Goal: Contribute content: Contribute content

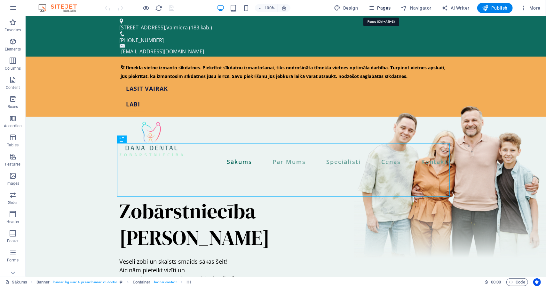
click at [387, 8] on span "Pages" at bounding box center [379, 8] width 22 height 6
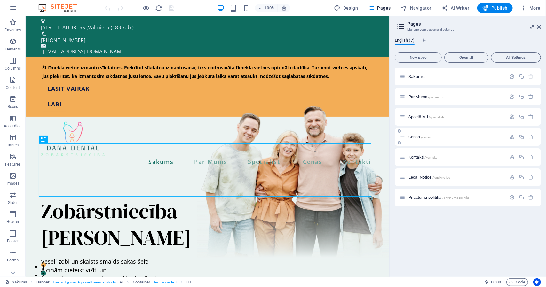
click at [412, 136] on span "Cenas /cenas" at bounding box center [419, 137] width 22 height 5
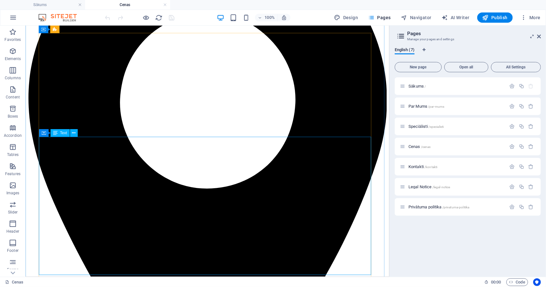
scroll to position [98, 0]
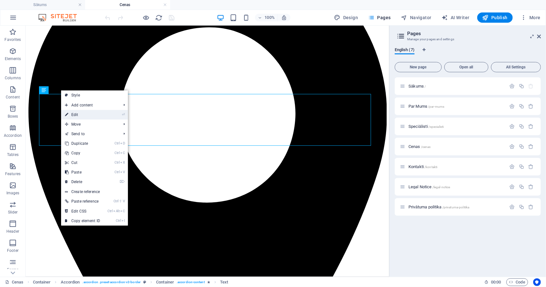
click at [90, 115] on link "⏎ Edit" at bounding box center [82, 115] width 43 height 10
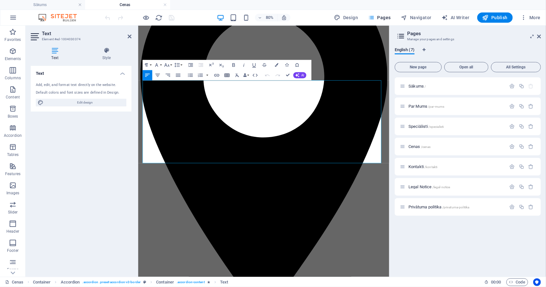
click at [228, 76] on icon "button" at bounding box center [226, 76] width 5 height 4
click at [218, 110] on span "6 × 2" at bounding box center [219, 109] width 4 height 4
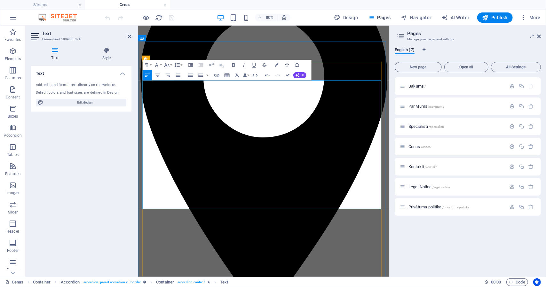
drag, startPoint x: 288, startPoint y: 156, endPoint x: 144, endPoint y: 157, distance: 143.9
copy p "Vizītes komplekta maksa (tiek piemērota katrai vizītei)"
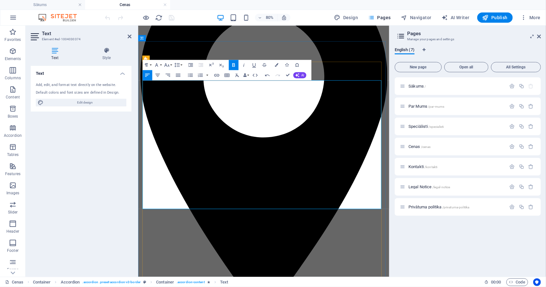
drag, startPoint x: 160, startPoint y: 163, endPoint x: 177, endPoint y: 164, distance: 17.3
drag, startPoint x: 157, startPoint y: 162, endPoint x: 178, endPoint y: 162, distance: 21.4
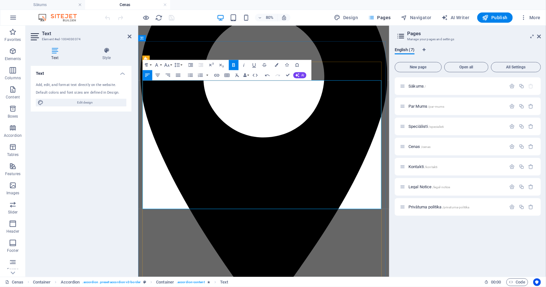
copy p "10 EUR"
click at [169, 76] on icon "button" at bounding box center [168, 75] width 6 height 6
click at [177, 76] on icon "button" at bounding box center [178, 75] width 6 height 6
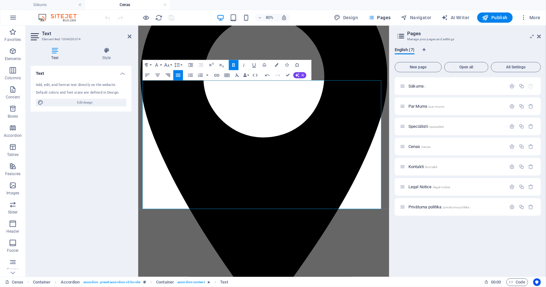
click at [169, 75] on icon "button" at bounding box center [167, 75] width 4 height 3
click at [158, 76] on icon "button" at bounding box center [157, 75] width 6 height 6
click at [169, 75] on icon "button" at bounding box center [167, 75] width 4 height 3
drag, startPoint x: 296, startPoint y: 173, endPoint x: 143, endPoint y: 170, distance: 152.9
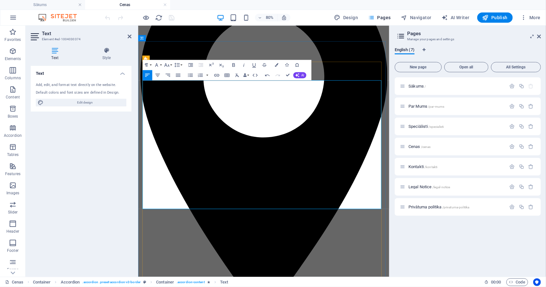
copy p "Zobu apskate, statusa sastādīšana/konsultācija (20 min)"
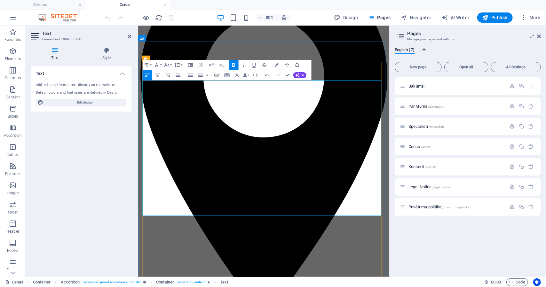
drag, startPoint x: 180, startPoint y: 188, endPoint x: 147, endPoint y: 189, distance: 32.3
copy strong "20 – 40 EUR"
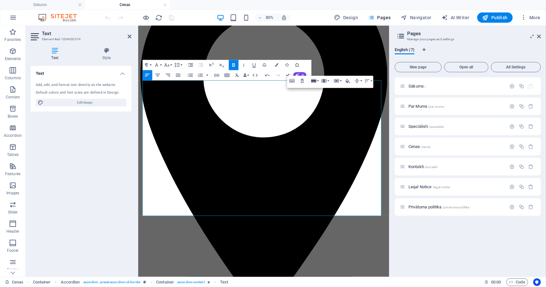
click at [319, 81] on button "Row" at bounding box center [315, 81] width 10 height 10
click at [362, 81] on button "Vertical Align" at bounding box center [358, 81] width 10 height 10
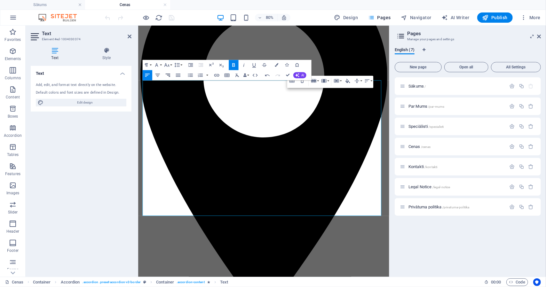
click at [171, 76] on icon "button" at bounding box center [168, 75] width 6 height 6
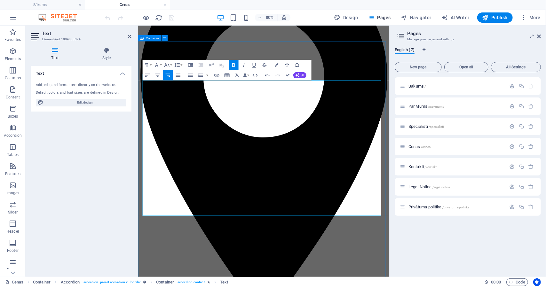
drag, startPoint x: 356, startPoint y: 198, endPoint x: 140, endPoint y: 200, distance: 215.6
copy p "Apskate ar diagnozes skaidrojumu/ārstēšanas plāna sastādīšana (RTG) (40 min)"
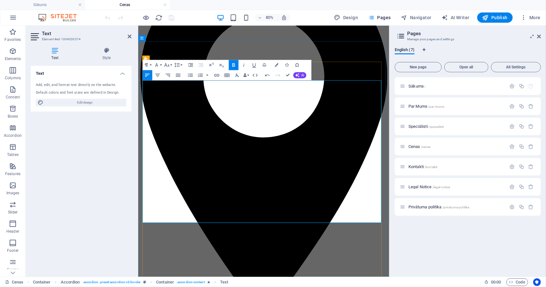
drag, startPoint x: 175, startPoint y: 217, endPoint x: 155, endPoint y: 217, distance: 20.2
copy strong "60 EUR"
click at [169, 74] on icon "button" at bounding box center [167, 75] width 4 height 3
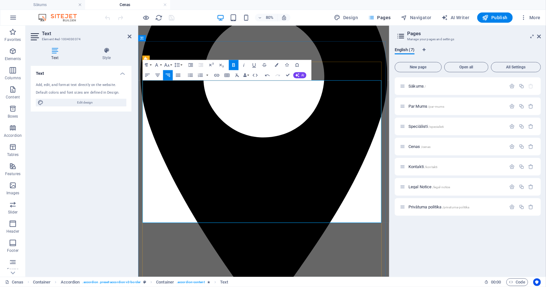
drag, startPoint x: 273, startPoint y: 223, endPoint x: 144, endPoint y: 227, distance: 128.9
copy p "RTG uzņēmums (intraorālais digitālais rentgens)"
drag, startPoint x: 175, startPoint y: 216, endPoint x: 152, endPoint y: 215, distance: 22.4
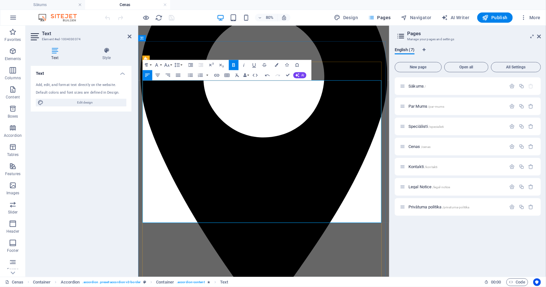
drag, startPoint x: 176, startPoint y: 216, endPoint x: 157, endPoint y: 219, distance: 19.6
copy strong "60 EUR"
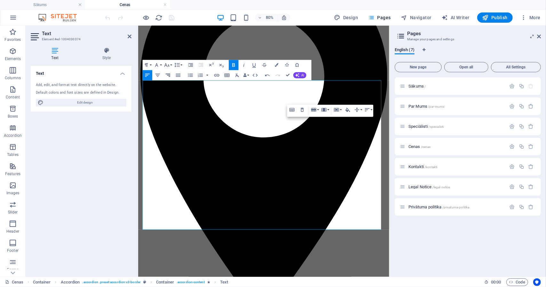
click at [166, 75] on icon "button" at bounding box center [168, 75] width 6 height 6
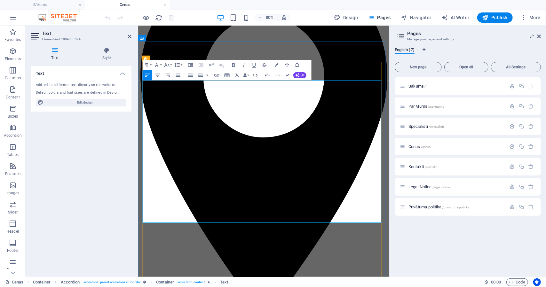
drag, startPoint x: 173, startPoint y: 242, endPoint x: 143, endPoint y: 242, distance: 30.1
copy p "Anestēzija"
drag, startPoint x: 421, startPoint y: 143, endPoint x: 442, endPoint y: 145, distance: 21.5
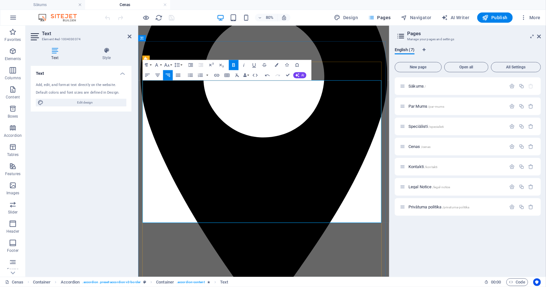
copy strong "10 EUR"
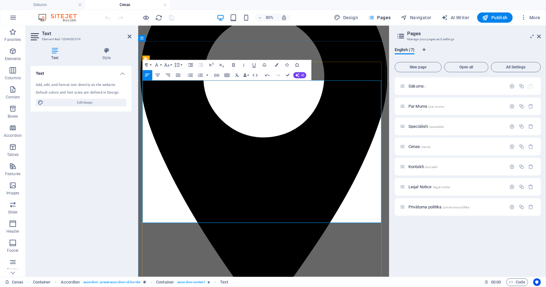
drag, startPoint x: 276, startPoint y: 259, endPoint x: 144, endPoint y: 256, distance: 132.1
drag, startPoint x: 179, startPoint y: 265, endPoint x: 158, endPoint y: 270, distance: 21.5
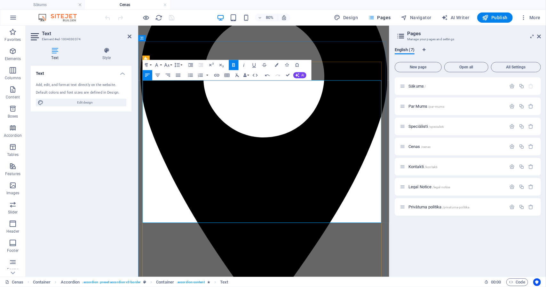
drag, startPoint x: 305, startPoint y: 162, endPoint x: 291, endPoint y: 164, distance: 13.8
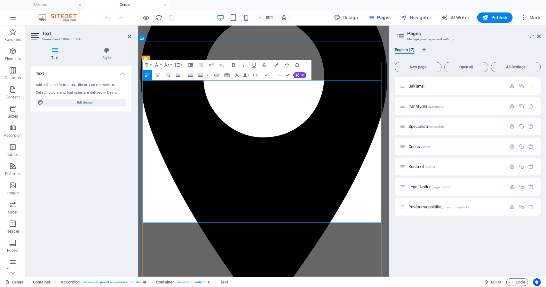
drag, startPoint x: 303, startPoint y: 162, endPoint x: 294, endPoint y: 163, distance: 9.0
click at [168, 77] on icon "button" at bounding box center [168, 75] width 6 height 6
drag, startPoint x: 195, startPoint y: 269, endPoint x: 143, endPoint y: 174, distance: 108.4
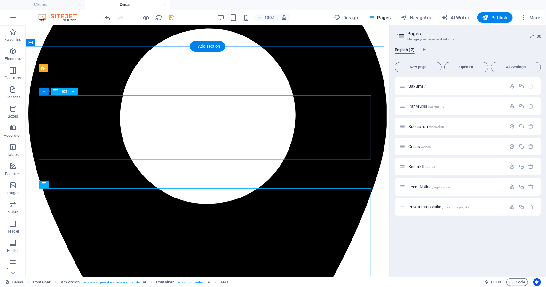
scroll to position [99, 0]
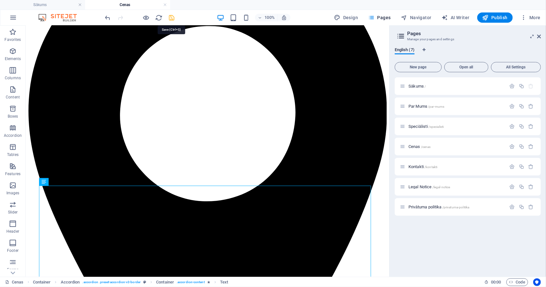
click at [170, 19] on icon "save" at bounding box center [171, 17] width 7 height 7
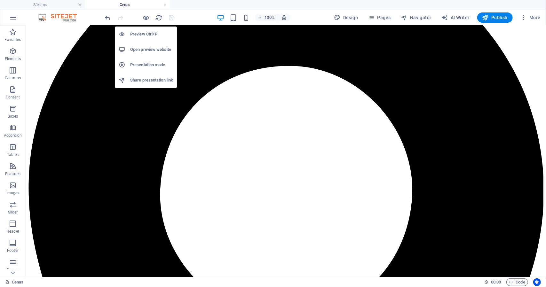
click at [139, 35] on h6 "Preview Ctrl+P" at bounding box center [151, 34] width 43 height 8
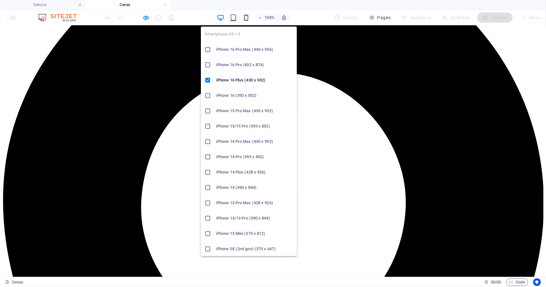
click at [250, 18] on icon "button" at bounding box center [245, 17] width 7 height 7
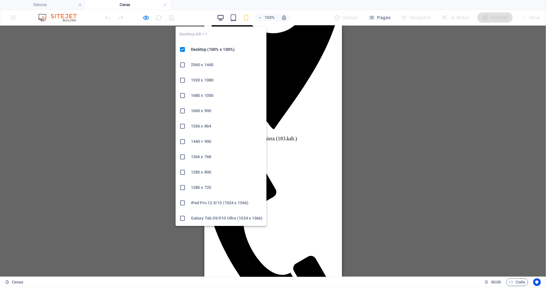
click at [222, 18] on icon "button" at bounding box center [220, 17] width 7 height 7
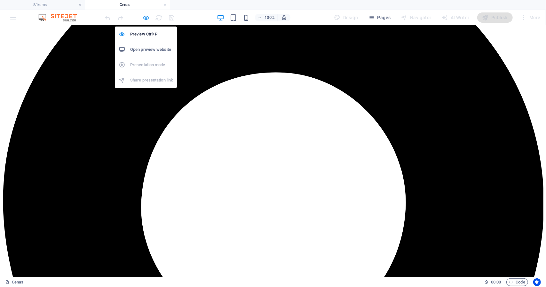
click at [147, 16] on icon "button" at bounding box center [146, 17] width 7 height 7
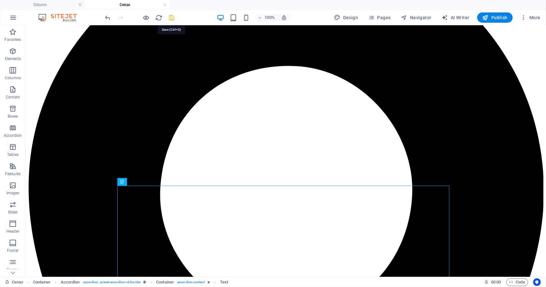
click at [171, 20] on icon "save" at bounding box center [171, 17] width 7 height 7
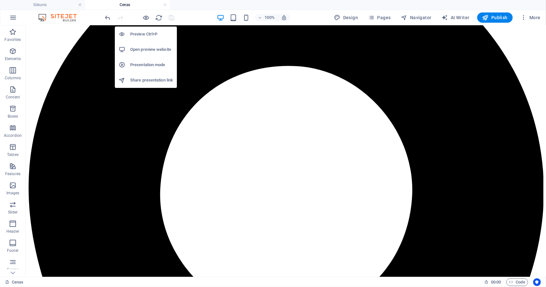
click at [145, 36] on h6 "Preview Ctrl+P" at bounding box center [151, 34] width 43 height 8
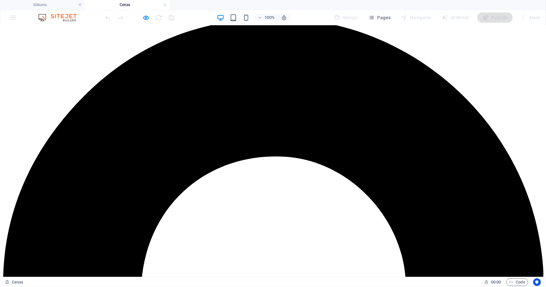
scroll to position [0, 0]
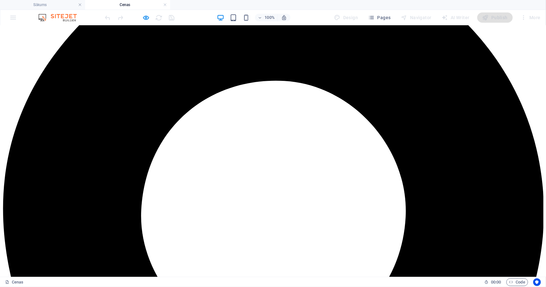
scroll to position [92, 0]
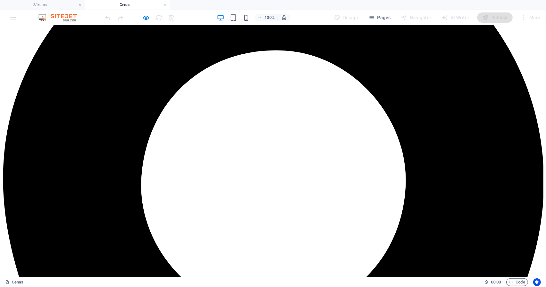
scroll to position [137, 0]
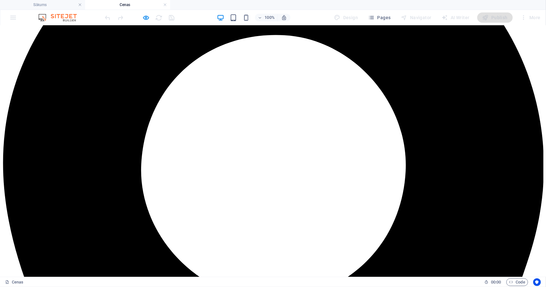
scroll to position [73, 0]
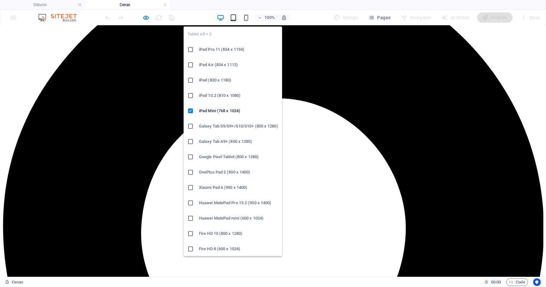
click at [234, 18] on icon "button" at bounding box center [233, 17] width 7 height 7
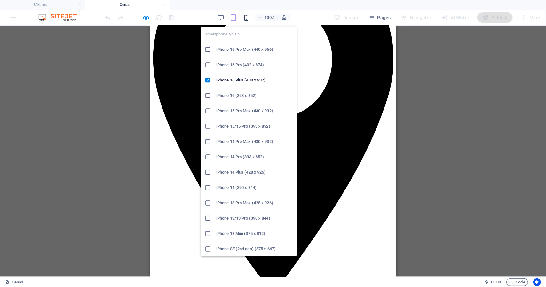
click at [247, 16] on icon "button" at bounding box center [245, 17] width 7 height 7
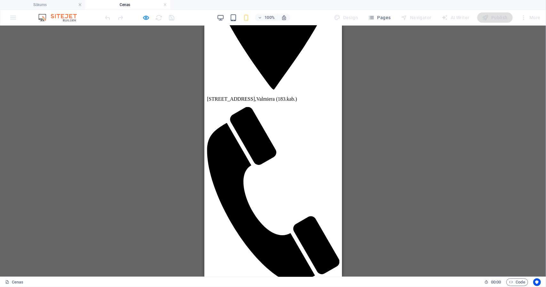
scroll to position [139, 0]
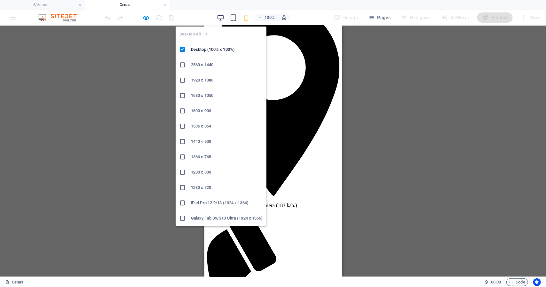
click at [222, 15] on icon "button" at bounding box center [220, 17] width 7 height 7
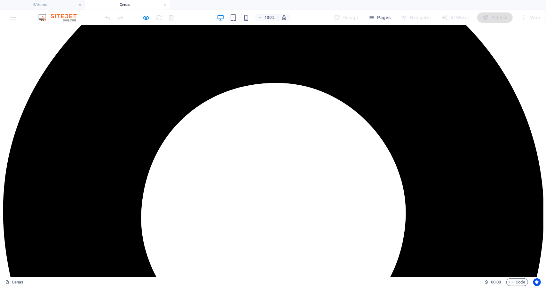
scroll to position [0, 0]
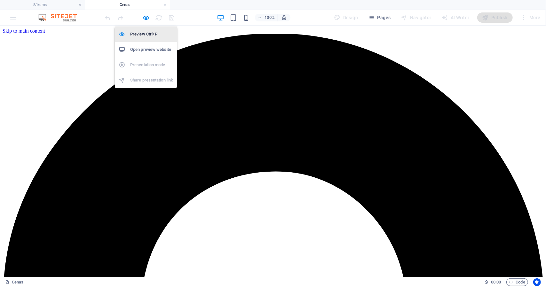
click at [141, 31] on h6 "Preview Ctrl+P" at bounding box center [151, 34] width 43 height 8
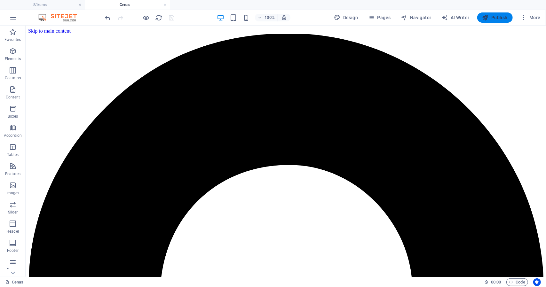
click at [492, 18] on span "Publish" at bounding box center [494, 17] width 25 height 6
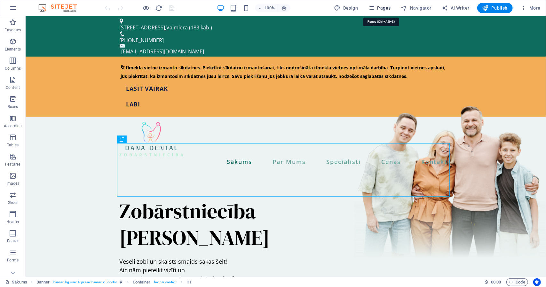
click at [382, 7] on span "Pages" at bounding box center [379, 8] width 22 height 6
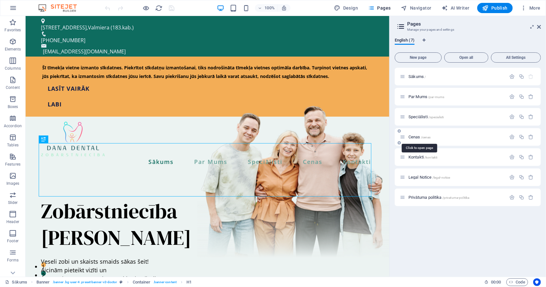
click at [419, 136] on span "Cenas /cenas" at bounding box center [419, 137] width 22 height 5
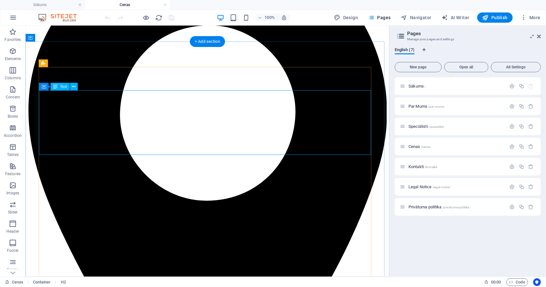
scroll to position [101, 0]
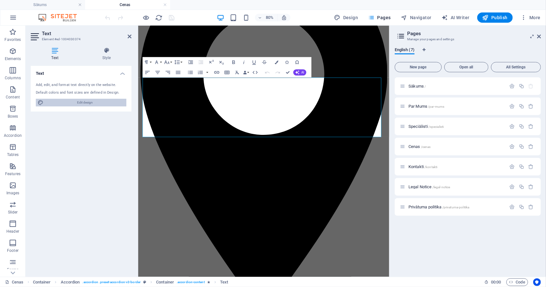
click at [113, 101] on span "Edit design" at bounding box center [84, 103] width 79 height 8
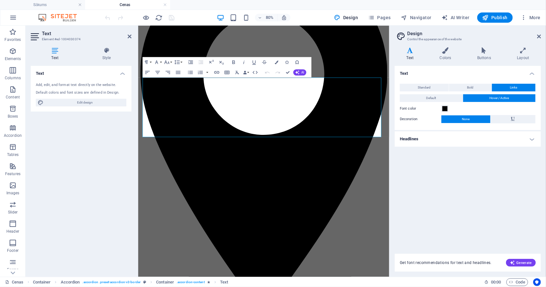
click at [526, 131] on h4 "Headlines" at bounding box center [468, 138] width 146 height 15
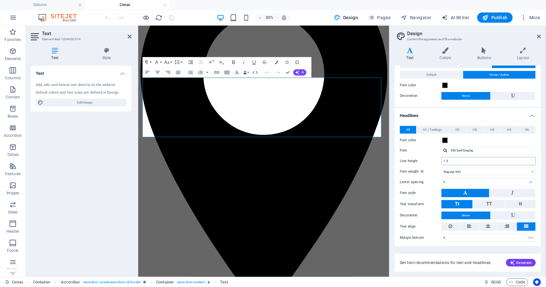
scroll to position [0, 0]
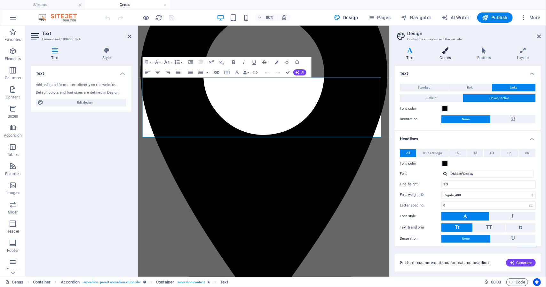
click at [448, 48] on icon at bounding box center [445, 50] width 35 height 6
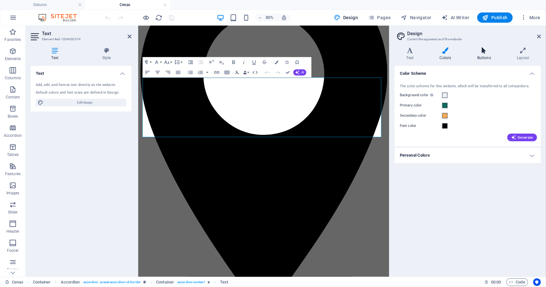
click at [479, 54] on h4 "Buttons" at bounding box center [485, 53] width 40 height 13
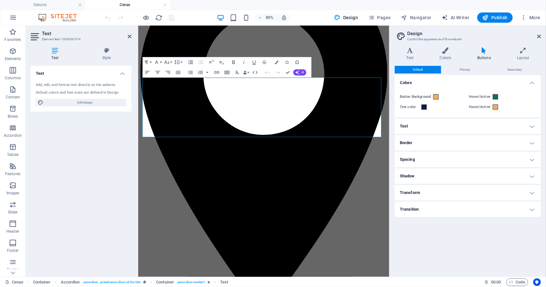
click at [530, 139] on h4 "Border" at bounding box center [468, 142] width 146 height 15
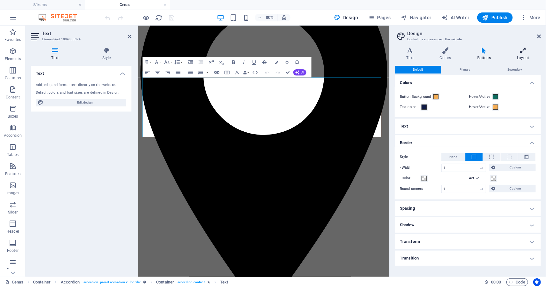
click at [522, 53] on icon at bounding box center [522, 50] width 35 height 6
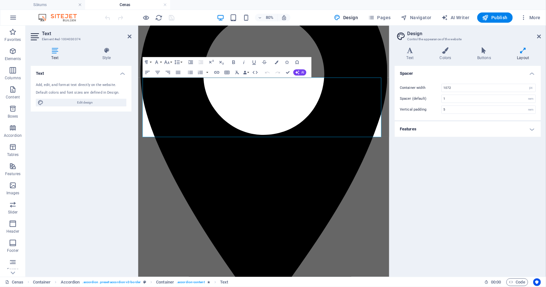
click at [478, 45] on div "Variants Text Colors Buttons Layout Text Standard Bold Links Font color Font Op…" at bounding box center [468, 159] width 156 height 235
click at [485, 54] on h4 "Buttons" at bounding box center [485, 53] width 40 height 13
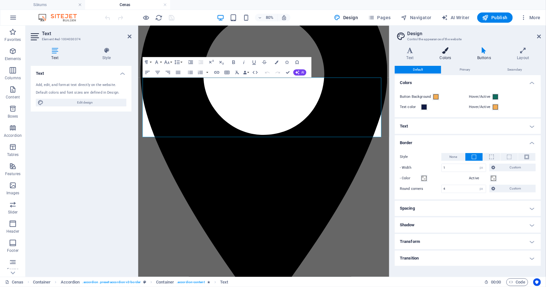
click at [442, 55] on h4 "Colors" at bounding box center [446, 53] width 37 height 13
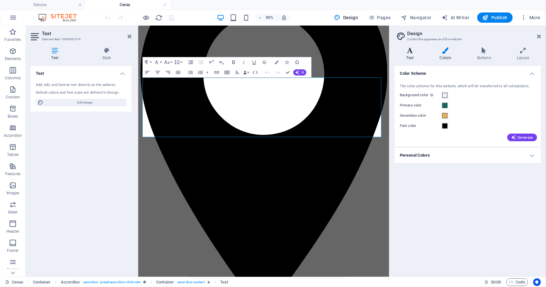
click at [411, 59] on h4 "Text" at bounding box center [411, 53] width 33 height 13
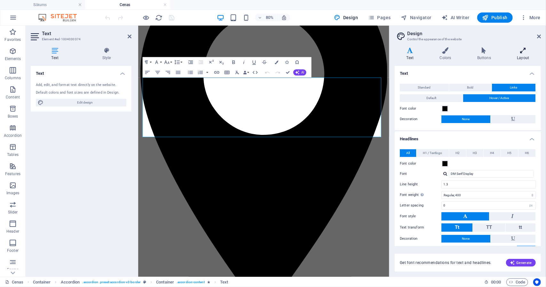
click at [520, 53] on icon at bounding box center [522, 50] width 35 height 6
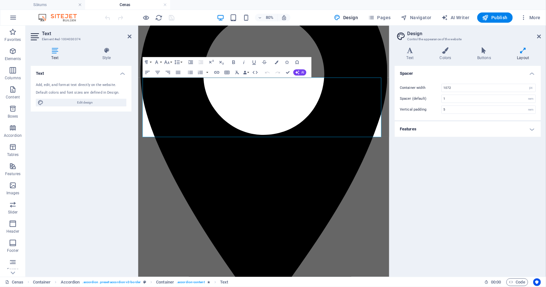
drag, startPoint x: 228, startPoint y: 72, endPoint x: 89, endPoint y: 175, distance: 172.4
click at [89, 175] on div "Text Add, edit, and format text directly on the website. Default colors and fon…" at bounding box center [81, 169] width 101 height 206
click at [539, 36] on icon at bounding box center [539, 36] width 4 height 5
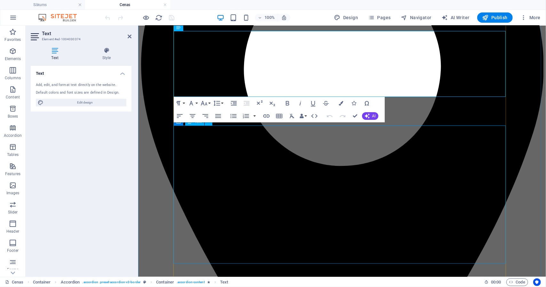
scroll to position [171, 0]
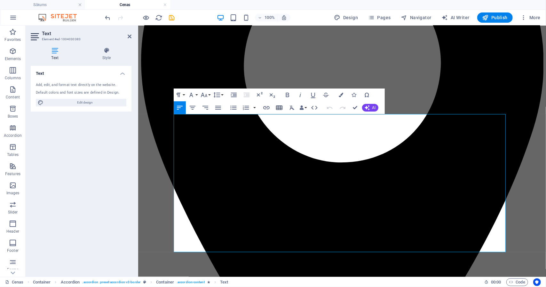
click at [280, 107] on icon "button" at bounding box center [279, 108] width 6 height 4
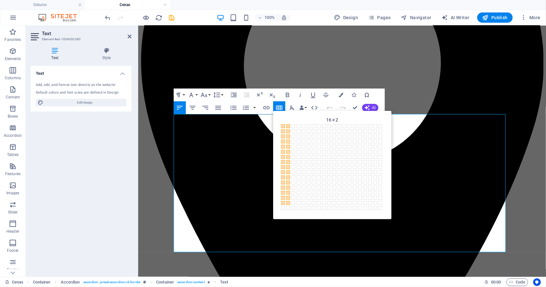
click at [288, 203] on span at bounding box center [288, 203] width 4 height 4
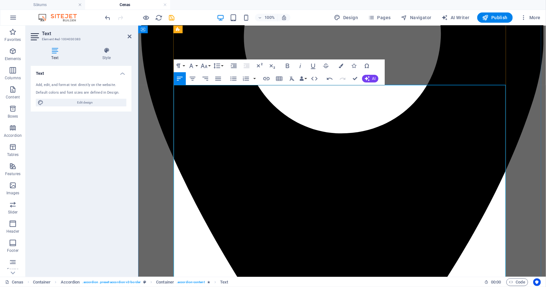
scroll to position [201, 0]
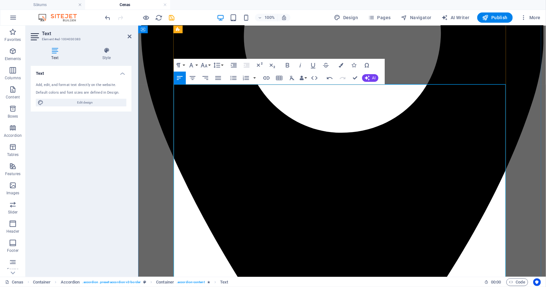
drag, startPoint x: 303, startPoint y: 241, endPoint x: 174, endPoint y: 243, distance: 129.2
copy p "Neliela defekta korekcija ar kompozīta materiālu"
drag, startPoint x: 261, startPoint y: 248, endPoint x: 183, endPoint y: 253, distance: 77.8
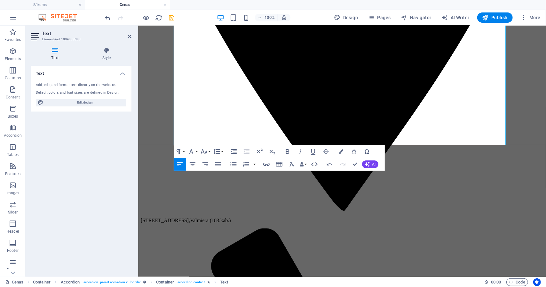
scroll to position [463, 0]
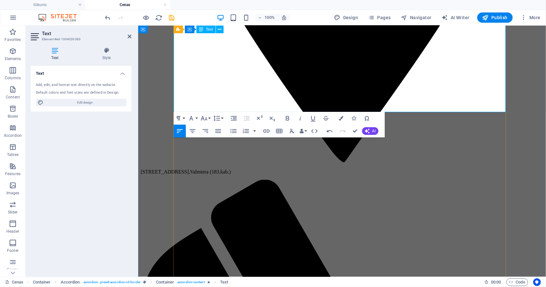
drag, startPoint x: 174, startPoint y: 248, endPoint x: 232, endPoint y: 100, distance: 159.6
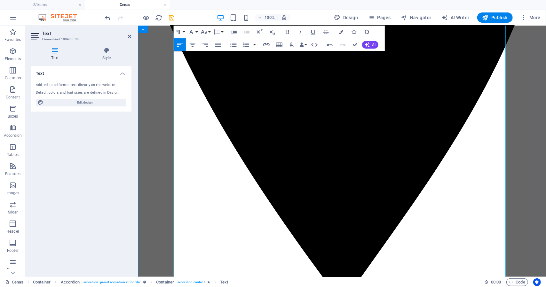
scroll to position [284, 0]
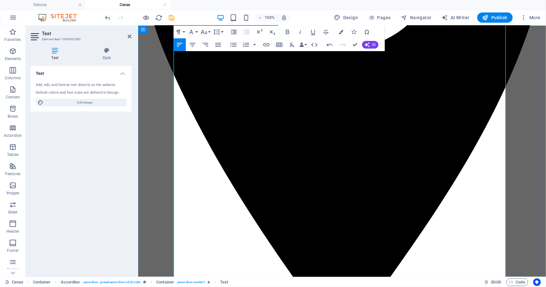
drag, startPoint x: 260, startPoint y: 166, endPoint x: 174, endPoint y: 168, distance: 86.4
copy p "Kompozīta plomba vienā virsmā"
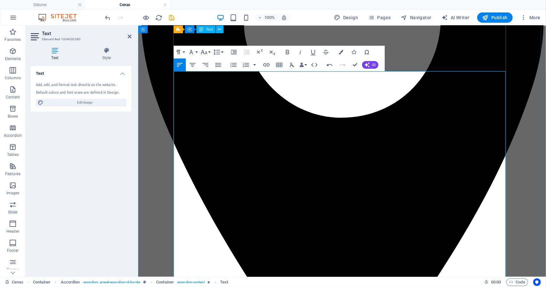
scroll to position [205, 0]
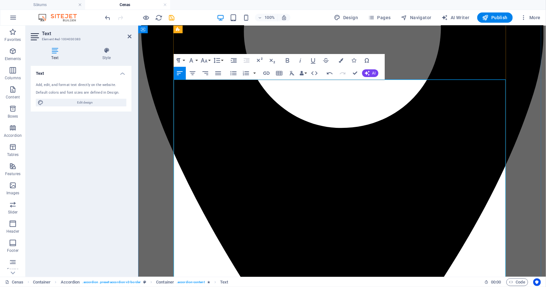
drag, startPoint x: 261, startPoint y: 253, endPoint x: 175, endPoint y: 255, distance: 86.0
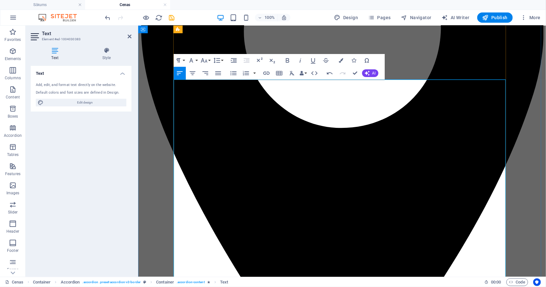
copy p "Kompozīta plomba divās virsmās"
drag, startPoint x: 255, startPoint y: 263, endPoint x: 175, endPoint y: 264, distance: 80.3
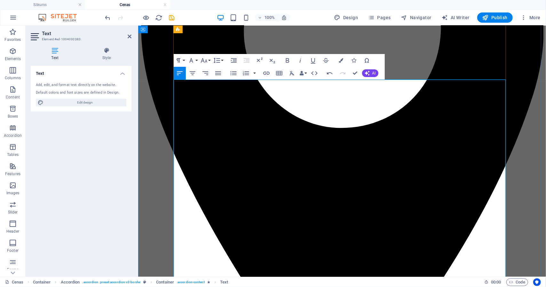
copy p "Kompozīta plomba trīs virsmās"
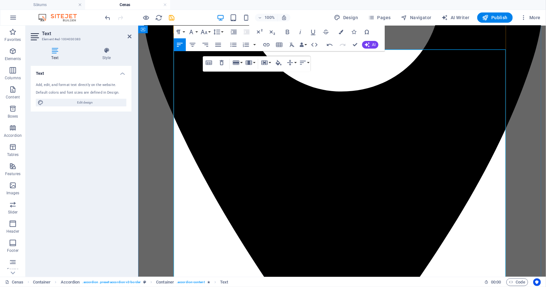
scroll to position [246, 0]
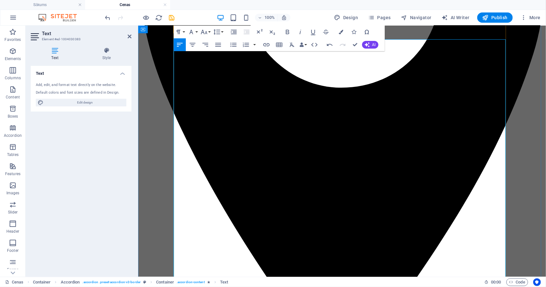
drag, startPoint x: 316, startPoint y: 229, endPoint x: 174, endPoint y: 229, distance: 141.7
copy p "Kompozīta plomba četrās virsmās/kroņa atjaunošana"
drag, startPoint x: 316, startPoint y: 230, endPoint x: 174, endPoint y: 231, distance: 141.7
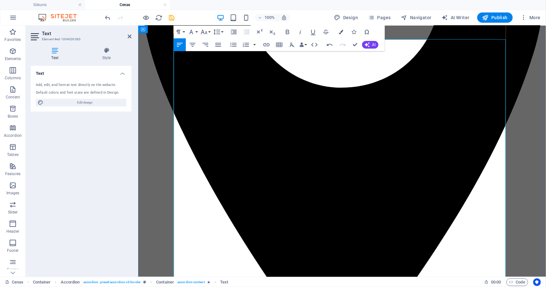
drag, startPoint x: 330, startPoint y: 238, endPoint x: 172, endPoint y: 239, distance: 158.0
copy p "Zoba estētiskā pārklāšana ar kompozīta materiālu (1 zobs)"
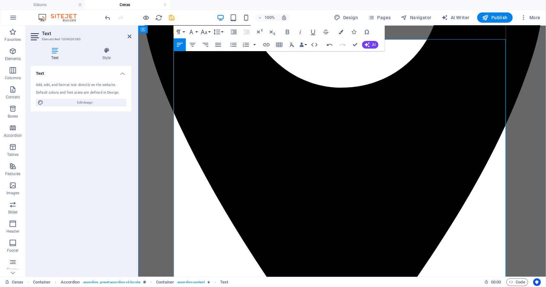
drag, startPoint x: 273, startPoint y: 248, endPoint x: 175, endPoint y: 250, distance: 98.2
copy p "Odere dziļa karioza defekta gadījumā"
drag, startPoint x: 227, startPoint y: 256, endPoint x: 175, endPoint y: 259, distance: 52.2
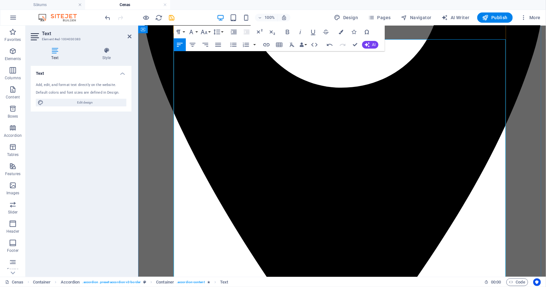
drag, startPoint x: 229, startPoint y: 257, endPoint x: 174, endPoint y: 257, distance: 55.0
copy p "Piena zoba labošana"
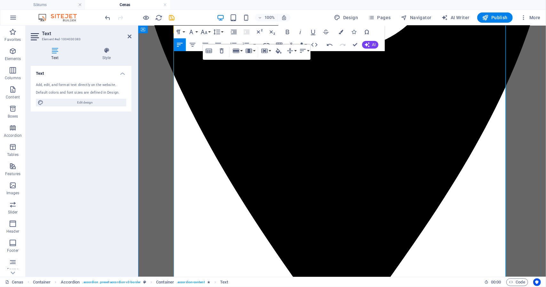
scroll to position [287, 0]
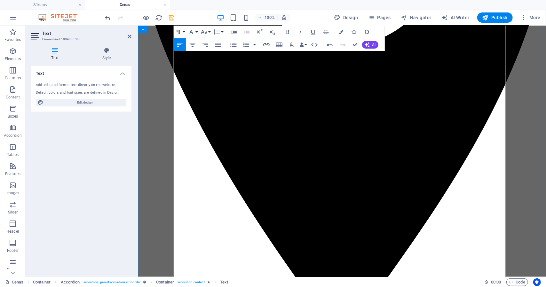
drag, startPoint x: 283, startPoint y: 221, endPoint x: 175, endPoint y: 225, distance: 108.2
copy p "Pulpatomija piena zobam ar plombēšanu"
drag, startPoint x: 310, startPoint y: 232, endPoint x: 175, endPoint y: 230, distance: 135.3
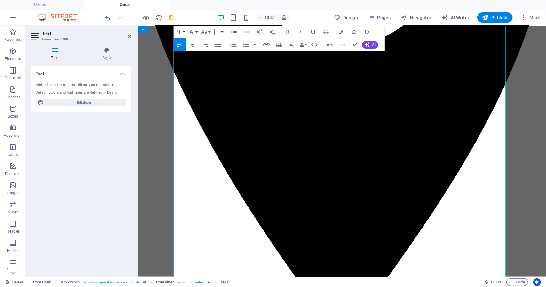
copy p "Kavitātes veidošana un slēgšana ar pagaidu plombi"
drag, startPoint x: 254, startPoint y: 240, endPoint x: 174, endPoint y: 240, distance: 80.3
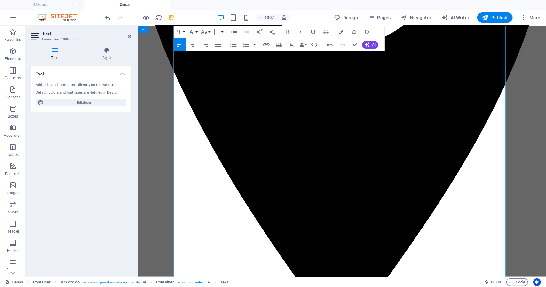
drag, startPoint x: 202, startPoint y: 249, endPoint x: 174, endPoint y: 249, distance: 27.5
drag, startPoint x: 219, startPoint y: 257, endPoint x: 174, endPoint y: 260, distance: 44.6
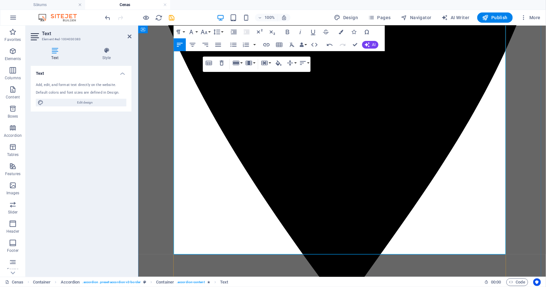
scroll to position [321, 0]
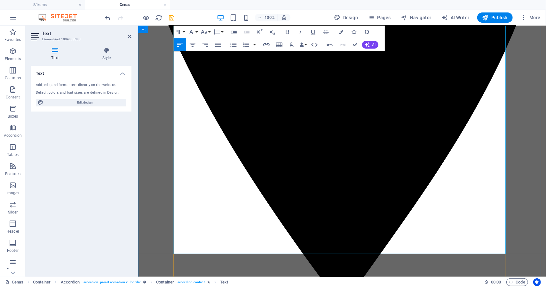
drag, startPoint x: 301, startPoint y: 232, endPoint x: 174, endPoint y: 233, distance: 126.6
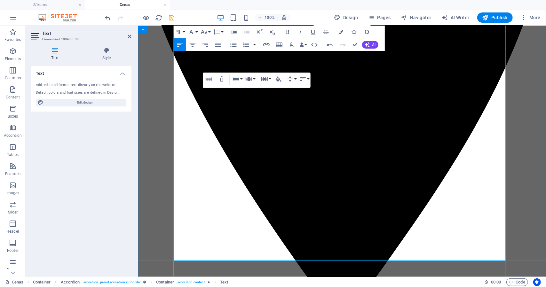
scroll to position [315, 0]
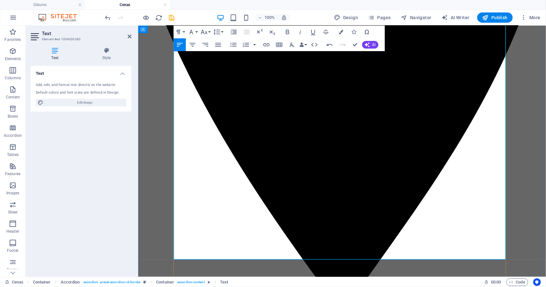
drag, startPoint x: 277, startPoint y: 246, endPoint x: 174, endPoint y: 247, distance: 103.6
drag, startPoint x: 225, startPoint y: 256, endPoint x: 174, endPoint y: 258, distance: 51.5
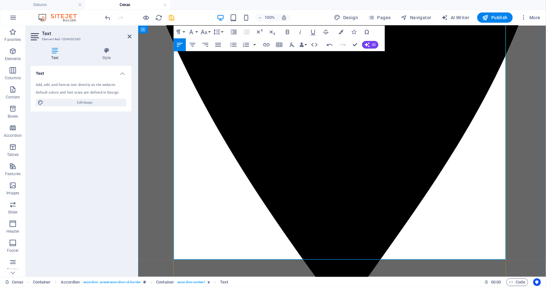
drag, startPoint x: 484, startPoint y: 255, endPoint x: 504, endPoint y: 257, distance: 20.3
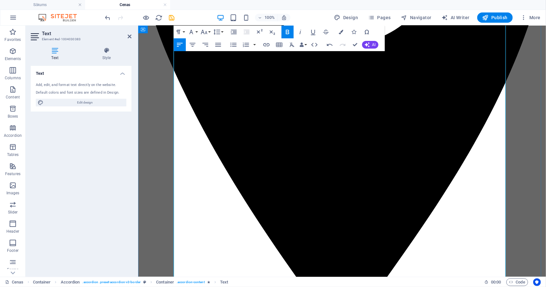
scroll to position [288, 0]
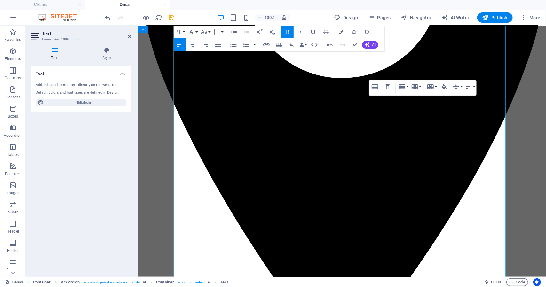
scroll to position [253, 0]
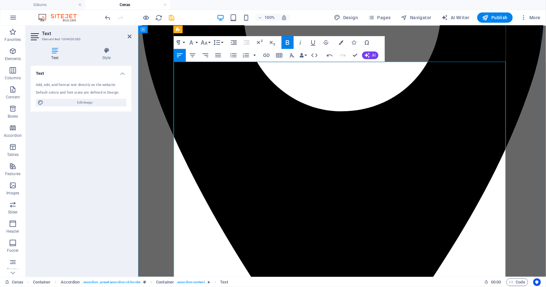
scroll to position [221, 0]
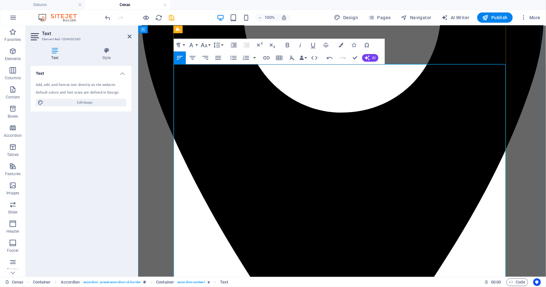
drag, startPoint x: 353, startPoint y: 99, endPoint x: 347, endPoint y: 98, distance: 6.2
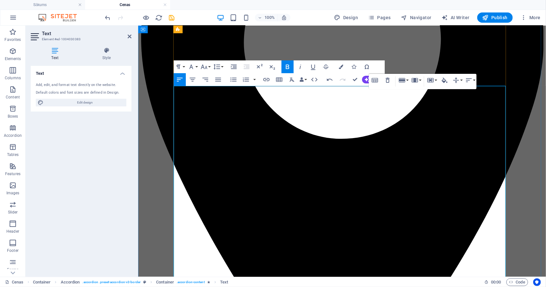
scroll to position [193, 0]
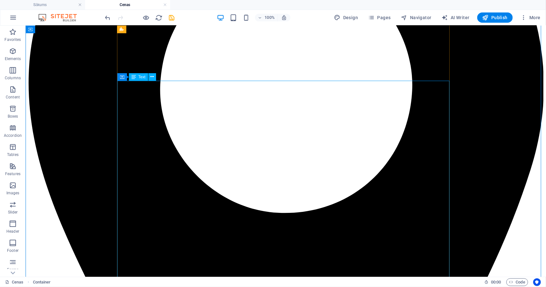
scroll to position [193, 0]
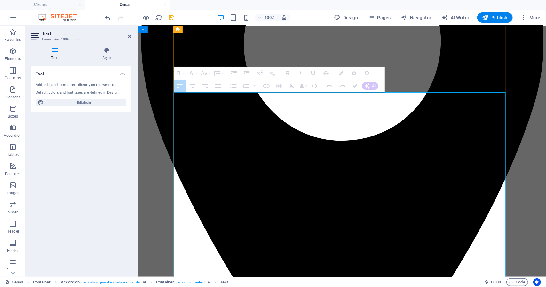
drag, startPoint x: 340, startPoint y: 98, endPoint x: 343, endPoint y: 238, distance: 140.4
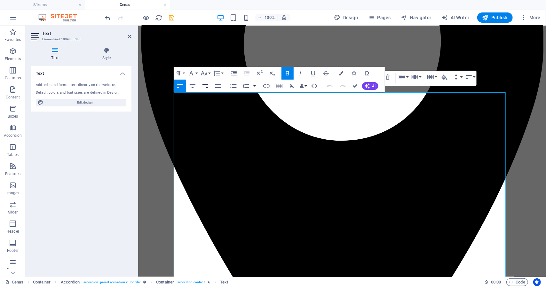
click at [207, 86] on icon "button" at bounding box center [205, 86] width 6 height 4
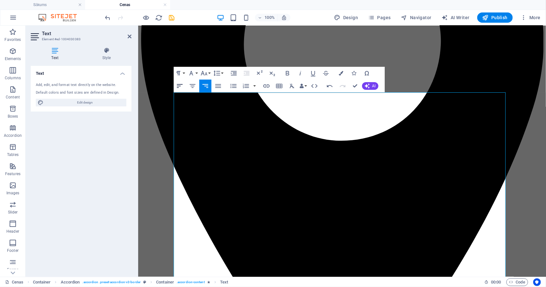
click at [182, 87] on icon "button" at bounding box center [180, 86] width 8 height 8
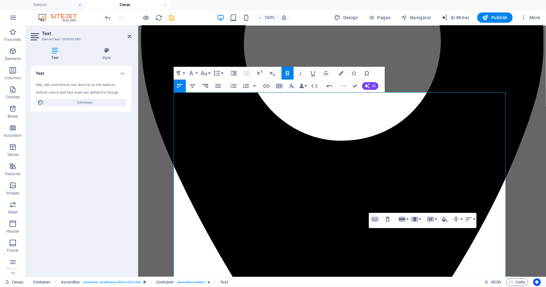
click at [204, 85] on icon "button" at bounding box center [205, 86] width 8 height 8
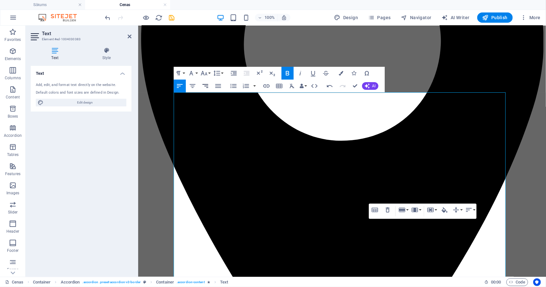
click at [206, 86] on icon "button" at bounding box center [205, 86] width 6 height 4
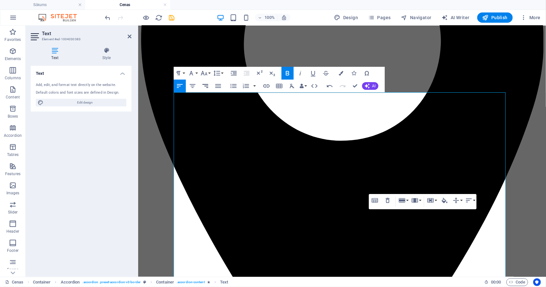
click at [205, 90] on button "Align Right" at bounding box center [205, 86] width 12 height 13
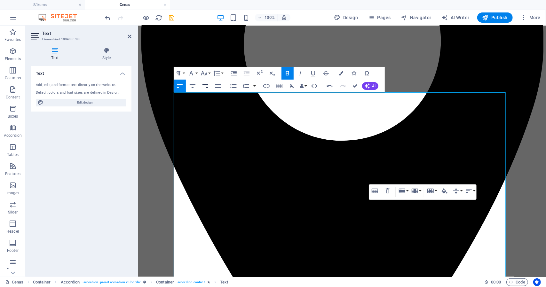
click at [205, 85] on icon "button" at bounding box center [205, 86] width 8 height 8
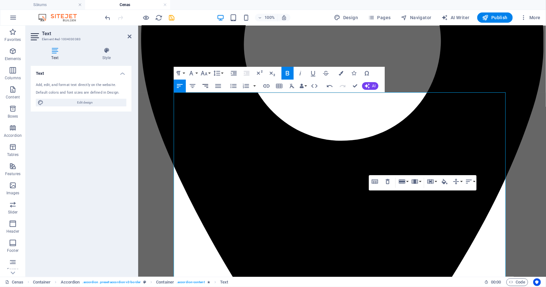
click at [207, 84] on icon "button" at bounding box center [205, 86] width 6 height 4
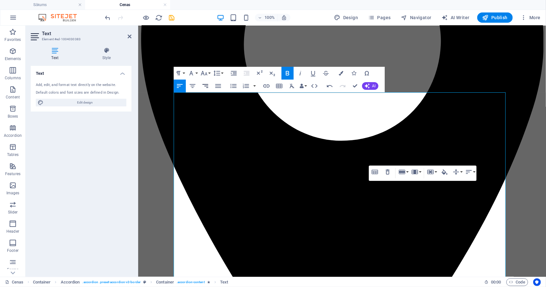
click at [203, 84] on icon "button" at bounding box center [205, 86] width 6 height 4
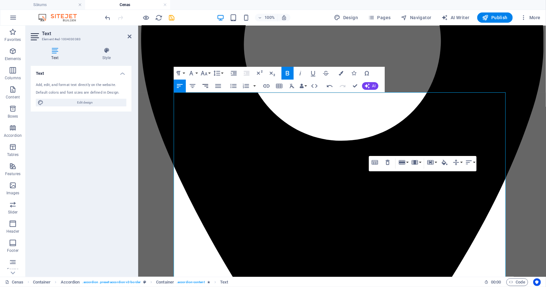
click at [209, 85] on icon "button" at bounding box center [205, 86] width 8 height 8
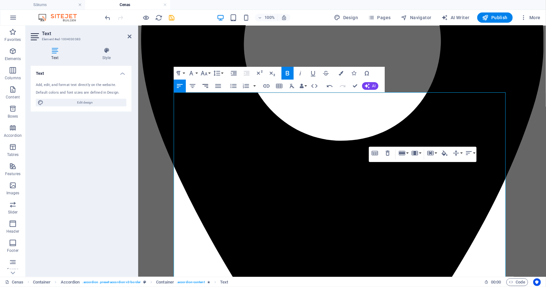
click at [208, 86] on icon "button" at bounding box center [205, 86] width 8 height 8
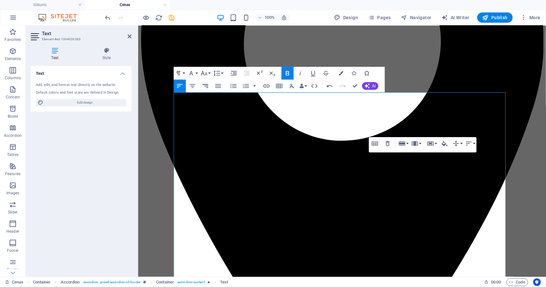
click at [206, 83] on icon "button" at bounding box center [205, 86] width 8 height 8
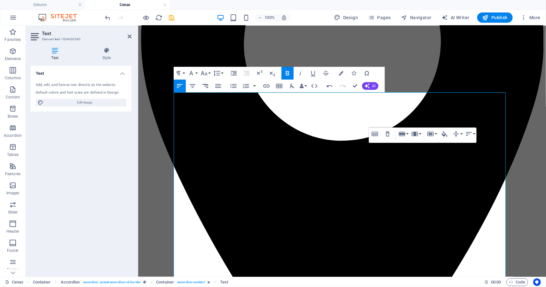
click at [206, 86] on icon "button" at bounding box center [205, 86] width 6 height 4
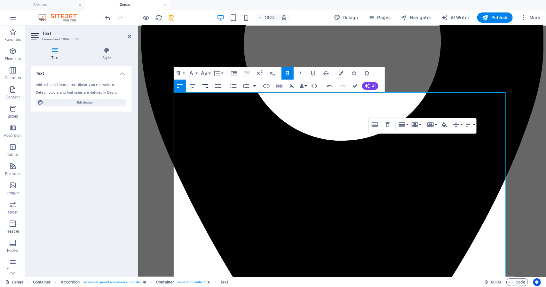
click at [204, 81] on button "Align Right" at bounding box center [205, 86] width 12 height 13
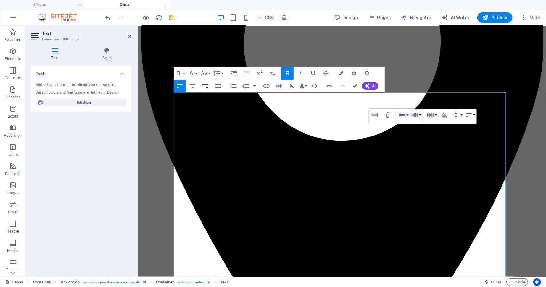
click at [203, 82] on button "Align Right" at bounding box center [205, 86] width 12 height 13
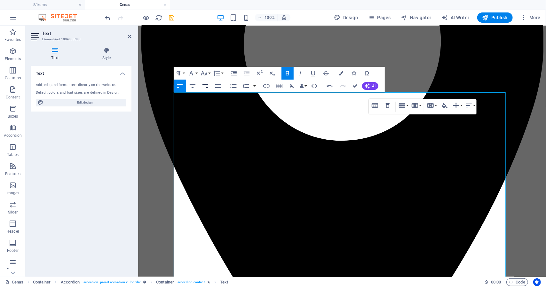
click at [206, 86] on icon "button" at bounding box center [205, 86] width 6 height 4
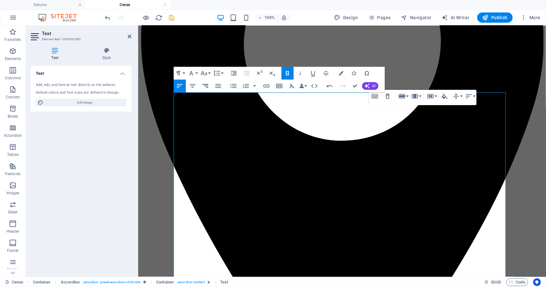
click at [204, 85] on icon "button" at bounding box center [205, 86] width 8 height 8
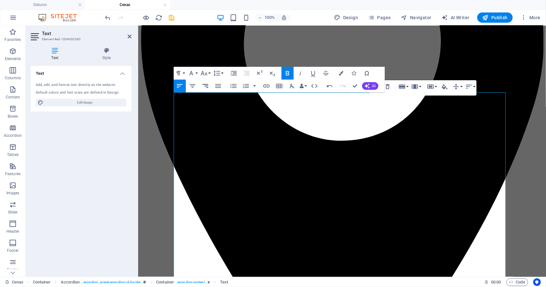
click at [207, 82] on icon "button" at bounding box center [205, 86] width 8 height 8
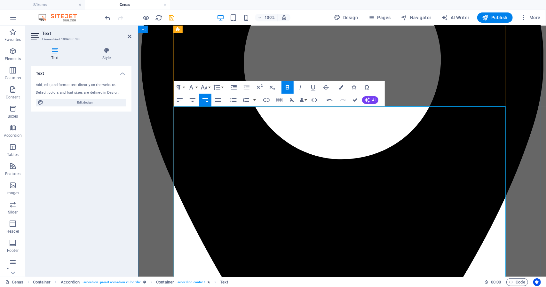
scroll to position [171, 0]
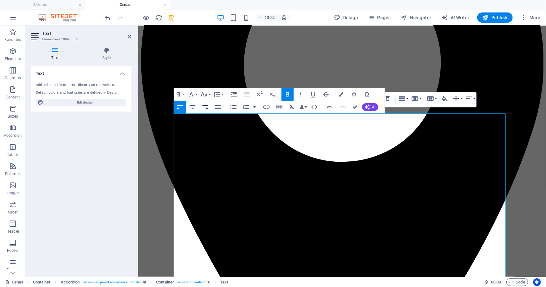
click at [204, 103] on icon "button" at bounding box center [205, 107] width 8 height 8
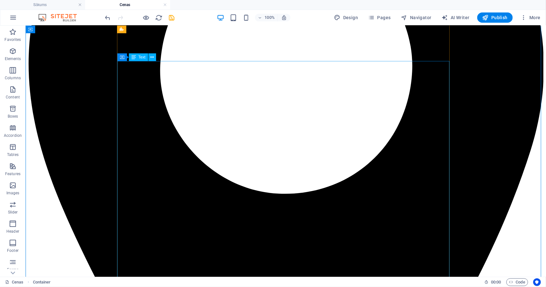
scroll to position [225, 0]
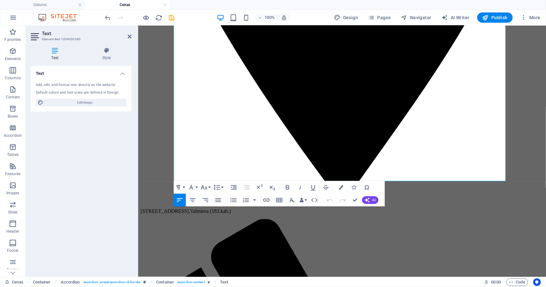
scroll to position [486, 0]
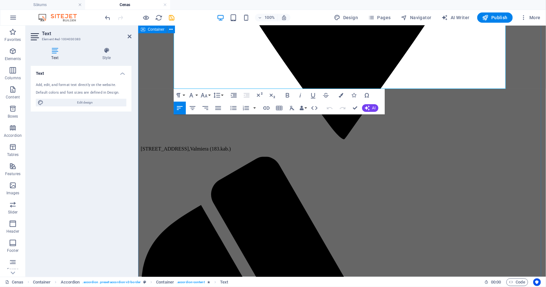
drag, startPoint x: 174, startPoint y: 215, endPoint x: 509, endPoint y: 81, distance: 361.8
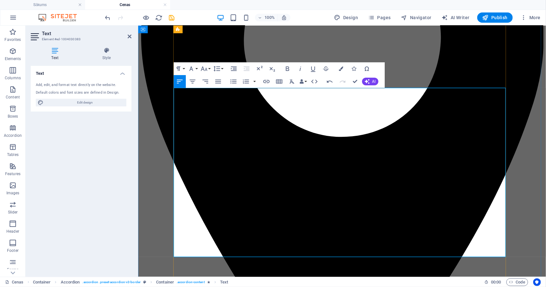
scroll to position [196, 0]
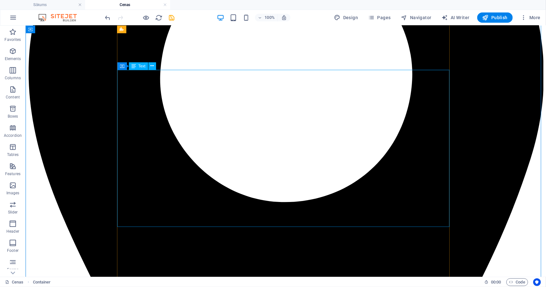
scroll to position [216, 0]
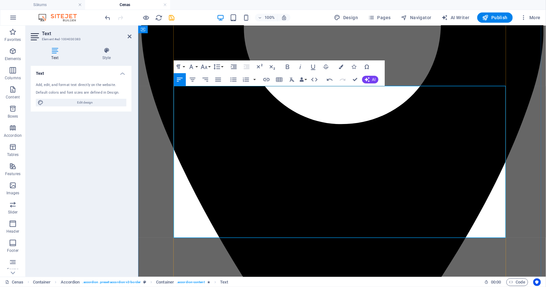
scroll to position [211, 0]
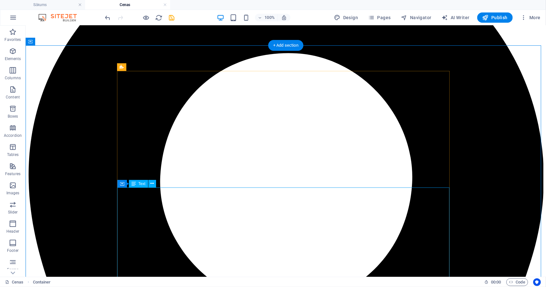
scroll to position [71, 0]
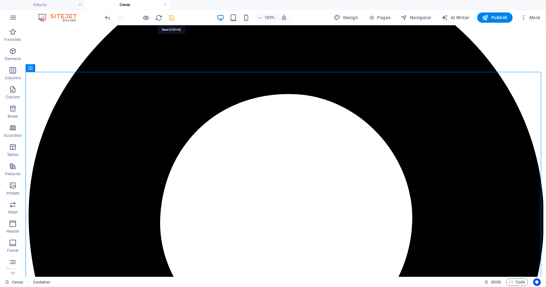
click at [172, 19] on icon "save" at bounding box center [171, 17] width 7 height 7
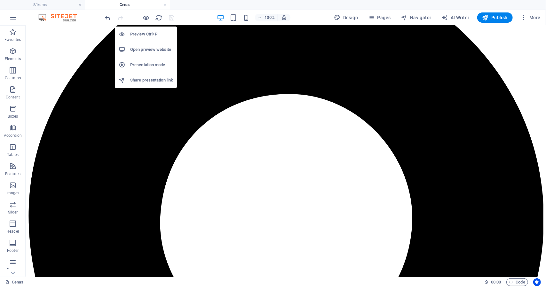
click at [143, 38] on h6 "Preview Ctrl+P" at bounding box center [151, 34] width 43 height 8
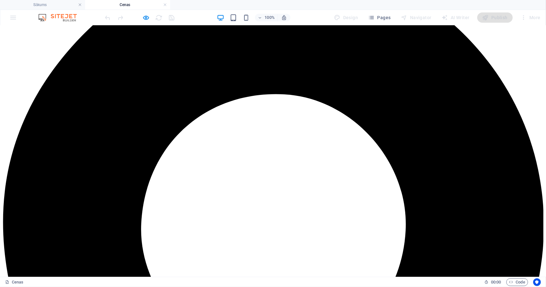
scroll to position [78, 0]
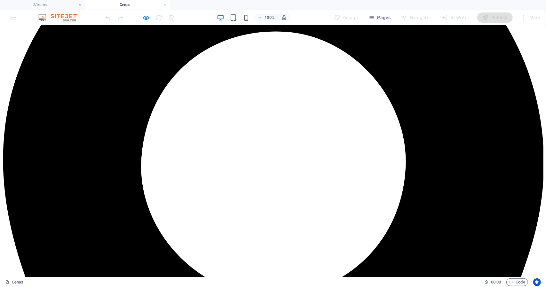
scroll to position [144, 0]
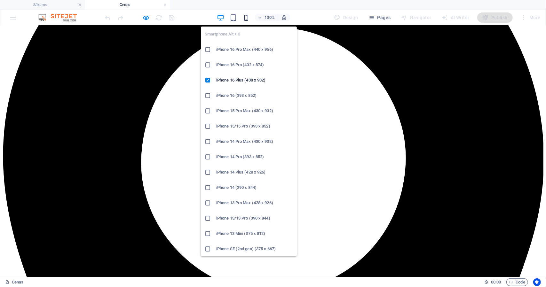
click at [246, 19] on icon "button" at bounding box center [245, 17] width 7 height 7
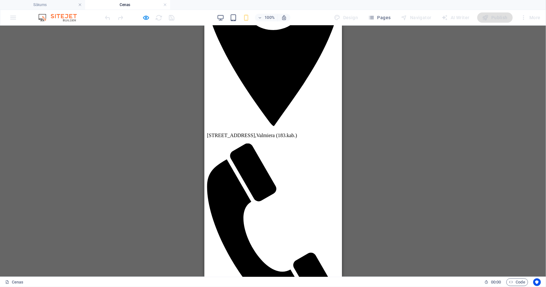
scroll to position [102, 0]
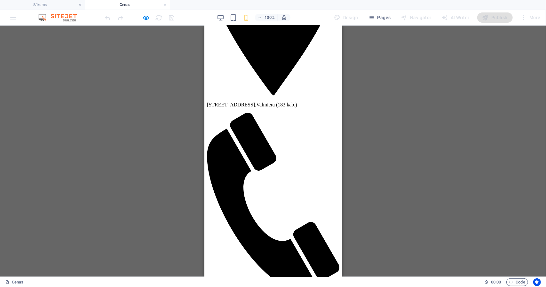
scroll to position [134, 0]
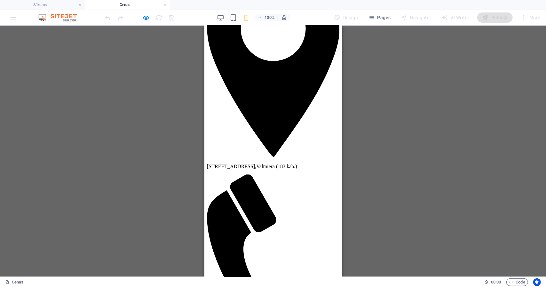
scroll to position [73, 0]
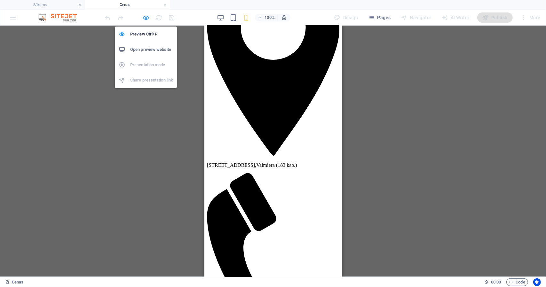
click at [144, 18] on icon "button" at bounding box center [146, 17] width 7 height 7
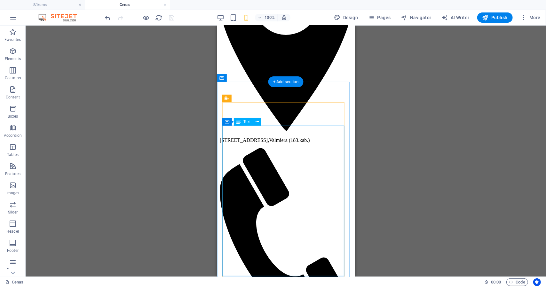
scroll to position [97, 0]
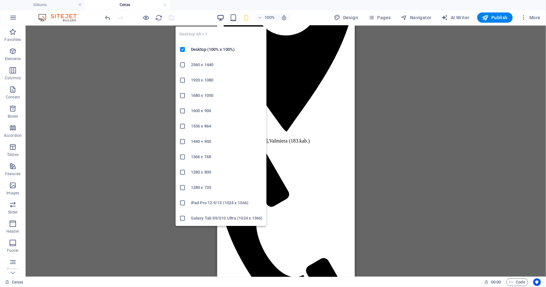
click at [223, 14] on icon "button" at bounding box center [220, 17] width 7 height 7
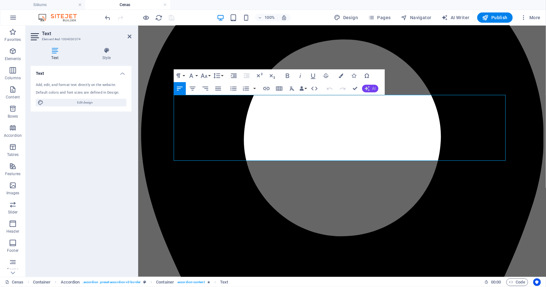
click at [371, 89] on button "AI" at bounding box center [370, 89] width 16 height 8
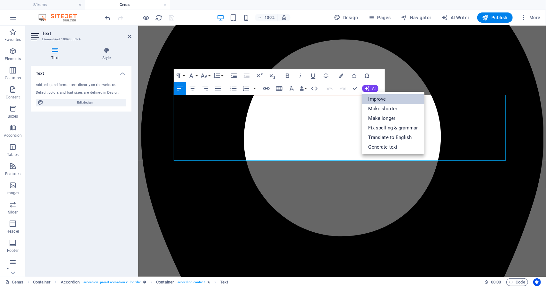
click at [377, 97] on link "Improve" at bounding box center [393, 99] width 62 height 10
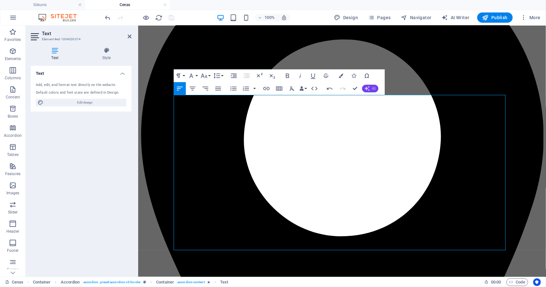
click at [372, 91] on button "AI" at bounding box center [370, 89] width 16 height 8
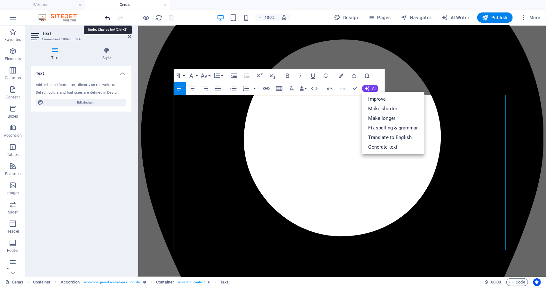
click at [107, 19] on icon "undo" at bounding box center [107, 17] width 7 height 7
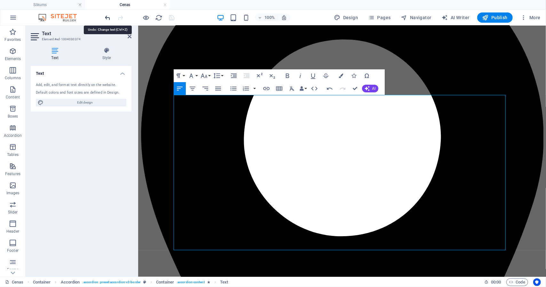
click at [107, 19] on icon "undo" at bounding box center [107, 17] width 7 height 7
click at [108, 20] on icon "undo" at bounding box center [107, 17] width 7 height 7
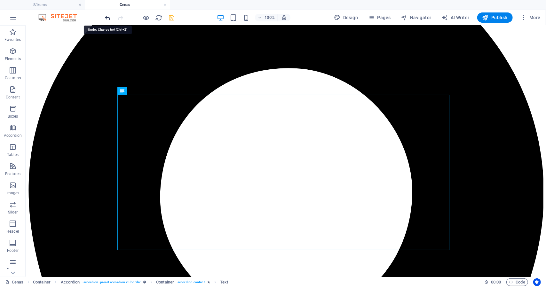
click at [109, 16] on icon "undo" at bounding box center [107, 17] width 7 height 7
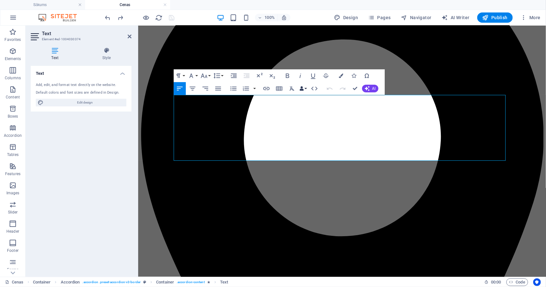
click at [307, 89] on button "Data Bindings" at bounding box center [303, 88] width 9 height 13
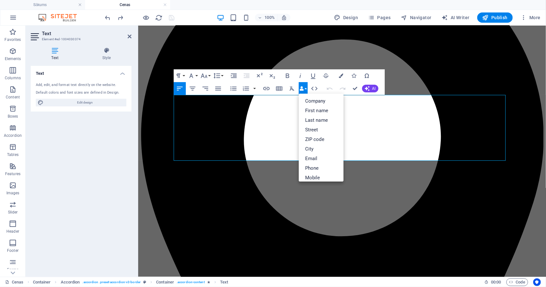
click at [307, 89] on button "Data Bindings" at bounding box center [303, 88] width 9 height 13
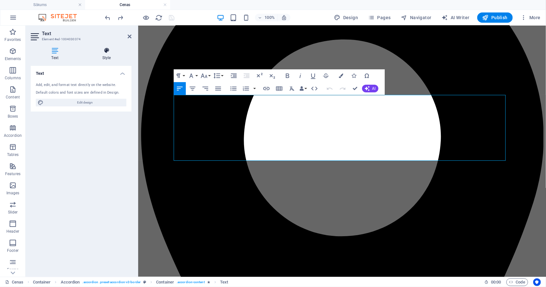
click at [105, 53] on icon at bounding box center [107, 50] width 50 height 6
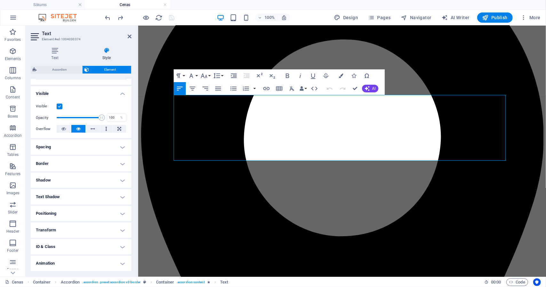
scroll to position [77, 0]
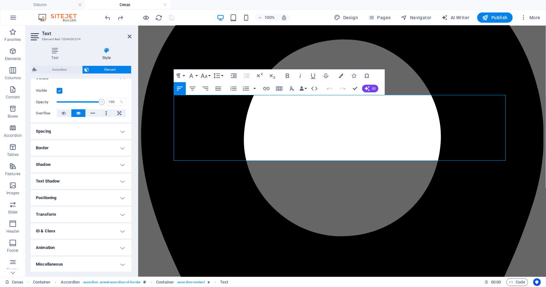
click at [120, 162] on h4 "Shadow" at bounding box center [81, 164] width 101 height 15
click at [122, 149] on h4 "Border" at bounding box center [81, 147] width 101 height 15
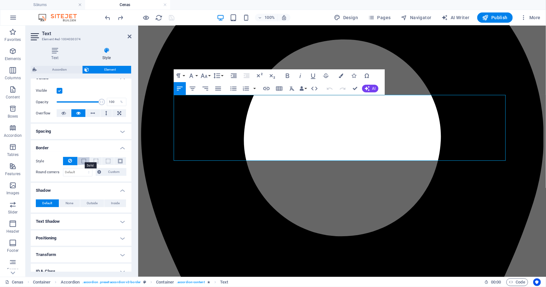
click at [82, 160] on span at bounding box center [84, 161] width 4 height 4
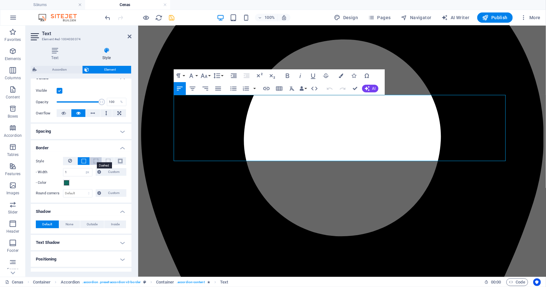
click at [94, 160] on span at bounding box center [96, 161] width 4 height 4
click at [82, 160] on span at bounding box center [84, 161] width 4 height 4
click at [69, 160] on icon at bounding box center [70, 161] width 4 height 8
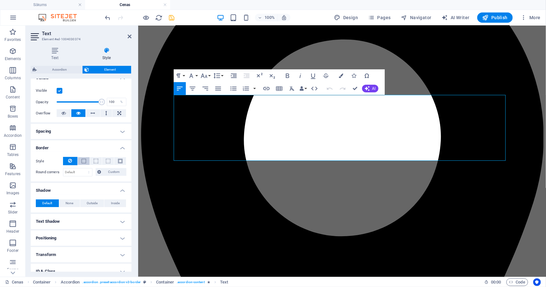
click at [82, 160] on span at bounding box center [84, 161] width 4 height 4
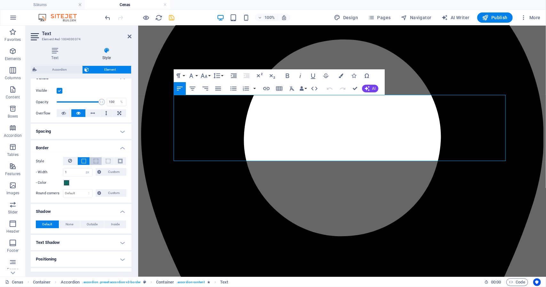
click at [98, 162] on button at bounding box center [96, 161] width 12 height 8
click at [113, 161] on button at bounding box center [108, 161] width 12 height 8
click at [118, 161] on span at bounding box center [120, 161] width 4 height 4
click at [71, 161] on icon at bounding box center [70, 161] width 4 height 8
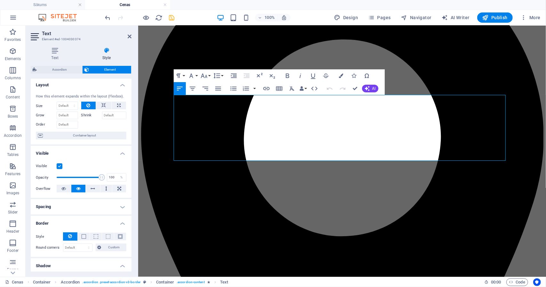
scroll to position [1, 0]
click at [59, 167] on label at bounding box center [60, 167] width 6 height 6
click at [0, 0] on input "Visible" at bounding box center [0, 0] width 0 height 0
click at [59, 167] on label at bounding box center [60, 167] width 6 height 6
click at [0, 0] on input "Visible" at bounding box center [0, 0] width 0 height 0
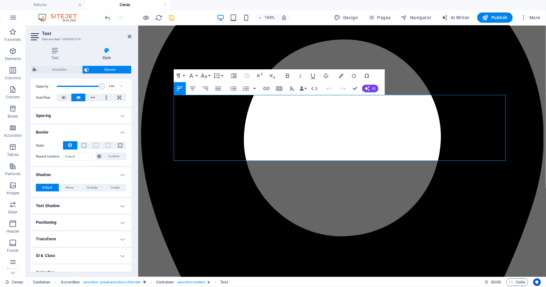
scroll to position [117, 0]
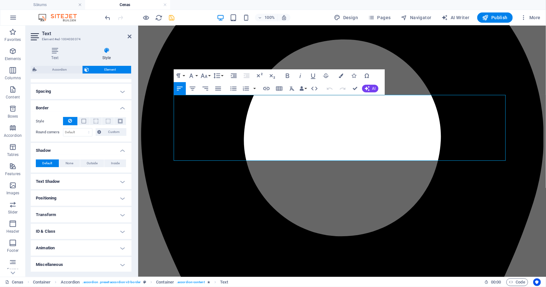
click at [114, 182] on h4 "Text Shadow" at bounding box center [81, 181] width 101 height 15
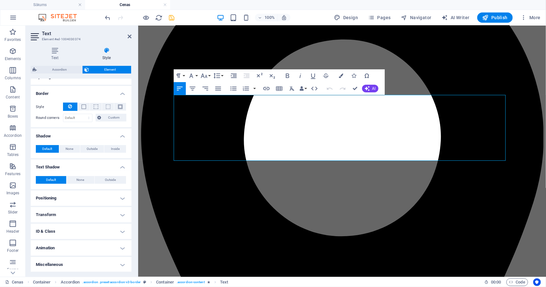
click at [106, 196] on h4 "Positioning" at bounding box center [81, 198] width 101 height 15
click at [490, 18] on span "Publish" at bounding box center [494, 17] width 25 height 6
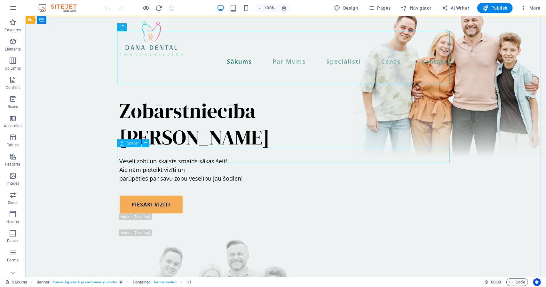
scroll to position [45, 0]
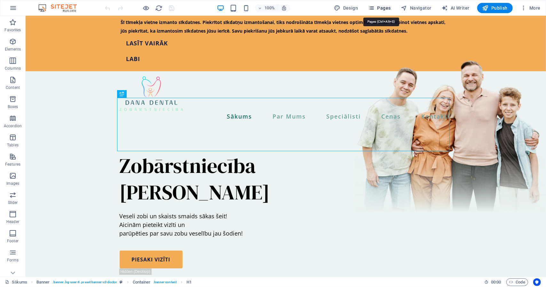
click at [384, 9] on span "Pages" at bounding box center [379, 8] width 22 height 6
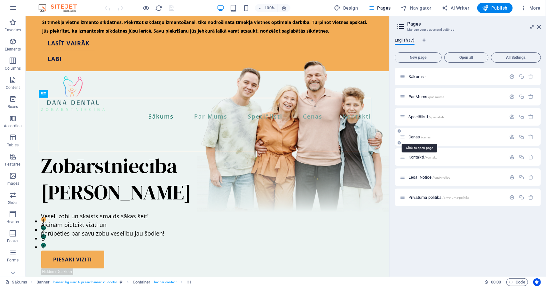
click at [415, 138] on span "Cenas /cenas" at bounding box center [419, 137] width 22 height 5
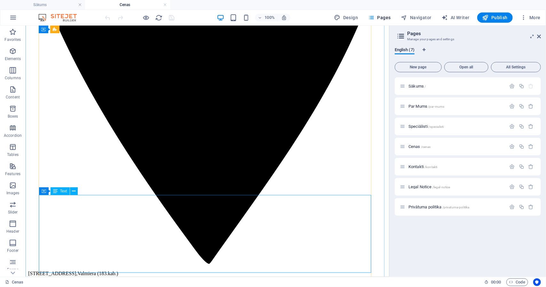
scroll to position [301, 0]
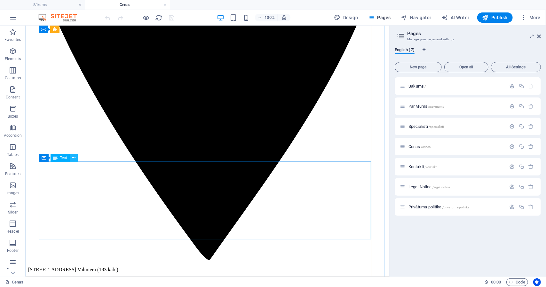
click at [75, 160] on icon at bounding box center [74, 157] width 4 height 7
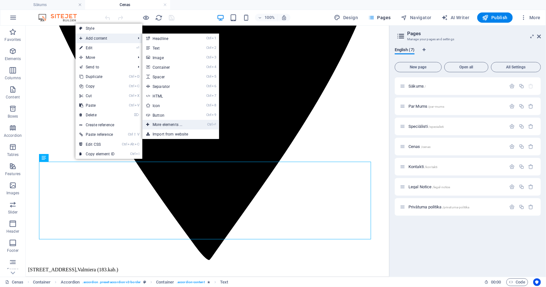
click at [173, 122] on link "Ctrl ⏎ More elements ..." at bounding box center [168, 125] width 53 height 10
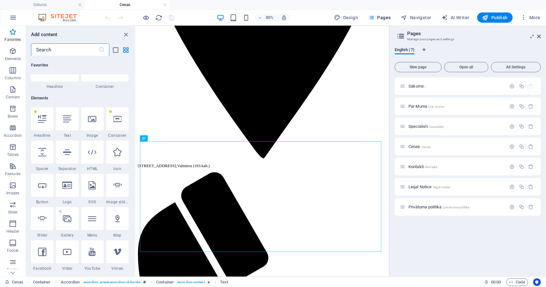
scroll to position [0, 0]
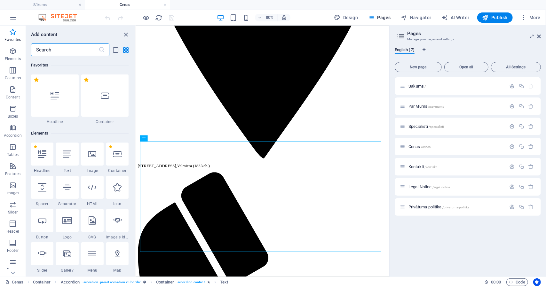
click at [74, 49] on input "text" at bounding box center [64, 49] width 67 height 13
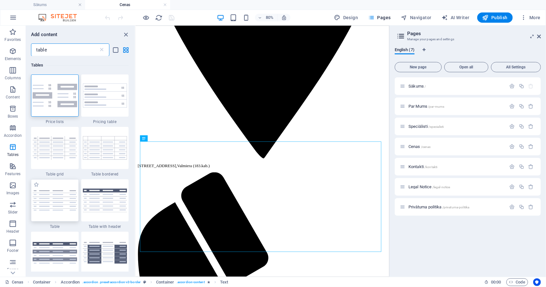
type input "table"
click at [45, 204] on img at bounding box center [55, 200] width 44 height 20
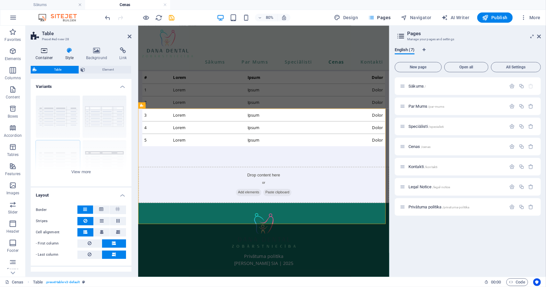
click at [46, 56] on h4 "Container" at bounding box center [46, 53] width 30 height 13
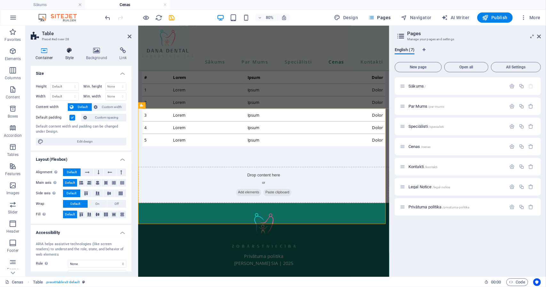
click at [65, 51] on icon at bounding box center [69, 50] width 18 height 6
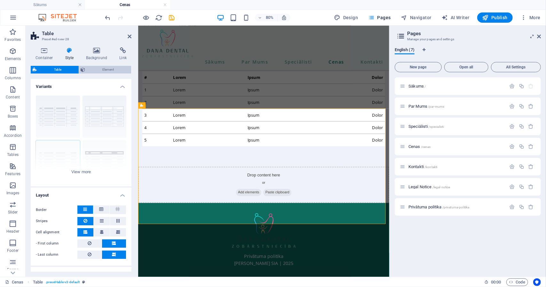
click at [89, 69] on span "Element" at bounding box center [108, 70] width 42 height 8
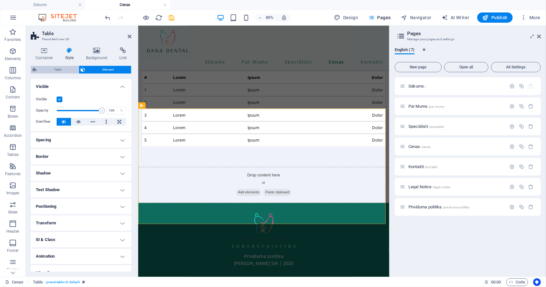
click at [61, 70] on span "Table" at bounding box center [58, 70] width 38 height 8
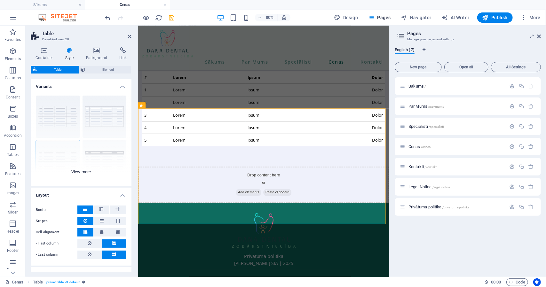
click at [85, 170] on div "grid bordered Default with header horizontally striped vertically striped" at bounding box center [81, 139] width 101 height 96
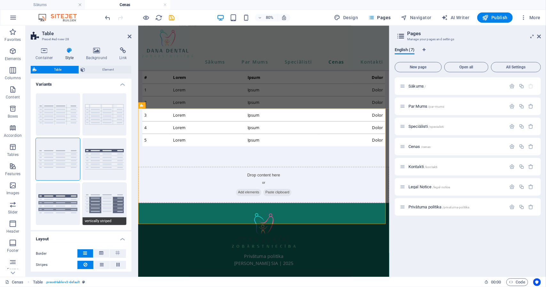
scroll to position [2, 0]
click at [100, 116] on button "bordered" at bounding box center [105, 115] width 44 height 42
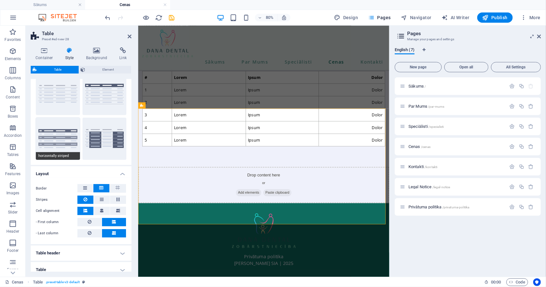
scroll to position [68, 0]
click at [162, 126] on icon at bounding box center [161, 125] width 3 height 5
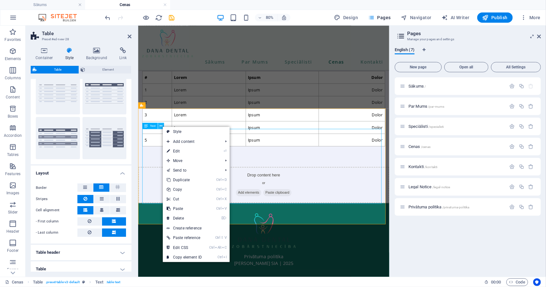
click at [162, 126] on icon at bounding box center [161, 125] width 3 height 5
click at [301, 172] on div "# Lorem Ipsum Dolor 1 Lorem Ipsum Dolor 2 Lorem Ipsum Dolor 3 Lorem Ipsum Dolor…" at bounding box center [294, 129] width 303 height 94
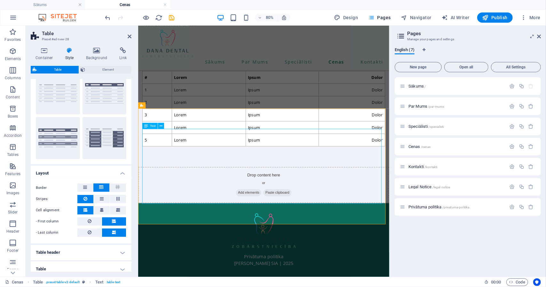
click at [301, 172] on div "# Lorem Ipsum Dolor 1 Lorem Ipsum Dolor 2 Lorem Ipsum Dolor 3 Lorem Ipsum Dolor…" at bounding box center [294, 129] width 303 height 94
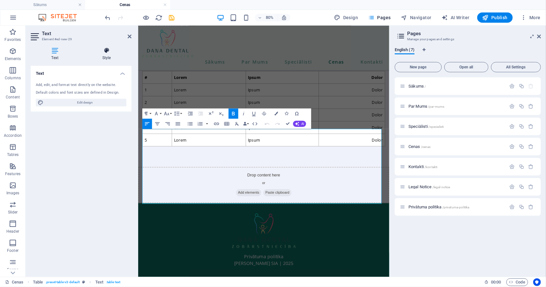
click at [110, 50] on icon at bounding box center [107, 50] width 50 height 6
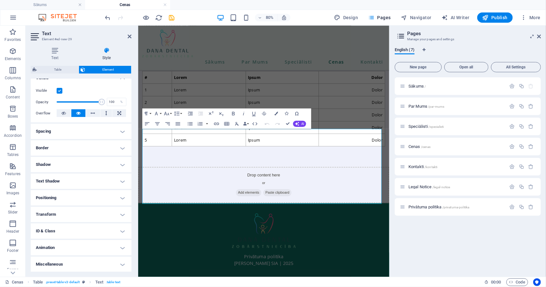
scroll to position [0, 0]
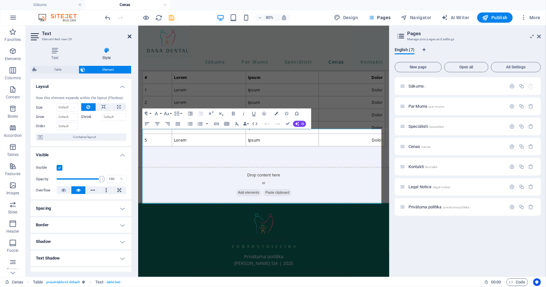
click at [130, 37] on icon at bounding box center [130, 36] width 4 height 5
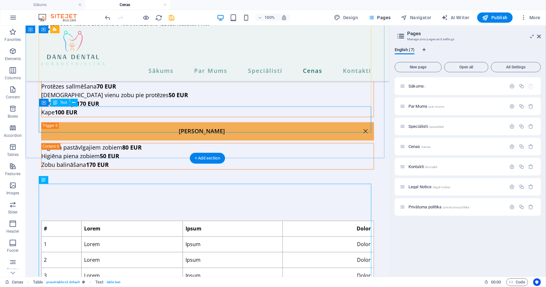
scroll to position [788, 0]
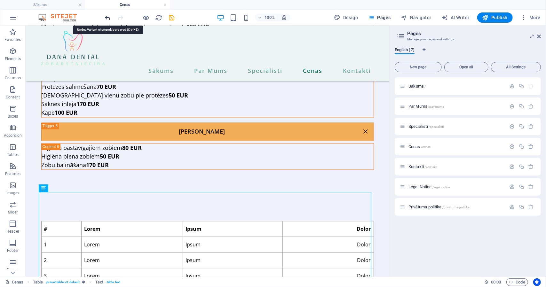
click at [107, 17] on icon "undo" at bounding box center [107, 17] width 7 height 7
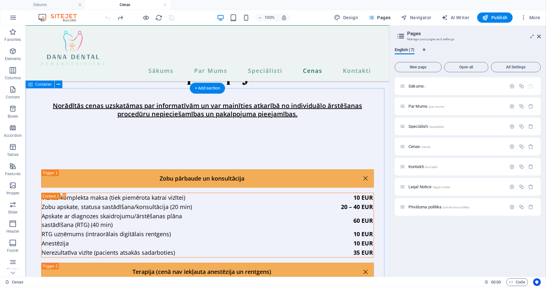
scroll to position [59, 0]
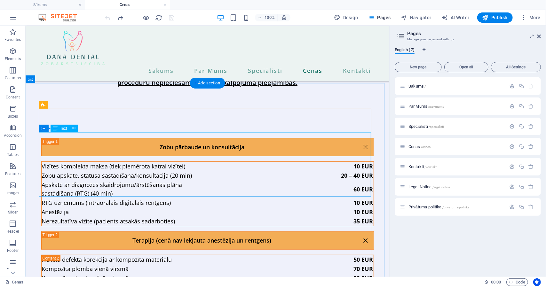
click at [214, 163] on div "Vizītes komplekta maksa (tiek piemērota katrai vizītei) 10 EUR Zobu apskate, st…" at bounding box center [207, 194] width 332 height 64
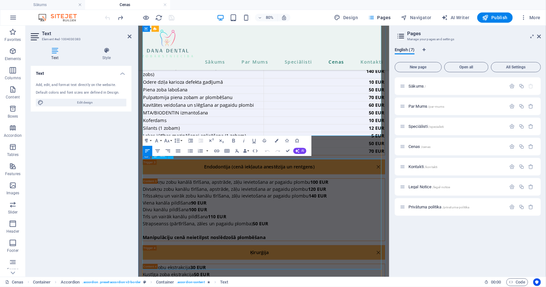
scroll to position [293, 0]
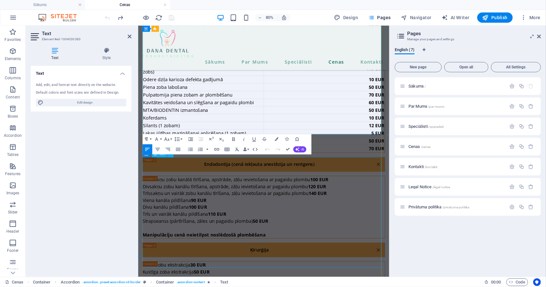
click at [305, 280] on div "Viensakņu zobu kanālā tīrīšana, apstrāde, zāļu ievietošana ar pagaidu plombu 10…" at bounding box center [294, 252] width 303 height 78
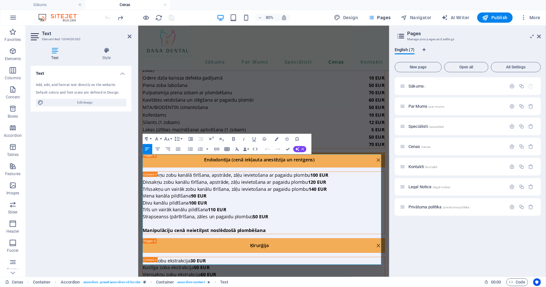
click at [229, 151] on icon "button" at bounding box center [227, 149] width 6 height 6
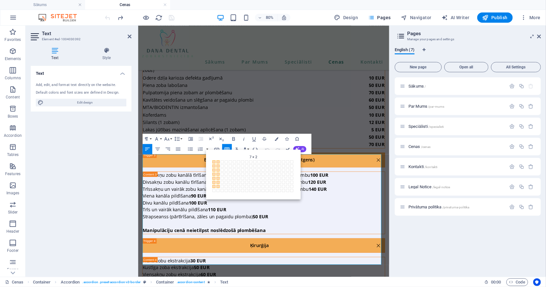
click at [218, 186] on span at bounding box center [218, 186] width 3 height 3
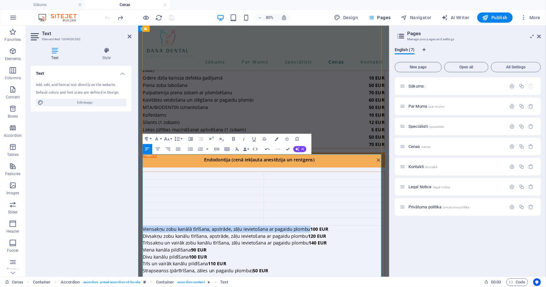
drag, startPoint x: 351, startPoint y: 258, endPoint x: 144, endPoint y: 256, distance: 207.2
click at [144, 275] on p "Viensakņu zobu kanālā tīrīšana, apstrāde, zāļu ievietošana ar pagaidu plombu 10…" at bounding box center [294, 279] width 303 height 9
copy p "Viensakņu zobu kanālā tīrīšana, apstrāde, zāļu ievietošana ar pagaidu plombu"
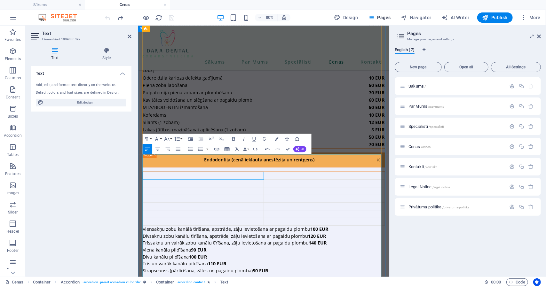
click at [171, 208] on td at bounding box center [219, 213] width 151 height 10
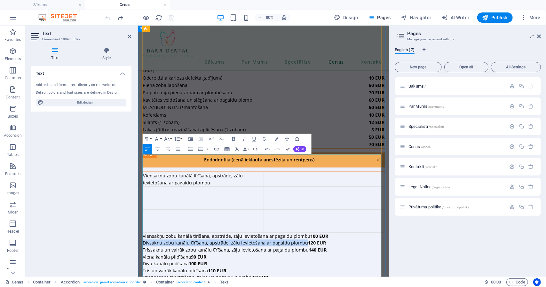
drag, startPoint x: 144, startPoint y: 283, endPoint x: 349, endPoint y: 282, distance: 205.0
copy p "Divsakņu zobu kanālu tīrīšana, apstrāde, zāļu ievietošana ar pagaidu plombu"
click at [271, 226] on td at bounding box center [219, 231] width 151 height 10
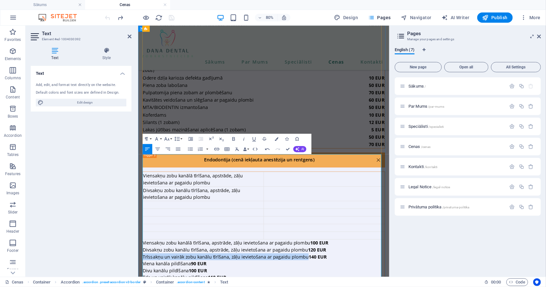
drag, startPoint x: 348, startPoint y: 309, endPoint x: 144, endPoint y: 309, distance: 204.4
copy p "Trīssakņu un vairāk zobu kanālu tīrīšana, zāļu ievietošana ar pagaidu plombu"
click at [167, 244] on td at bounding box center [219, 249] width 151 height 10
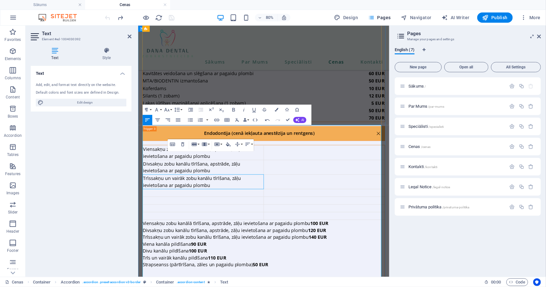
scroll to position [329, 0]
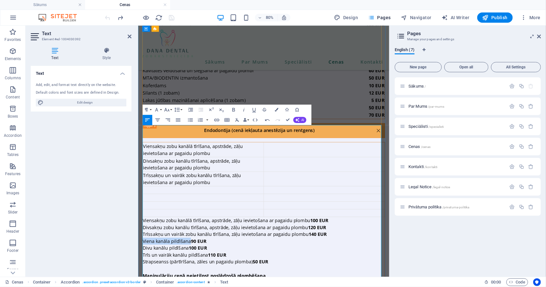
drag, startPoint x: 202, startPoint y: 297, endPoint x: 143, endPoint y: 300, distance: 59.2
copy p "Viena kanāla pildīšana"
click at [164, 226] on td at bounding box center [219, 231] width 151 height 10
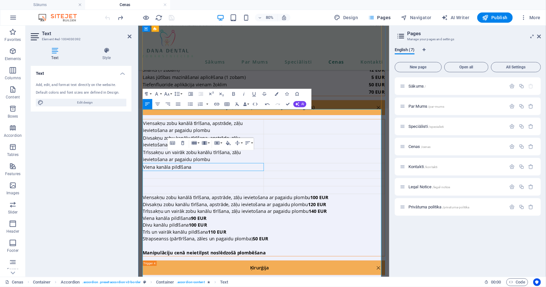
scroll to position [366, 0]
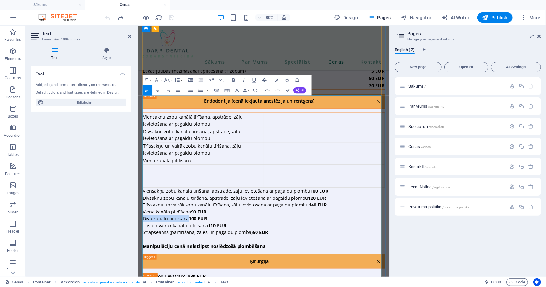
drag, startPoint x: 200, startPoint y: 279, endPoint x: 143, endPoint y: 275, distance: 56.4
click at [143, 271] on p "Divu kanālu pildīšana 100 EUR" at bounding box center [294, 266] width 303 height 9
copy p "Divu kanālu pildīšana"
click at [181, 199] on td at bounding box center [219, 204] width 151 height 10
drag, startPoint x: 225, startPoint y: 295, endPoint x: 147, endPoint y: 296, distance: 77.1
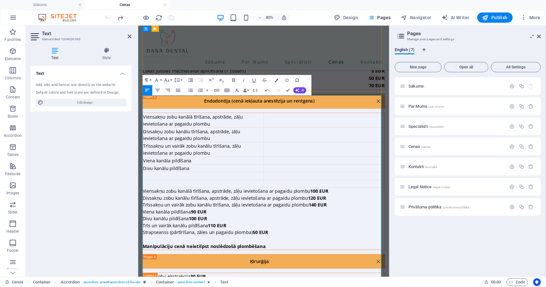
click at [147, 280] on p "Trīs un vairāk kanālu pildīšana 110 EUR" at bounding box center [294, 275] width 303 height 9
drag, startPoint x: 224, startPoint y: 294, endPoint x: 144, endPoint y: 297, distance: 80.0
click at [144, 280] on p "Trīs un vairāk kanālu pildīšana 110 EUR" at bounding box center [294, 275] width 303 height 9
copy p "Trīs un vairāk kanālu pildīšana"
click at [250, 208] on td at bounding box center [219, 213] width 151 height 10
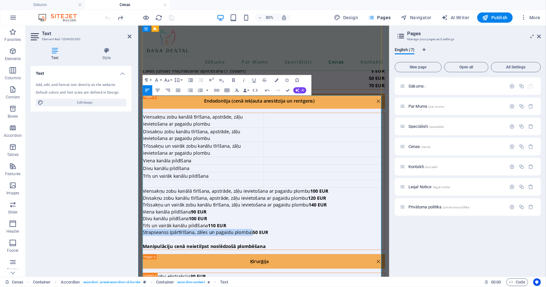
drag, startPoint x: 279, startPoint y: 312, endPoint x: 144, endPoint y: 314, distance: 134.6
click at [144, 287] on p "Strapseanss (pārtīrīšana, zāles un pagaidu plomba) 50 EUR" at bounding box center [294, 284] width 303 height 9
copy p "Strapseanss (pārtīrīšana, zāles un pagaidu plomba)"
click at [172, 218] on td at bounding box center [219, 223] width 151 height 10
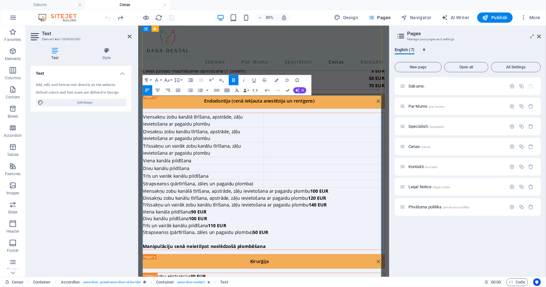
drag, startPoint x: 176, startPoint y: 217, endPoint x: 149, endPoint y: 215, distance: 26.6
click at [149, 228] on p "Viensakņu zobu kanālā tīrīšana, apstrāde, zāļu ievietošana ar pagaidu plombu 10…" at bounding box center [294, 232] width 303 height 9
click at [353, 228] on strong "100 EUR" at bounding box center [364, 232] width 23 height 8
drag, startPoint x: 177, startPoint y: 219, endPoint x: 154, endPoint y: 217, distance: 22.5
click at [154, 228] on p "Viensakņu zobu kanālā tīrīšana, apstrāde, zāļu ievietošana ar pagaidu plombu 10…" at bounding box center [294, 232] width 303 height 9
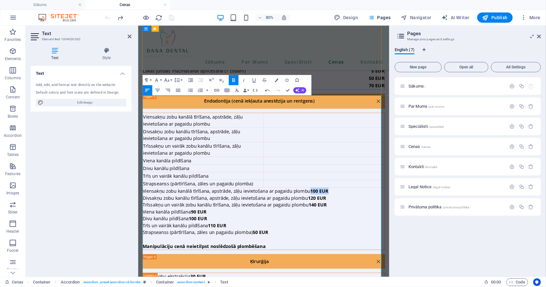
copy strong "100 EUR"
click at [360, 134] on td at bounding box center [370, 143] width 151 height 18
drag, startPoint x: 176, startPoint y: 235, endPoint x: 149, endPoint y: 236, distance: 26.9
click at [149, 236] on p "Divsakņu zobu kanālu tīrīšana, apstrāde, zāļu ievietošana ar pagaidu plombu 120…" at bounding box center [294, 240] width 303 height 9
click at [179, 237] on p "Divsakņu zobu kanālu tīrīšana, apstrāde, zāļu ievietošana ar pagaidu plombu 120…" at bounding box center [294, 240] width 303 height 9
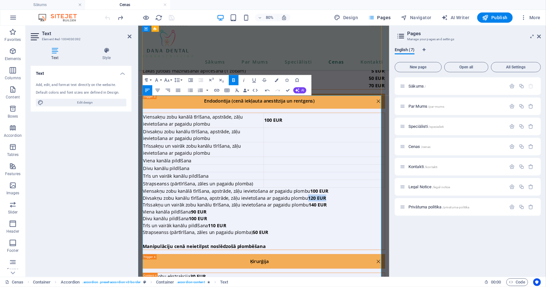
drag, startPoint x: 177, startPoint y: 234, endPoint x: 154, endPoint y: 236, distance: 23.5
click at [154, 236] on p "Divsakņu zobu kanālu tīrīšana, apstrāde, zāļu ievietošana ar pagaidu plombu 120…" at bounding box center [294, 240] width 303 height 9
copy strong "120 EUR"
click at [344, 153] on td at bounding box center [370, 162] width 151 height 18
drag, startPoint x: 175, startPoint y: 252, endPoint x: 154, endPoint y: 253, distance: 21.1
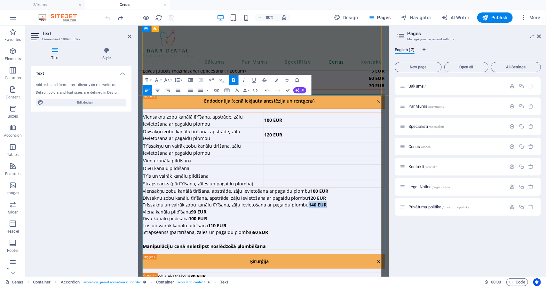
click at [351, 253] on strong "140 EUR" at bounding box center [362, 249] width 23 height 8
copy strong "140 EUR"
click at [310, 171] on td at bounding box center [370, 180] width 151 height 18
drag, startPoint x: 176, startPoint y: 270, endPoint x: 156, endPoint y: 270, distance: 19.8
click at [156, 262] on p "Viena kanāla pildīšana 90 EUR" at bounding box center [294, 258] width 303 height 9
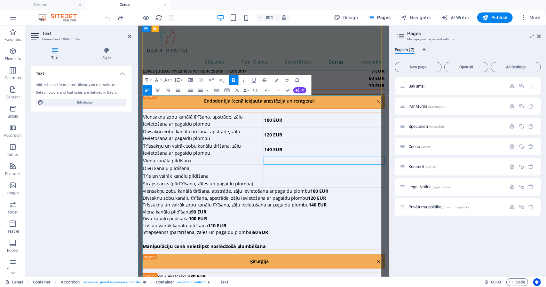
click at [299, 189] on td at bounding box center [370, 194] width 151 height 10
drag, startPoint x: 175, startPoint y: 272, endPoint x: 156, endPoint y: 271, distance: 19.5
click at [156, 262] on p "Viena kanāla pildīšana 90 EUR" at bounding box center [294, 258] width 303 height 9
click at [309, 199] on td at bounding box center [370, 204] width 151 height 10
drag, startPoint x: 175, startPoint y: 288, endPoint x: 153, endPoint y: 288, distance: 22.1
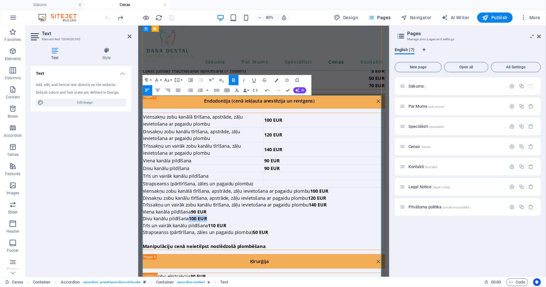
click at [153, 271] on p "Divu kanālu pildīšana 100 EUR" at bounding box center [294, 266] width 303 height 9
drag, startPoint x: 318, startPoint y: 181, endPoint x: 293, endPoint y: 183, distance: 24.7
click at [295, 199] on td "90 EUR" at bounding box center [370, 204] width 151 height 10
drag, startPoint x: 175, startPoint y: 305, endPoint x: 152, endPoint y: 305, distance: 23.0
click at [152, 280] on p "Trīs un vairāk kanālu pildīšana 110 EUR" at bounding box center [294, 275] width 303 height 9
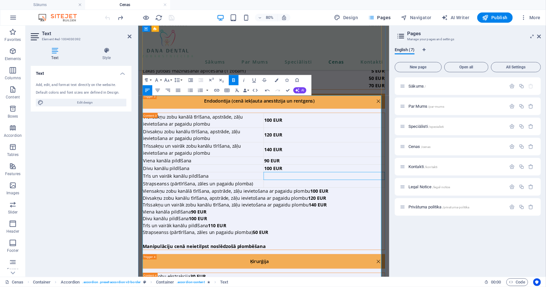
click at [309, 208] on td at bounding box center [370, 213] width 151 height 10
drag, startPoint x: 177, startPoint y: 321, endPoint x: 157, endPoint y: 321, distance: 20.8
click at [157, 287] on p "Strapseanss (pārtīrīšana, zāles un pagaidu plomba) 50 EUR" at bounding box center [294, 284] width 303 height 9
click at [306, 218] on td at bounding box center [370, 223] width 151 height 10
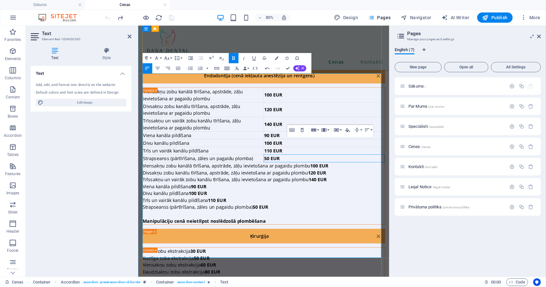
scroll to position [390, 0]
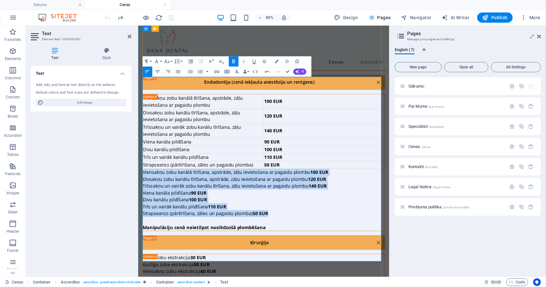
drag, startPoint x: 185, startPoint y: 300, endPoint x: 144, endPoint y: 189, distance: 118.4
click at [144, 189] on div "Viensakņu zobu kanālā tīrīšana, apstrāde, zāļu ievietošana ar pagaidu plombu 10…" at bounding box center [294, 196] width 303 height 171
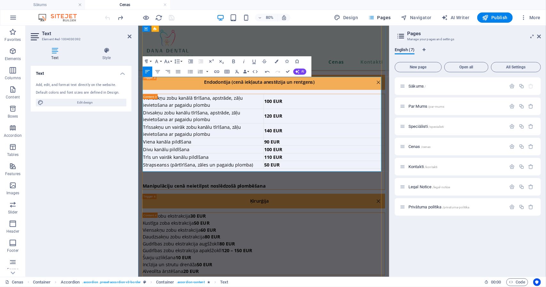
click at [152, 213] on p at bounding box center [294, 217] width 303 height 9
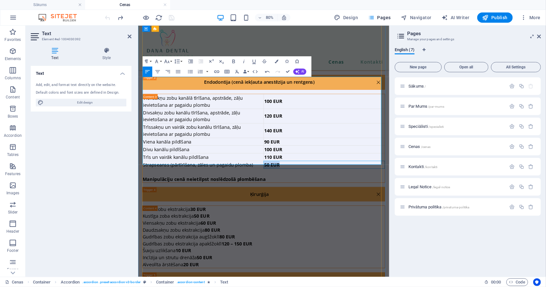
drag, startPoint x: 314, startPoint y: 178, endPoint x: 293, endPoint y: 177, distance: 21.4
click at [295, 194] on td "50 EUR" at bounding box center [370, 199] width 151 height 10
drag, startPoint x: 169, startPoint y: 73, endPoint x: 66, endPoint y: 68, distance: 103.7
click at [169, 73] on icon "button" at bounding box center [167, 71] width 4 height 3
drag, startPoint x: 319, startPoint y: 167, endPoint x: 294, endPoint y: 168, distance: 24.6
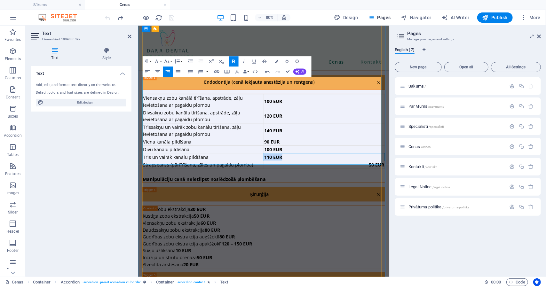
click at [295, 185] on td "110 EUR" at bounding box center [370, 190] width 151 height 10
click at [168, 73] on icon "button" at bounding box center [168, 72] width 6 height 6
drag, startPoint x: 316, startPoint y: 157, endPoint x: 294, endPoint y: 157, distance: 22.1
click at [295, 175] on td "100 EUR" at bounding box center [370, 180] width 151 height 10
click at [167, 75] on button "Align Right" at bounding box center [168, 72] width 10 height 10
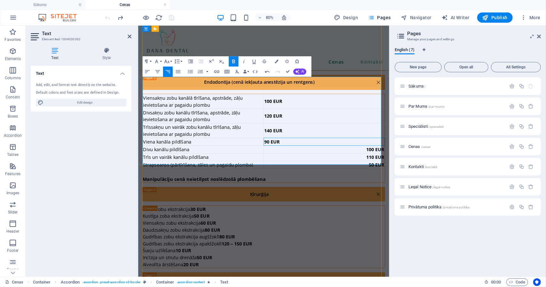
drag, startPoint x: 311, startPoint y: 147, endPoint x: 292, endPoint y: 147, distance: 19.8
click at [292, 166] on tr "Viena kanāla pildīšana 90 EUR" at bounding box center [295, 171] width 303 height 10
drag, startPoint x: 316, startPoint y: 149, endPoint x: 294, endPoint y: 145, distance: 22.5
click at [295, 166] on td "90 EUR" at bounding box center [370, 171] width 151 height 10
click at [169, 71] on icon "button" at bounding box center [167, 71] width 4 height 3
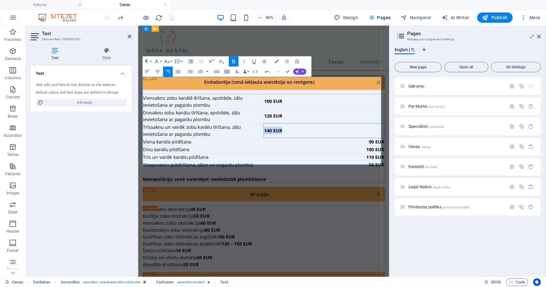
drag, startPoint x: 318, startPoint y: 137, endPoint x: 294, endPoint y: 135, distance: 23.7
click at [295, 147] on td "140 EUR" at bounding box center [370, 156] width 151 height 18
click at [168, 70] on icon "button" at bounding box center [167, 71] width 4 height 3
drag, startPoint x: 318, startPoint y: 120, endPoint x: 292, endPoint y: 117, distance: 26.1
click at [295, 129] on td "120 EUR" at bounding box center [370, 138] width 151 height 18
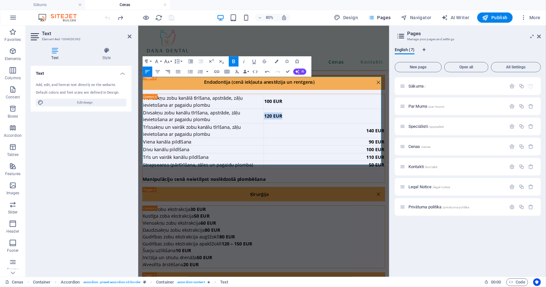
click at [170, 72] on icon "button" at bounding box center [168, 72] width 6 height 6
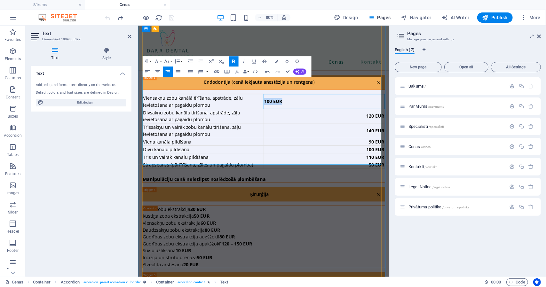
drag, startPoint x: 317, startPoint y: 98, endPoint x: 293, endPoint y: 98, distance: 23.7
click at [295, 111] on td "100 EUR" at bounding box center [370, 120] width 151 height 18
click at [169, 70] on icon "button" at bounding box center [167, 71] width 4 height 3
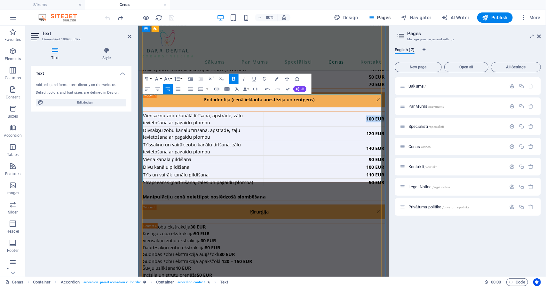
scroll to position [367, 0]
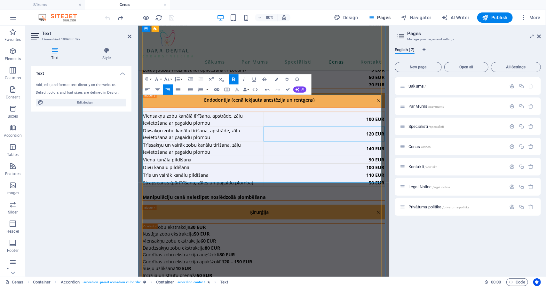
click at [403, 152] on td "120 EUR" at bounding box center [370, 161] width 151 height 18
click at [403, 175] on div "140 EUR" at bounding box center [370, 179] width 150 height 9
click at [403, 189] on div "90 EUR" at bounding box center [370, 193] width 150 height 9
click at [403, 198] on div "100 EUR" at bounding box center [370, 202] width 150 height 9
click at [404, 208] on div "110 EUR" at bounding box center [370, 212] width 150 height 9
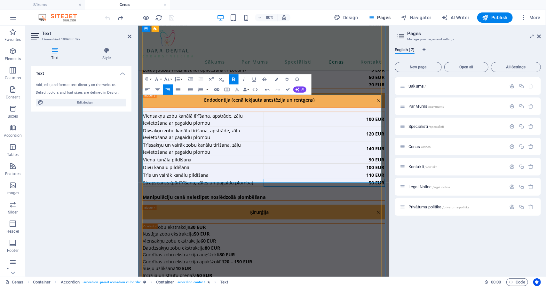
click at [404, 217] on div "50 EUR" at bounding box center [370, 221] width 150 height 9
click at [403, 227] on p at bounding box center [294, 231] width 303 height 9
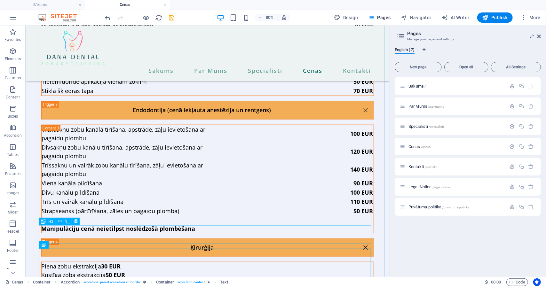
scroll to position [350, 0]
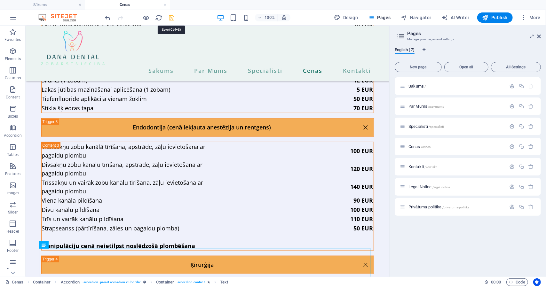
click at [172, 19] on icon "save" at bounding box center [171, 17] width 7 height 7
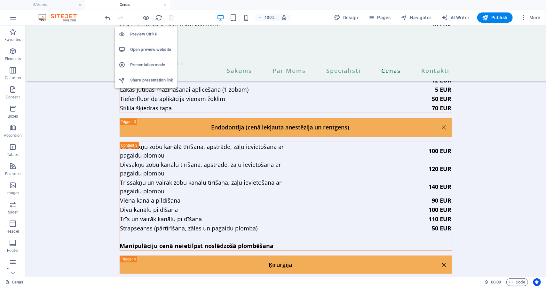
click at [142, 32] on h6 "Preview Ctrl+P" at bounding box center [151, 34] width 43 height 8
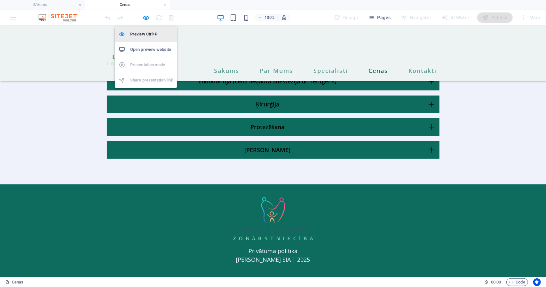
scroll to position [211, 0]
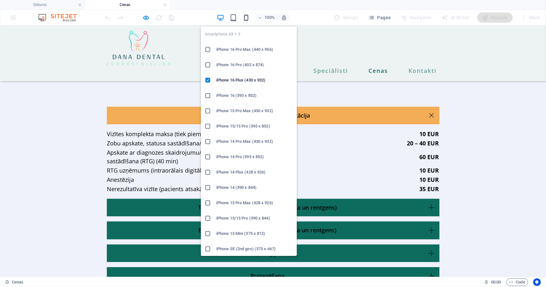
click at [249, 15] on icon "button" at bounding box center [245, 17] width 7 height 7
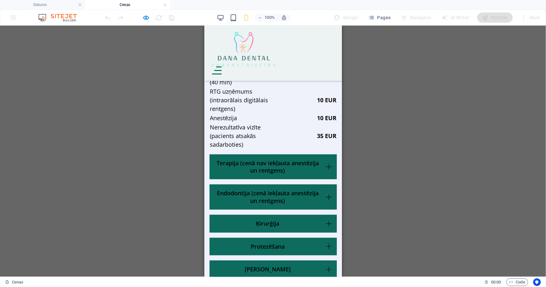
scroll to position [214, 0]
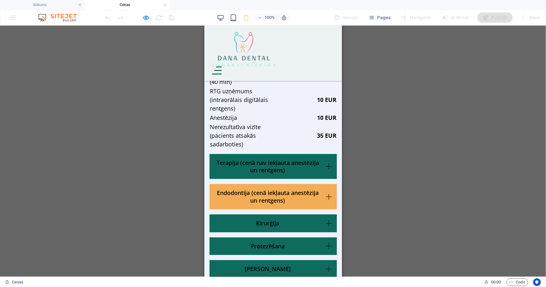
click at [324, 188] on link "Endodontija (cenā iekļauta anestēzija un rentgens)" at bounding box center [272, 196] width 127 height 25
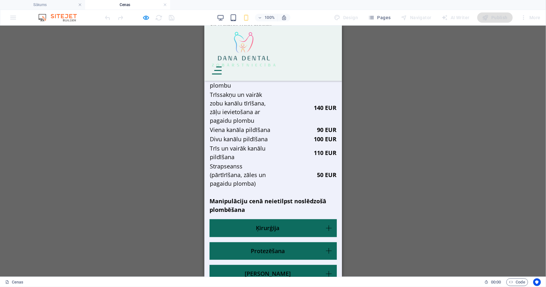
scroll to position [254, 0]
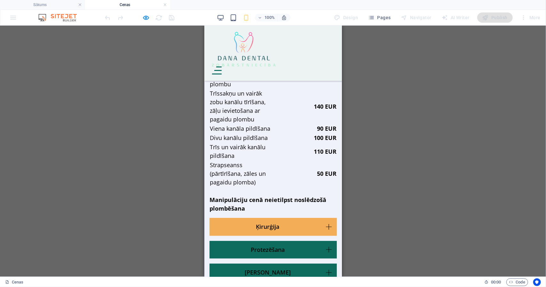
click at [324, 232] on link "Ķirurģija" at bounding box center [272, 227] width 127 height 18
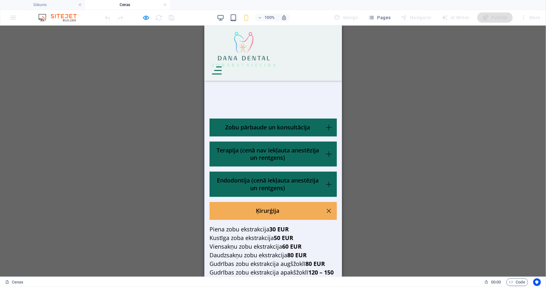
scroll to position [69, 0]
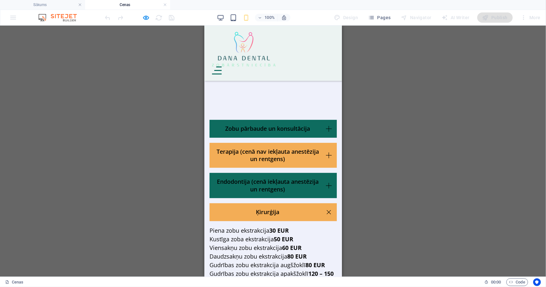
click at [317, 144] on link "Terapija (cenā nav iekļauta anestēzija un rentgens)" at bounding box center [272, 155] width 127 height 25
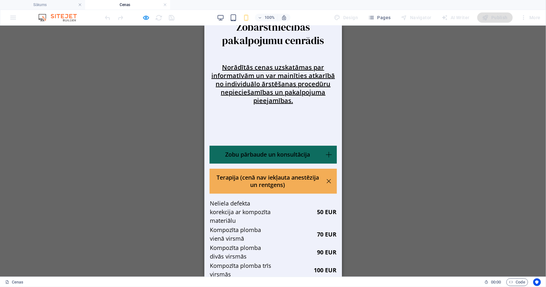
scroll to position [0, 0]
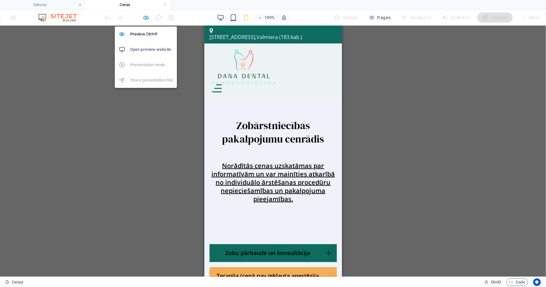
click at [144, 20] on icon "button" at bounding box center [146, 17] width 7 height 7
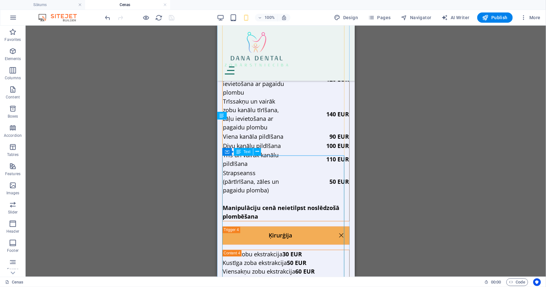
scroll to position [836, 0]
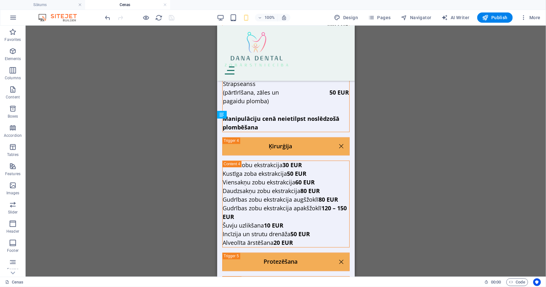
click at [220, 21] on div "100%" at bounding box center [254, 17] width 74 height 10
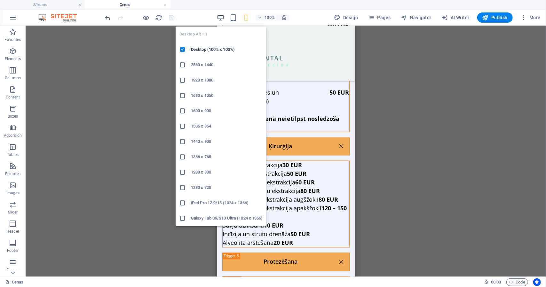
click at [221, 16] on icon "button" at bounding box center [220, 17] width 7 height 7
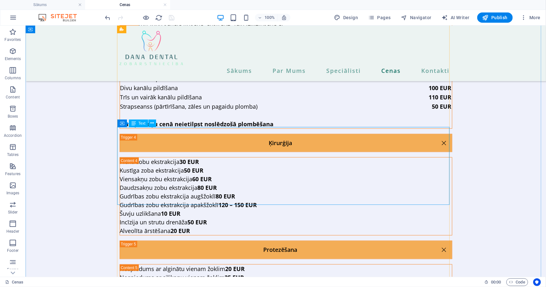
scroll to position [472, 0]
click at [232, 157] on div "Piena zobu ekstrakcija 30 EUR Kustīga zoba ekstrakcija 50 EUR Viensakņu zobu ek…" at bounding box center [286, 196] width 332 height 78
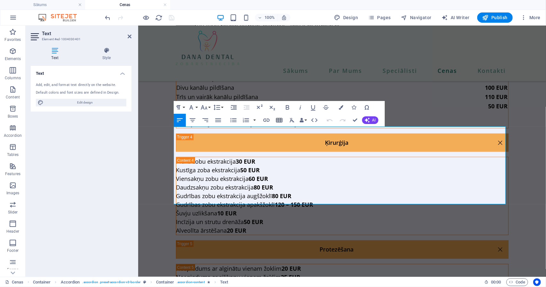
click at [282, 120] on icon "button" at bounding box center [279, 120] width 6 height 4
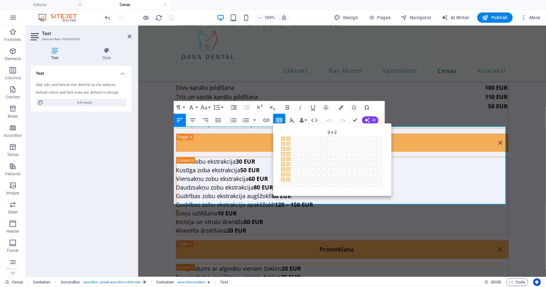
click at [289, 180] on span at bounding box center [288, 180] width 4 height 4
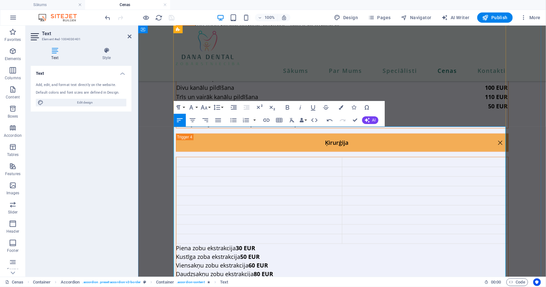
drag, startPoint x: 234, startPoint y: 217, endPoint x: 174, endPoint y: 217, distance: 59.8
click at [176, 244] on p "Piena zobu ekstrakcija 30 EUR" at bounding box center [342, 248] width 332 height 9
click at [192, 157] on td "Content 4" at bounding box center [259, 162] width 166 height 10
drag, startPoint x: 237, startPoint y: 224, endPoint x: 174, endPoint y: 226, distance: 63.0
click at [176, 252] on p "Kustīga zoba ekstrakcija 50 EUR" at bounding box center [342, 256] width 332 height 9
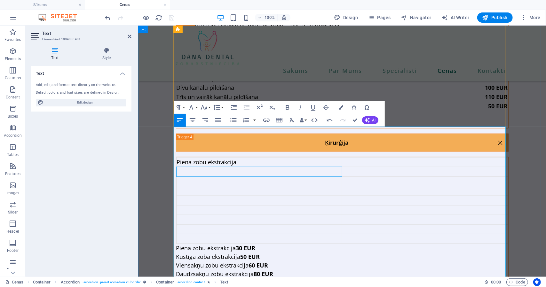
click at [194, 167] on td "Content 4" at bounding box center [259, 172] width 166 height 10
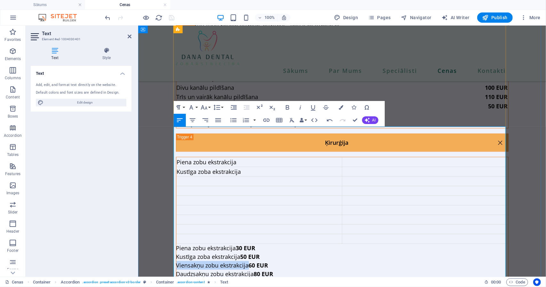
drag, startPoint x: 245, startPoint y: 233, endPoint x: 174, endPoint y: 234, distance: 71.3
click at [176, 261] on p "Viensakņu zobu ekstrakcija 60 EUR" at bounding box center [342, 265] width 332 height 9
click at [194, 177] on td "Content 4" at bounding box center [259, 182] width 166 height 10
click at [194, 177] on td "Viensakņu zobu ekstrakcija" at bounding box center [259, 182] width 166 height 10
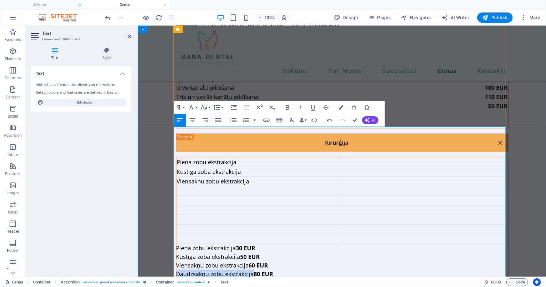
drag, startPoint x: 250, startPoint y: 241, endPoint x: 174, endPoint y: 244, distance: 76.2
click at [176, 270] on p "Daudzsakņu zobu ekstrakcija 80 EUR" at bounding box center [342, 274] width 332 height 9
click at [191, 186] on td "Content 4" at bounding box center [259, 191] width 166 height 10
drag, startPoint x: 270, startPoint y: 249, endPoint x: 174, endPoint y: 249, distance: 95.6
click at [176, 278] on p "Gudrības zobu ekstrakcija augšžoklī 80 EUR" at bounding box center [342, 282] width 332 height 9
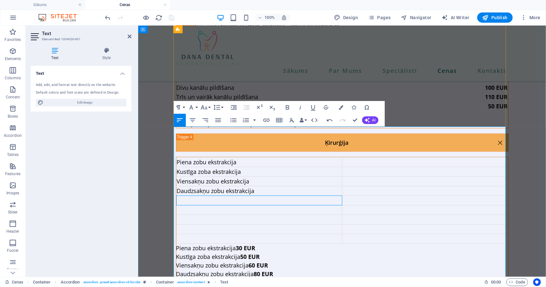
click at [208, 196] on td "Content 4" at bounding box center [259, 201] width 166 height 10
drag, startPoint x: 272, startPoint y: 259, endPoint x: 176, endPoint y: 262, distance: 96.6
click at [176, 287] on p "Gudrības zobu ekstrakcija apakšžoklī 120 – 150 EUR" at bounding box center [342, 291] width 332 height 9
click at [227, 205] on td "Content 4" at bounding box center [259, 210] width 166 height 10
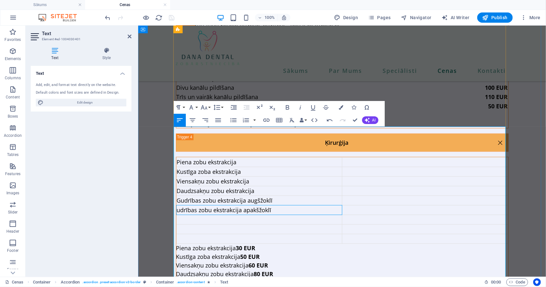
click at [176, 205] on td "udrības zobu ekstrakcija apakšžoklī" at bounding box center [259, 210] width 166 height 10
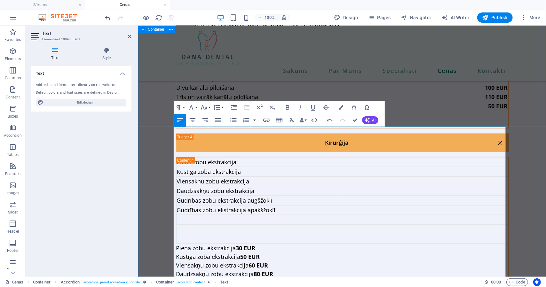
drag, startPoint x: 215, startPoint y: 270, endPoint x: 170, endPoint y: 264, distance: 44.5
click at [170, 264] on div "Zobu pārbaude un konsultācija Vizītes komplekta maksa (tiek piemērota katrai vi…" at bounding box center [342, 163] width 408 height 928
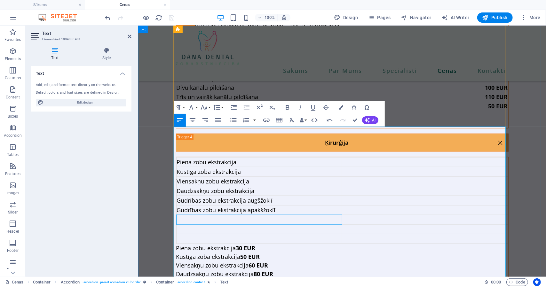
click at [210, 215] on td "Content 4" at bounding box center [259, 220] width 166 height 10
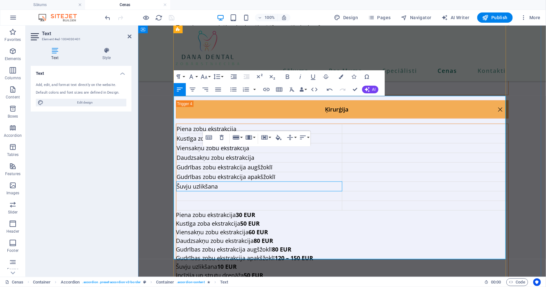
scroll to position [506, 0]
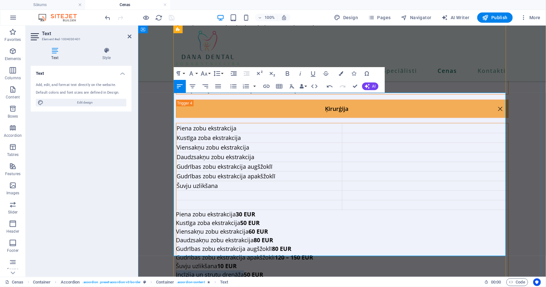
drag, startPoint x: 241, startPoint y: 244, endPoint x: 173, endPoint y: 244, distance: 67.8
click at [176, 270] on p "Incīzija un strutu drenāža 50 EUR" at bounding box center [342, 274] width 332 height 9
click at [197, 191] on td "Content 4" at bounding box center [259, 196] width 166 height 10
drag, startPoint x: 224, startPoint y: 251, endPoint x: 175, endPoint y: 253, distance: 49.6
click at [176, 279] on p "Alveolīta ārstēšana 20 EUR" at bounding box center [342, 283] width 332 height 9
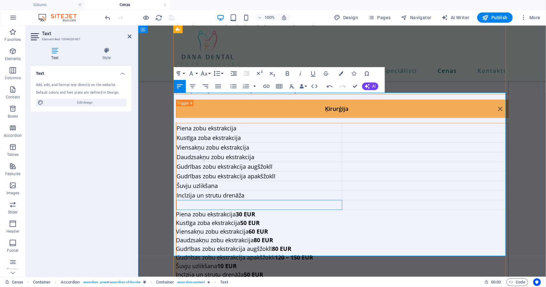
click at [195, 200] on td "Content 4" at bounding box center [259, 205] width 166 height 10
drag, startPoint x: 485, startPoint y: 183, endPoint x: 504, endPoint y: 180, distance: 19.4
click at [255, 210] on strong "30 EUR" at bounding box center [246, 214] width 20 height 8
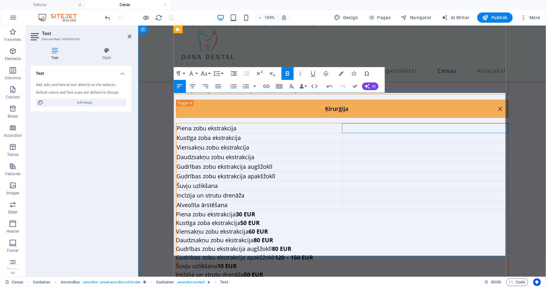
click at [480, 123] on td "Content 4" at bounding box center [425, 128] width 166 height 10
drag, startPoint x: 486, startPoint y: 190, endPoint x: 503, endPoint y: 193, distance: 17.5
click at [260, 219] on strong "50 EUR" at bounding box center [250, 223] width 20 height 8
click at [453, 133] on td "Content 4" at bounding box center [425, 138] width 166 height 10
drag, startPoint x: 484, startPoint y: 198, endPoint x: 502, endPoint y: 200, distance: 18.7
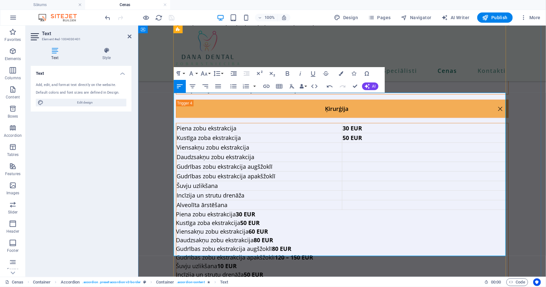
click at [502, 227] on p "Viensakņu zobu ekstrakcija 60 EUR" at bounding box center [342, 231] width 332 height 9
click at [441, 143] on td "Content 4" at bounding box center [425, 148] width 166 height 10
click at [344, 143] on strong "60 EUR" at bounding box center [354, 147] width 20 height 8
drag, startPoint x: 485, startPoint y: 208, endPoint x: 507, endPoint y: 212, distance: 22.8
click at [507, 212] on div "Zobu pārbaude un konsultācija Vizītes komplekta maksa (tiek piemērota katrai vi…" at bounding box center [342, 129] width 408 height 928
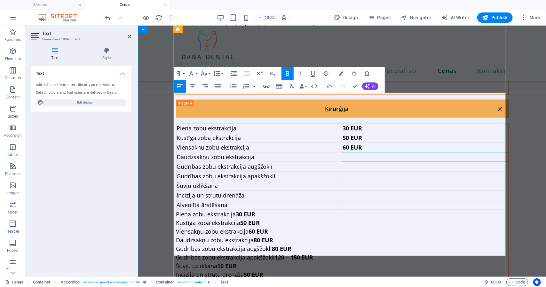
click at [404, 152] on td "Content 4" at bounding box center [425, 157] width 166 height 10
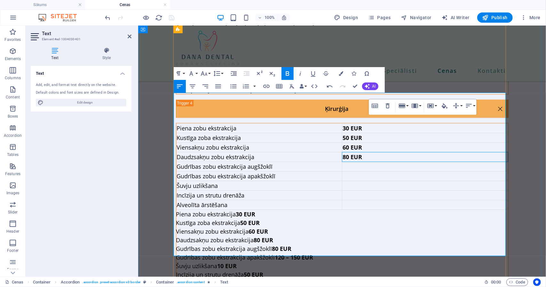
click at [395, 162] on td "Content 4" at bounding box center [425, 167] width 166 height 10
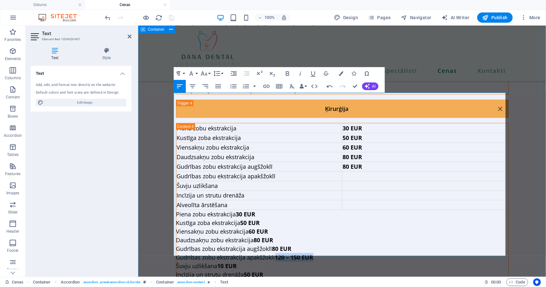
drag, startPoint x: 467, startPoint y: 226, endPoint x: 509, endPoint y: 227, distance: 42.6
click at [509, 227] on div "Zobu pārbaude un konsultācija Vizītes komplekta maksa (tiek piemērota katrai vi…" at bounding box center [342, 129] width 408 height 928
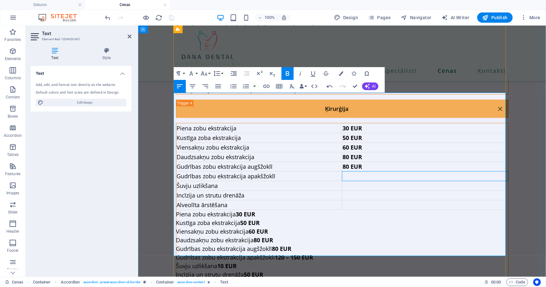
click at [379, 171] on td "Content 4" at bounding box center [425, 176] width 166 height 10
drag, startPoint x: 485, startPoint y: 233, endPoint x: 503, endPoint y: 235, distance: 18.6
click at [503, 262] on p "Šuvju uzlikšana 10 EUR" at bounding box center [342, 266] width 332 height 9
click at [366, 181] on td "Content 4" at bounding box center [425, 186] width 166 height 10
drag, startPoint x: 484, startPoint y: 243, endPoint x: 504, endPoint y: 243, distance: 19.8
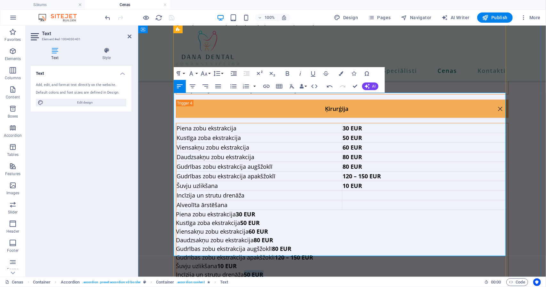
click at [504, 270] on p "Incīzija un strutu drenāža 50 EUR" at bounding box center [342, 274] width 332 height 9
click at [385, 191] on td "Content 4" at bounding box center [425, 196] width 166 height 10
drag, startPoint x: 485, startPoint y: 252, endPoint x: 506, endPoint y: 254, distance: 20.9
click at [506, 254] on div "Zobu pārbaude un konsultācija Vizītes komplekta maksa (tiek piemērota katrai vi…" at bounding box center [342, 129] width 408 height 928
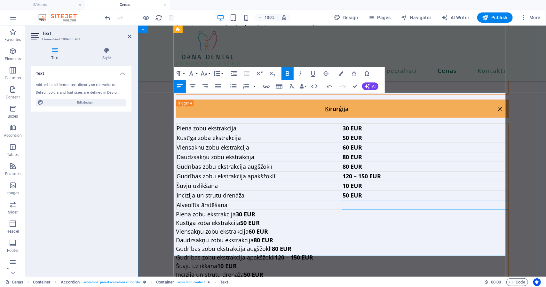
click at [377, 200] on td "Content 4" at bounding box center [425, 205] width 166 height 10
drag, startPoint x: 231, startPoint y: 254, endPoint x: 174, endPoint y: 184, distance: 90.7
click at [176, 184] on div "Piena zobu ekstrakcija 30 EUR Kustīga zoba ekstrakcija 50 EUR Viensakņu zobu ek…" at bounding box center [342, 205] width 332 height 164
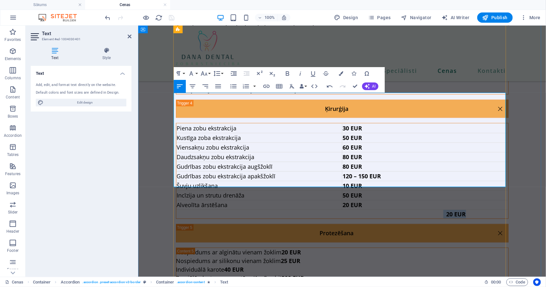
drag, startPoint x: 449, startPoint y: 183, endPoint x: 422, endPoint y: 182, distance: 26.2
click at [422, 210] on p "20 EUR" at bounding box center [342, 214] width 332 height 9
click at [409, 210] on p "Content 4" at bounding box center [342, 214] width 332 height 9
drag, startPoint x: 409, startPoint y: 180, endPoint x: 441, endPoint y: 184, distance: 32.1
click at [441, 210] on p "Content 4" at bounding box center [342, 214] width 332 height 9
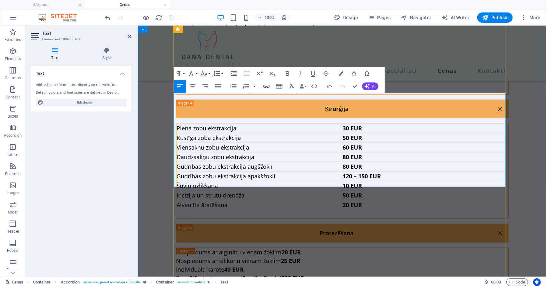
click at [432, 200] on td "20 EUR" at bounding box center [425, 205] width 166 height 10
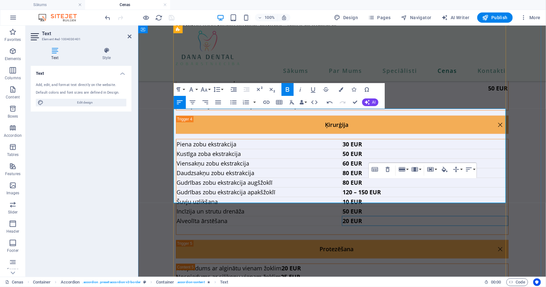
scroll to position [490, 0]
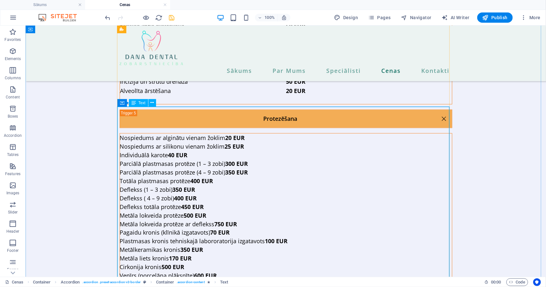
scroll to position [611, 0]
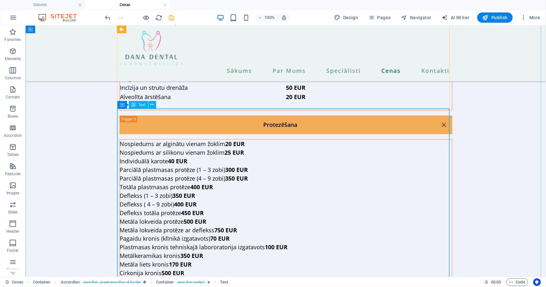
click at [193, 139] on div "Nospiedums ar alginātu vienam žoklim 20 EUR Nospiedums ar silikonu vienam žokli…" at bounding box center [286, 238] width 332 height 199
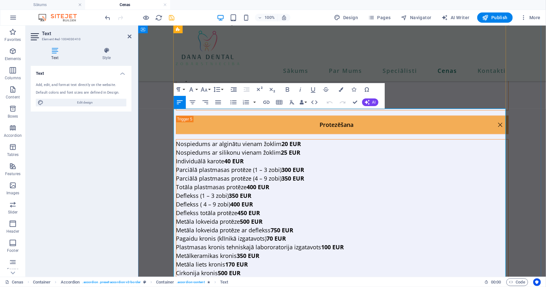
click at [176, 139] on p "Nospiedums ar alginātu vienam žoklim 20 EUR" at bounding box center [342, 143] width 332 height 9
click at [278, 99] on icon "button" at bounding box center [279, 102] width 8 height 8
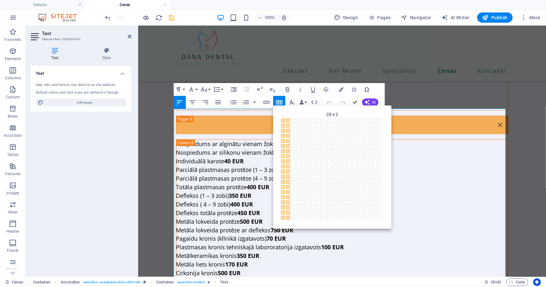
click at [287, 218] on span at bounding box center [288, 218] width 4 height 4
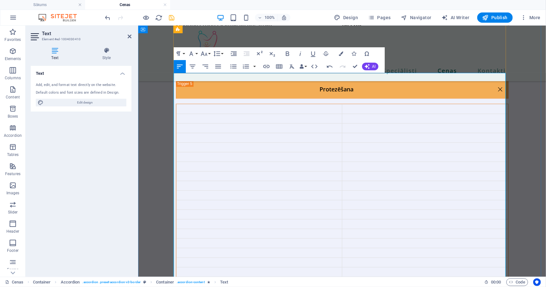
scroll to position [647, 0]
drag, startPoint x: 280, startPoint y: 266, endPoint x: 175, endPoint y: 267, distance: 104.9
click at [212, 104] on td "Content 5" at bounding box center [259, 109] width 166 height 10
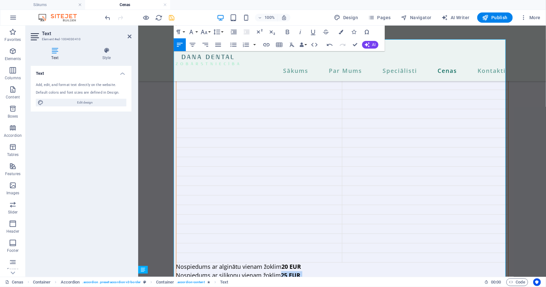
scroll to position [695, 0]
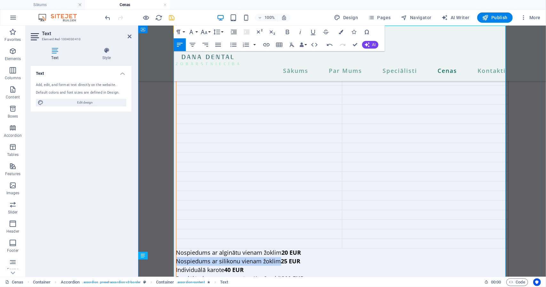
drag, startPoint x: 276, startPoint y: 272, endPoint x: 173, endPoint y: 229, distance: 111.5
click at [176, 257] on p "Nospiedums ar silikonu vienam žoklim 25 EUR" at bounding box center [342, 261] width 332 height 9
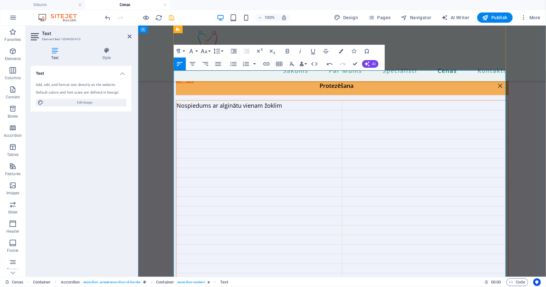
scroll to position [649, 0]
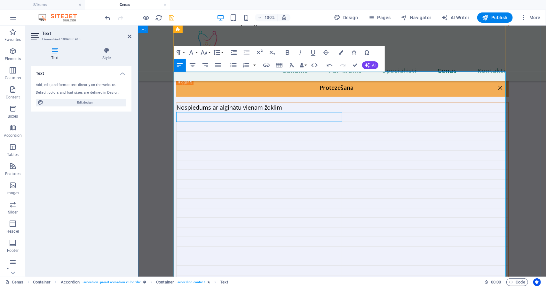
click at [204, 112] on td "Content 5" at bounding box center [259, 117] width 166 height 10
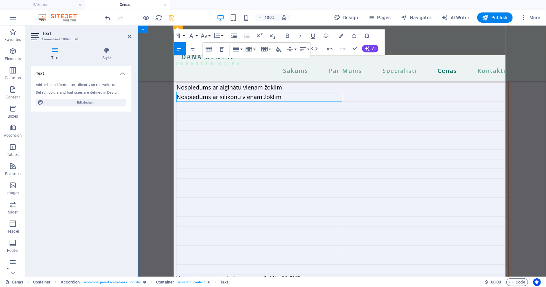
scroll to position [671, 0]
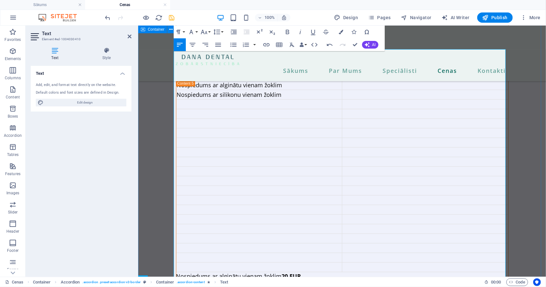
drag, startPoint x: 222, startPoint y: 261, endPoint x: 172, endPoint y: 262, distance: 49.9
click at [172, 262] on div "Zobu pārbaude un konsultācija Vizītes komplekta maksa (tiek piemērota katrai vi…" at bounding box center [342, 25] width 408 height 1048
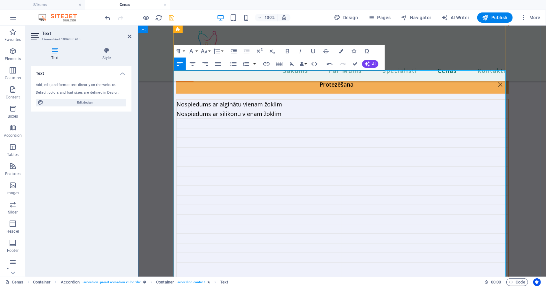
scroll to position [650, 0]
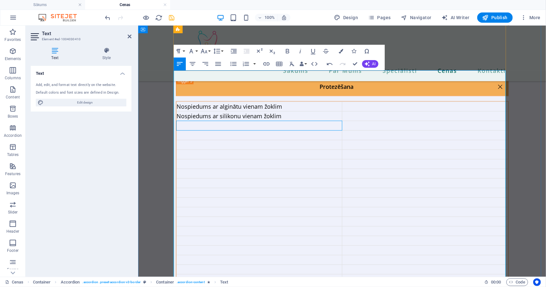
click at [190, 121] on td "Content 5" at bounding box center [259, 126] width 166 height 10
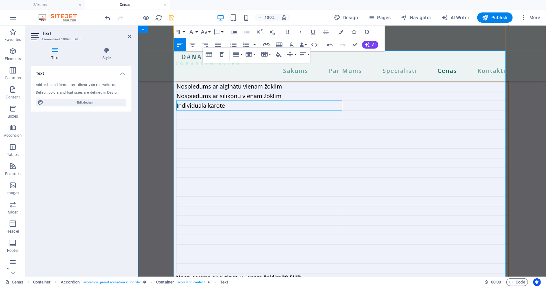
scroll to position [672, 0]
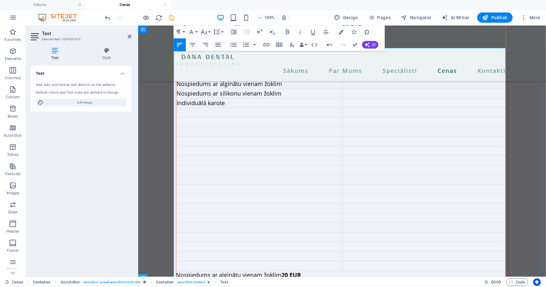
drag, startPoint x: 278, startPoint y: 268, endPoint x: 173, endPoint y: 270, distance: 104.9
click at [194, 107] on td "Content 5" at bounding box center [259, 112] width 166 height 10
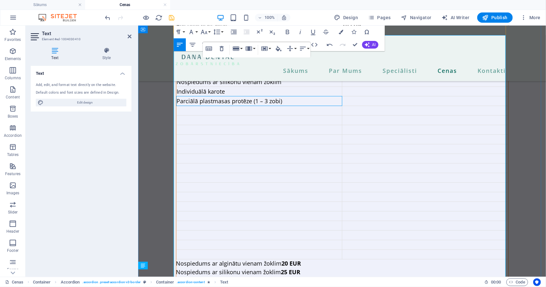
scroll to position [685, 0]
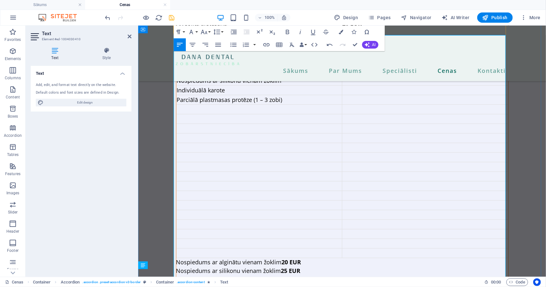
drag, startPoint x: 279, startPoint y: 263, endPoint x: 174, endPoint y: 265, distance: 105.6
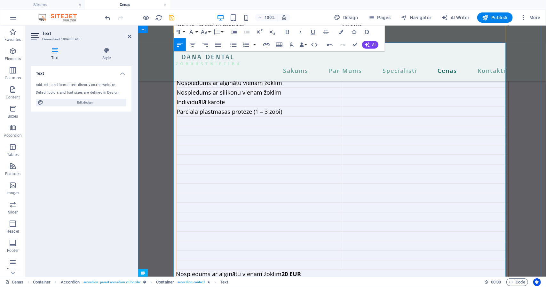
scroll to position [669, 0]
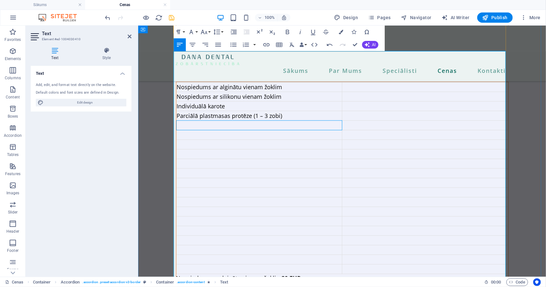
click at [189, 120] on td "Content 5" at bounding box center [259, 125] width 166 height 10
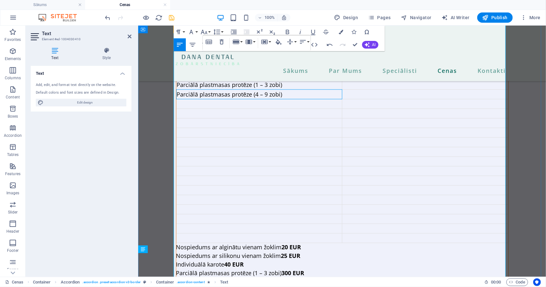
scroll to position [702, 0]
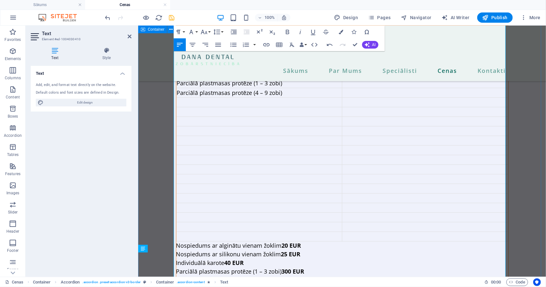
drag, startPoint x: 244, startPoint y: 256, endPoint x: 173, endPoint y: 256, distance: 71.0
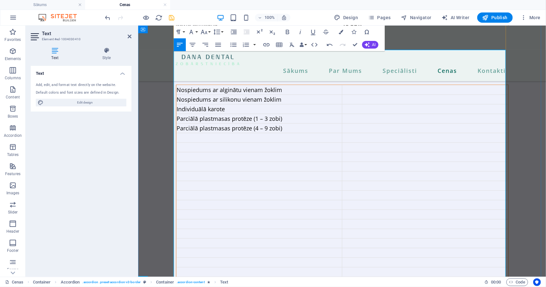
scroll to position [666, 0]
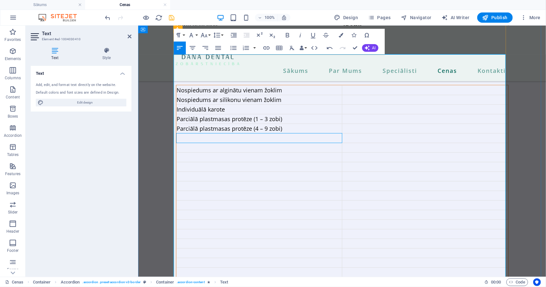
click at [198, 133] on td "Content 5" at bounding box center [259, 138] width 166 height 10
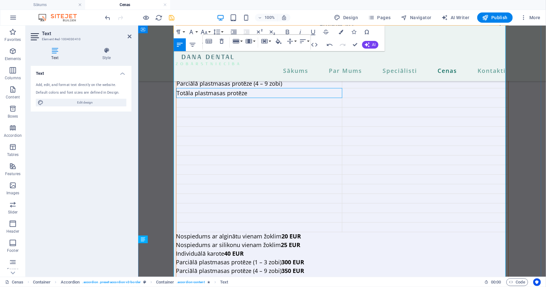
scroll to position [711, 0]
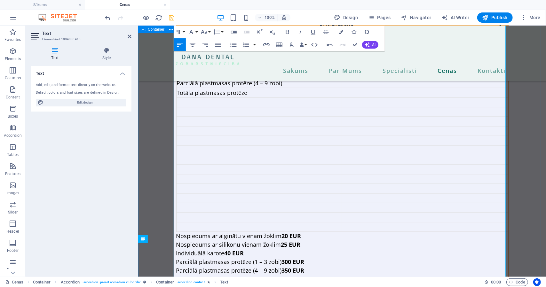
drag, startPoint x: 227, startPoint y: 255, endPoint x: 173, endPoint y: 258, distance: 53.8
click at [176, 258] on div "Nospiedums ar alginātu vienam žoklim Nospiedums ar silikonu vienam žoklim Indiv…" at bounding box center [342, 234] width 333 height 391
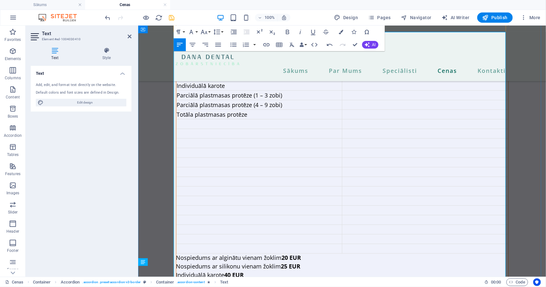
scroll to position [688, 0]
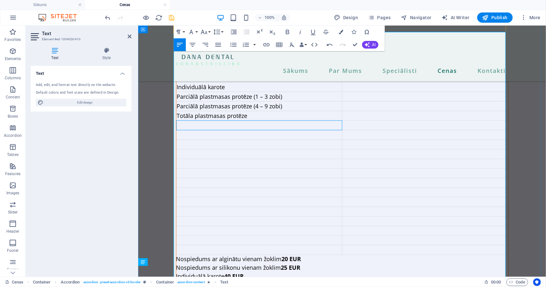
click at [193, 120] on td "Content 5" at bounding box center [259, 125] width 166 height 10
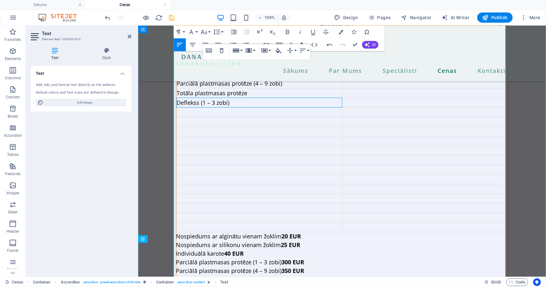
scroll to position [711, 0]
drag, startPoint x: 228, startPoint y: 263, endPoint x: 175, endPoint y: 262, distance: 53.1
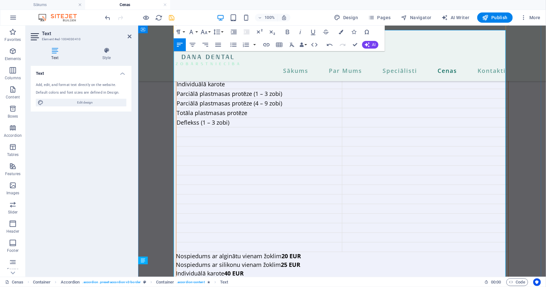
scroll to position [689, 0]
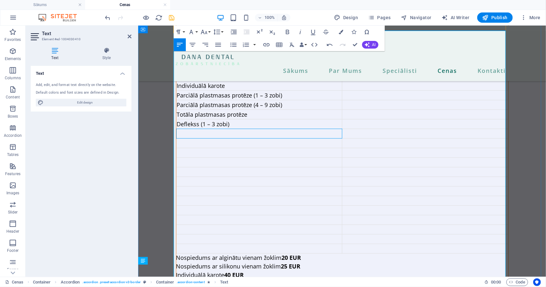
click at [206, 129] on td "Content 5" at bounding box center [259, 134] width 166 height 10
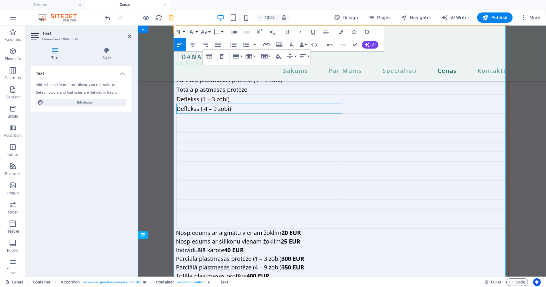
scroll to position [715, 0]
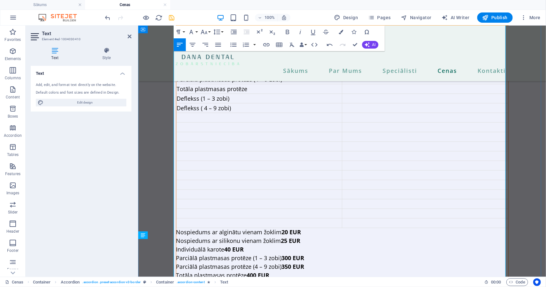
drag, startPoint x: 234, startPoint y: 268, endPoint x: 175, endPoint y: 269, distance: 59.2
click at [200, 113] on td "Content 5" at bounding box center [259, 118] width 166 height 10
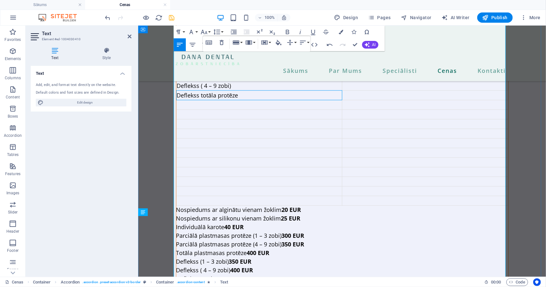
scroll to position [738, 0]
drag, startPoint x: 237, startPoint y: 254, endPoint x: 174, endPoint y: 254, distance: 62.7
click at [176, 283] on p "Metāla lokveida protēze 500 EUR" at bounding box center [342, 287] width 332 height 9
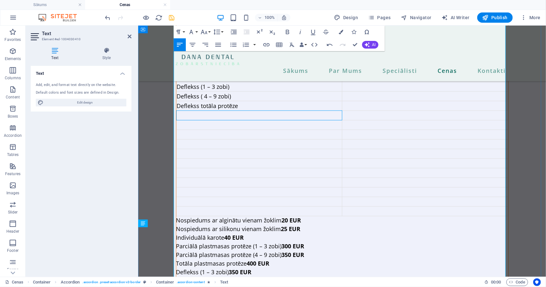
click at [198, 110] on td "Content 5" at bounding box center [259, 115] width 166 height 10
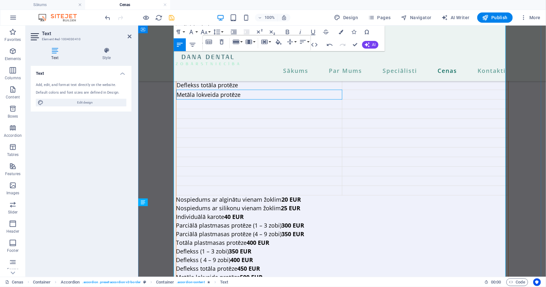
scroll to position [748, 0]
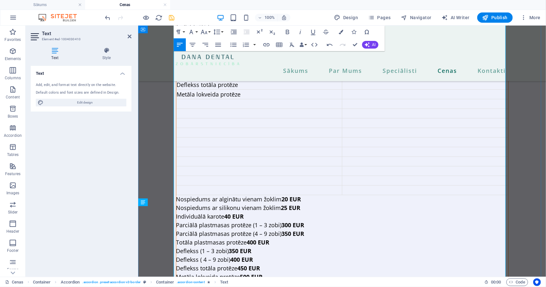
drag, startPoint x: 268, startPoint y: 252, endPoint x: 173, endPoint y: 252, distance: 94.3
click at [176, 281] on p "Metāla lokveida protēze ar deflekss 750 EUR" at bounding box center [342, 285] width 332 height 9
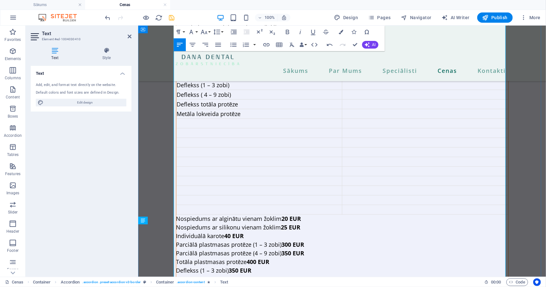
scroll to position [728, 0]
click at [196, 119] on td "Content 5" at bounding box center [259, 124] width 166 height 10
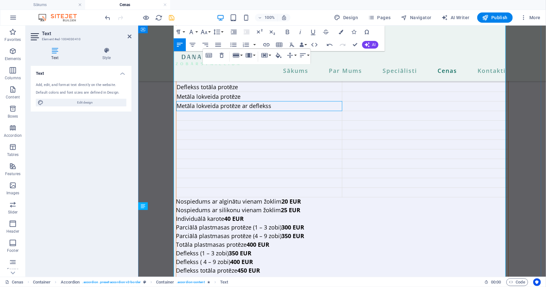
scroll to position [755, 0]
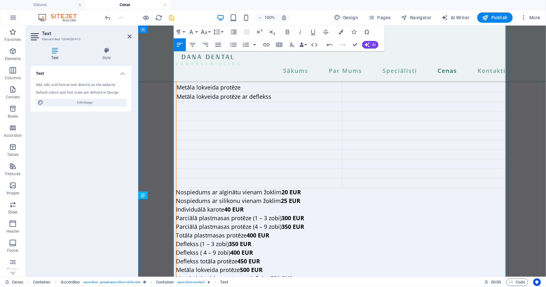
drag, startPoint x: 264, startPoint y: 254, endPoint x: 175, endPoint y: 255, distance: 88.9
click at [176, 283] on p "Pagaidu kronis (klīnikā izgatavots) 70 EUR" at bounding box center [342, 287] width 332 height 9
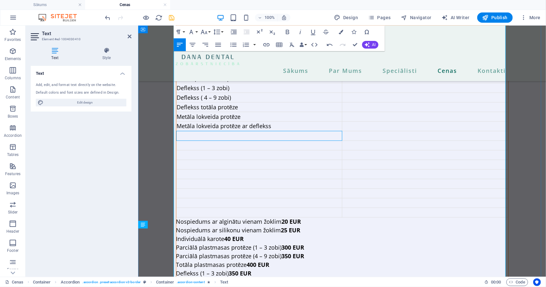
click at [200, 131] on td "Content 5" at bounding box center [259, 136] width 166 height 10
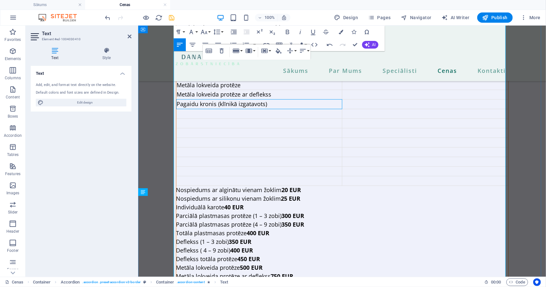
scroll to position [759, 0]
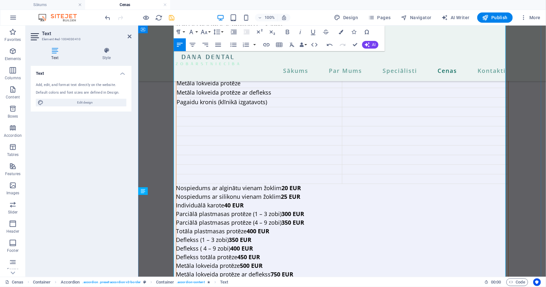
drag, startPoint x: 318, startPoint y: 258, endPoint x: 175, endPoint y: 261, distance: 143.0
click at [176, 287] on p "Plastmasas kronis tehniskajā labororatorija izgatavots 100 EUR" at bounding box center [342, 292] width 332 height 9
click at [199, 107] on td "Content 5" at bounding box center [259, 112] width 166 height 10
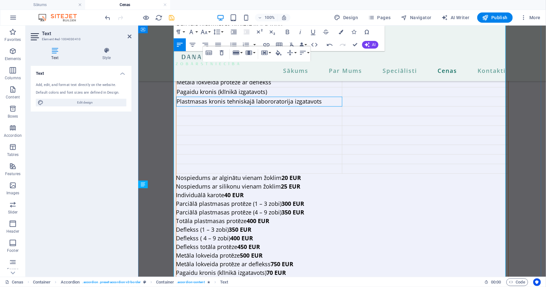
scroll to position [770, 0]
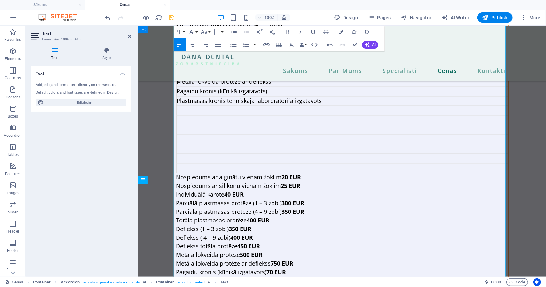
drag, startPoint x: 234, startPoint y: 257, endPoint x: 174, endPoint y: 257, distance: 60.8
click at [176, 285] on p "Metālkeramikas kronis 350 EUR" at bounding box center [342, 289] width 332 height 9
click at [231, 106] on td "Content 5" at bounding box center [259, 111] width 166 height 10
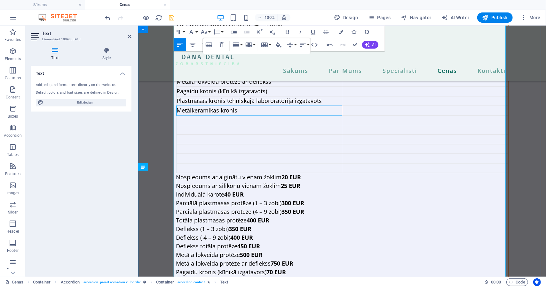
scroll to position [784, 0]
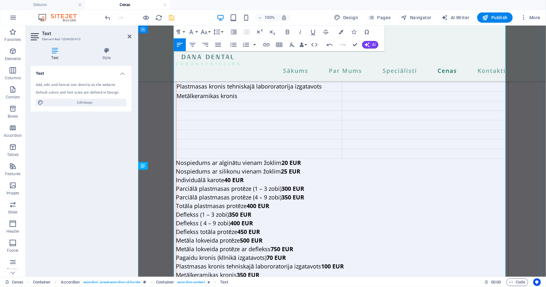
drag, startPoint x: 221, startPoint y: 250, endPoint x: 175, endPoint y: 251, distance: 46.1
click at [176, 280] on p "Metāla liets kronis 170 EUR" at bounding box center [342, 284] width 332 height 9
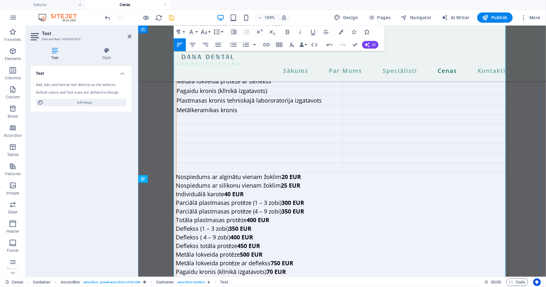
scroll to position [770, 0]
click at [197, 115] on td "Content 5" at bounding box center [259, 120] width 166 height 10
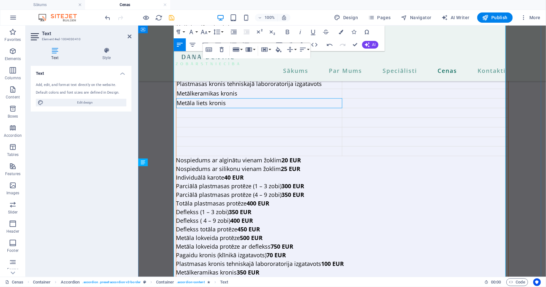
scroll to position [788, 0]
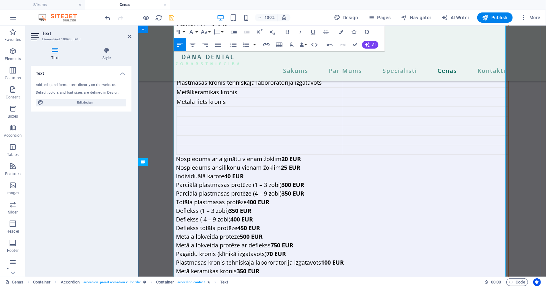
drag, startPoint x: 214, startPoint y: 255, endPoint x: 175, endPoint y: 255, distance: 39.3
click at [176, 284] on p "Cirkonija kronis 500 EUR" at bounding box center [342, 288] width 332 height 9
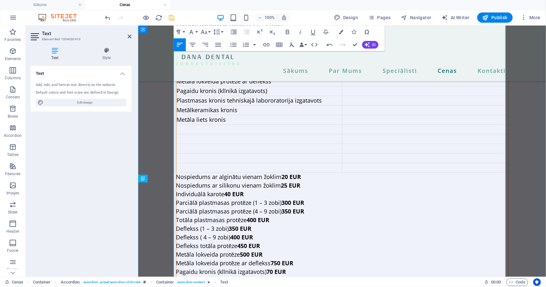
scroll to position [770, 0]
click at [210, 125] on td "Content 5" at bounding box center [259, 130] width 166 height 10
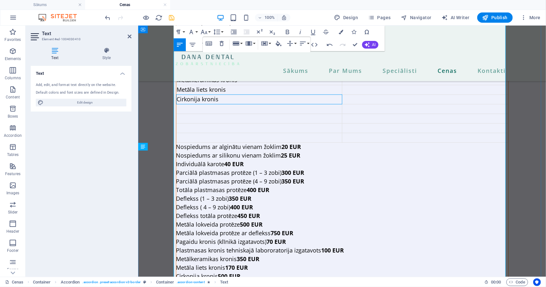
scroll to position [804, 0]
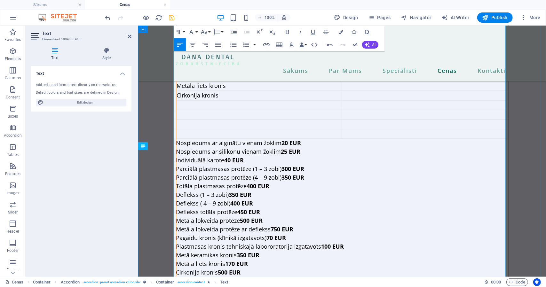
drag, startPoint x: 247, startPoint y: 246, endPoint x: 175, endPoint y: 248, distance: 71.7
click at [176, 277] on p "Venīrs (porcelāna plāksnīte) 600 EUR" at bounding box center [342, 281] width 332 height 9
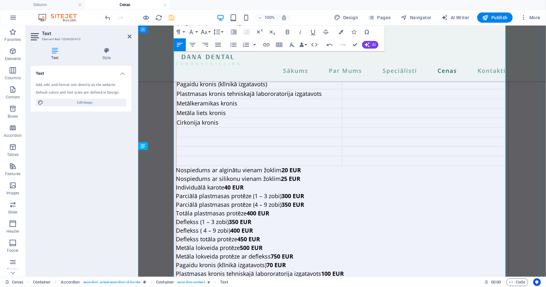
scroll to position [776, 0]
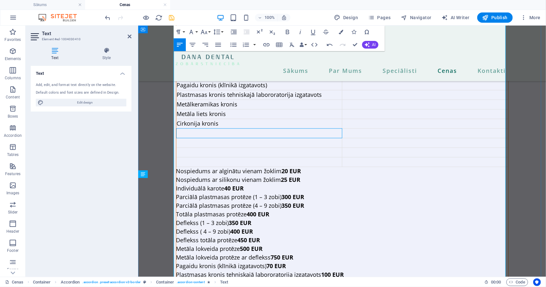
click at [190, 128] on td "Content 5" at bounding box center [259, 133] width 166 height 10
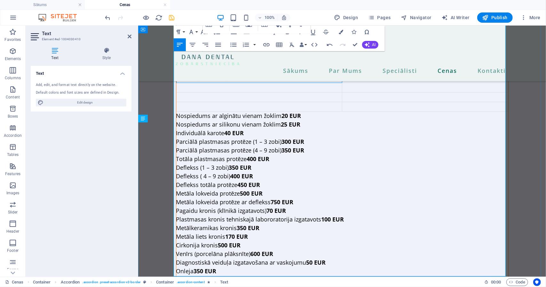
scroll to position [832, 0]
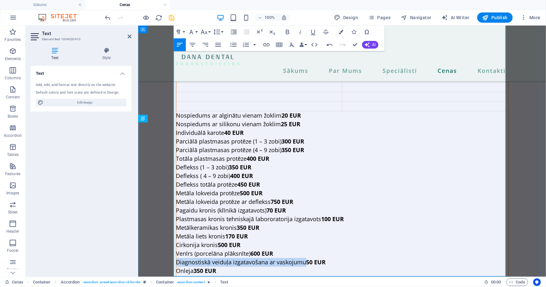
drag, startPoint x: 302, startPoint y: 230, endPoint x: 174, endPoint y: 229, distance: 127.3
click at [176, 258] on p "Diagnostiskā veiduļa izgatavošana ar vaskojumu 50 EUR" at bounding box center [342, 262] width 332 height 9
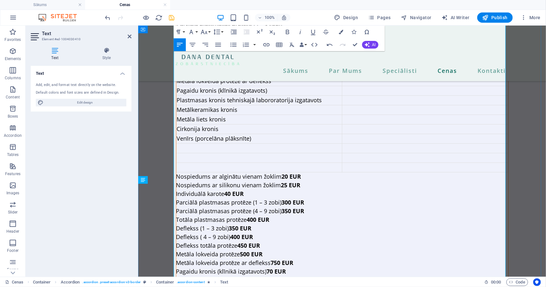
scroll to position [770, 0]
click at [198, 134] on td "Venīrs (porcelāna plāksnīte)" at bounding box center [259, 139] width 166 height 10
click at [198, 144] on td "Content 5" at bounding box center [259, 149] width 166 height 10
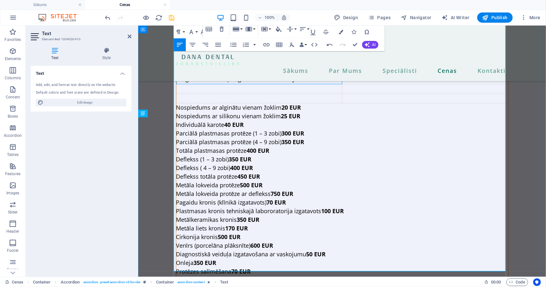
scroll to position [841, 0]
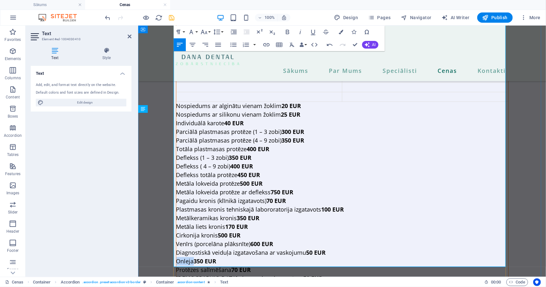
drag, startPoint x: 190, startPoint y: 230, endPoint x: 174, endPoint y: 230, distance: 16.3
click at [176, 257] on p "Onleja 350 EUR" at bounding box center [342, 261] width 332 height 9
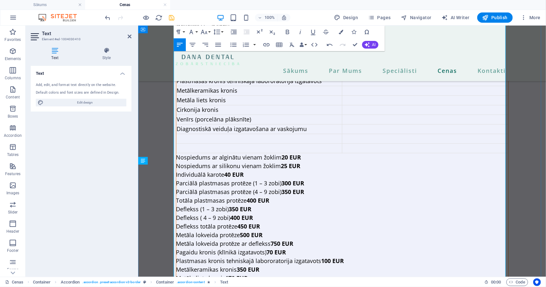
scroll to position [790, 0]
click at [196, 134] on td "Content 5" at bounding box center [259, 139] width 166 height 10
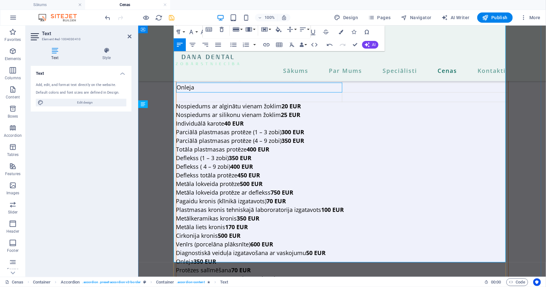
scroll to position [847, 0]
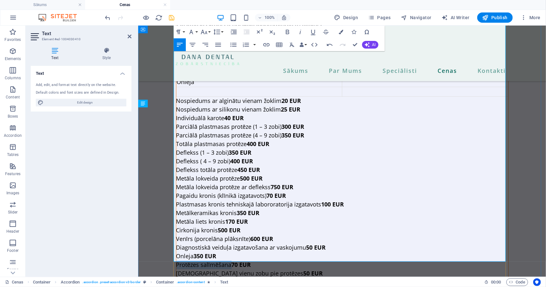
drag, startPoint x: 228, startPoint y: 230, endPoint x: 174, endPoint y: 231, distance: 54.1
click at [176, 260] on p "Protēzes salīmēšana 70 EUR" at bounding box center [342, 264] width 332 height 9
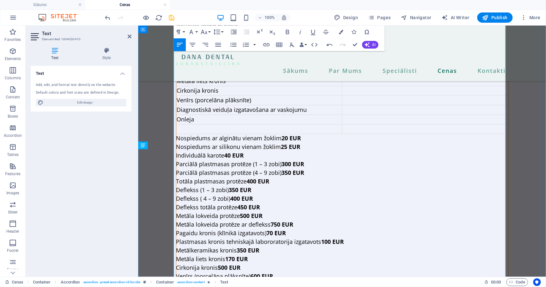
scroll to position [805, 0]
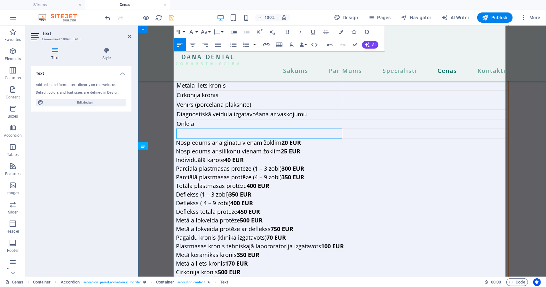
click at [204, 129] on td "Content 5" at bounding box center [259, 134] width 166 height 10
click at [176, 138] on p "Nospiedums ar alginātu vienam žoklim 20 EUR" at bounding box center [342, 142] width 332 height 9
click at [280, 47] on icon "button" at bounding box center [279, 45] width 8 height 8
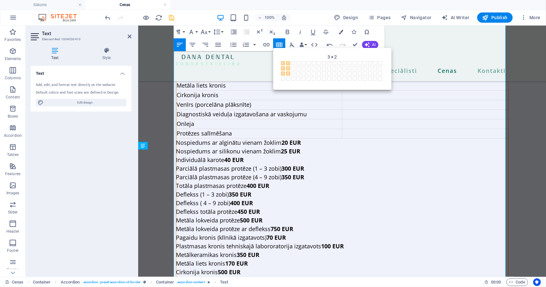
click at [288, 75] on span at bounding box center [288, 74] width 4 height 4
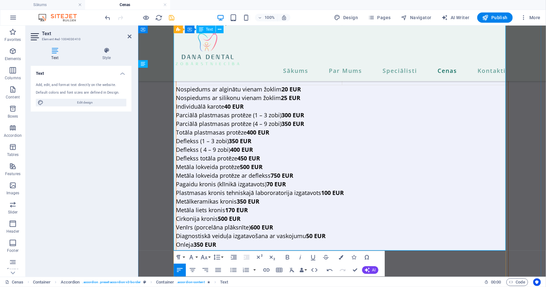
scroll to position [888, 0]
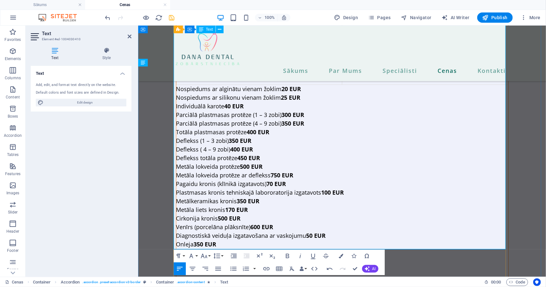
click at [227, 248] on p "Protēzes salīmēšana 70 EUR" at bounding box center [342, 252] width 332 height 9
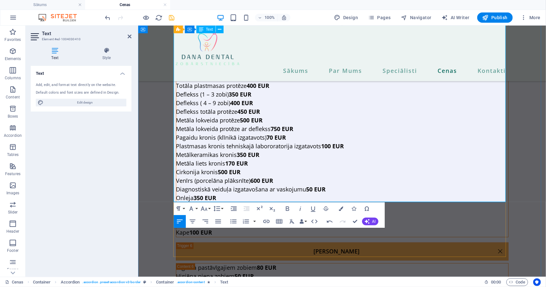
scroll to position [935, 0]
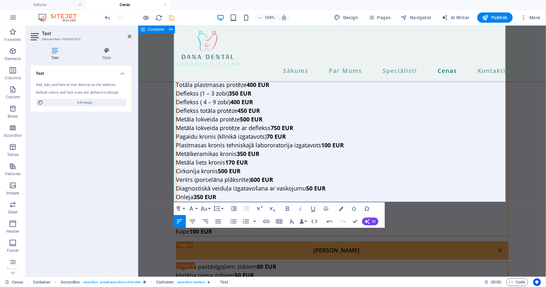
drag, startPoint x: 255, startPoint y: 180, endPoint x: 172, endPoint y: 181, distance: 82.8
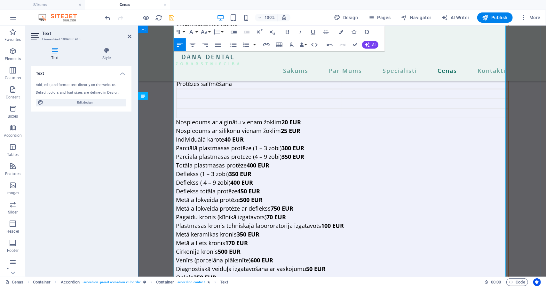
click at [200, 169] on p "Deflekss (1 – 3 zobi) 350 EUR" at bounding box center [342, 173] width 332 height 9
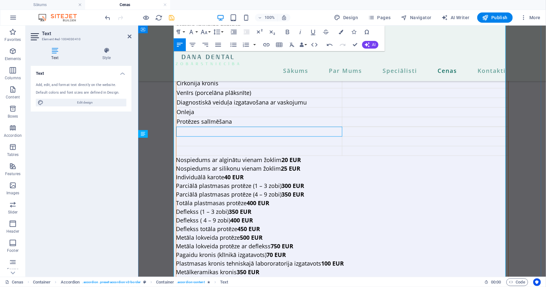
click at [195, 127] on td "Content 5" at bounding box center [259, 132] width 166 height 10
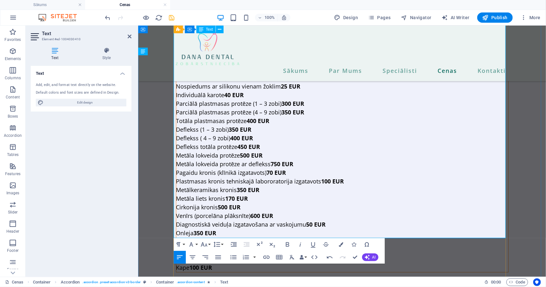
drag, startPoint x: 207, startPoint y: 226, endPoint x: 174, endPoint y: 225, distance: 33.3
click at [176, 255] on p "Saknes inleja 170 EUR" at bounding box center [342, 259] width 332 height 9
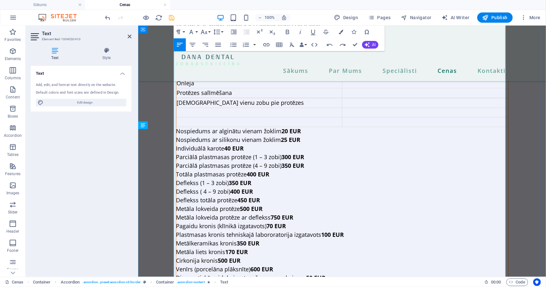
scroll to position [825, 0]
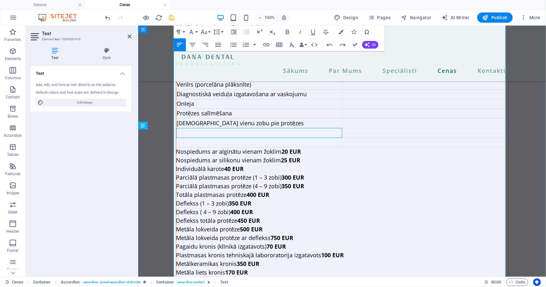
click at [212, 128] on td "Content 5" at bounding box center [259, 133] width 166 height 10
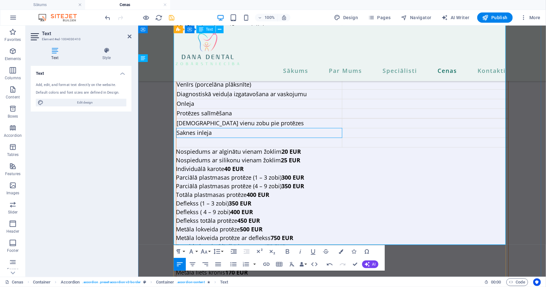
scroll to position [894, 0]
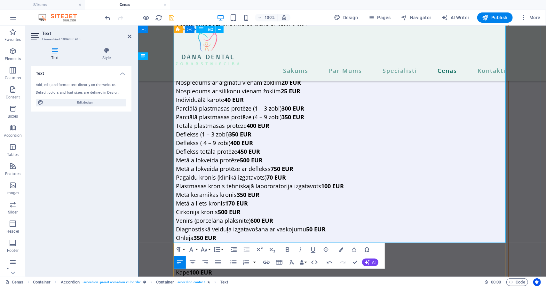
drag, startPoint x: 189, startPoint y: 238, endPoint x: 174, endPoint y: 239, distance: 15.4
click at [176, 268] on p "Kape 100 EUR" at bounding box center [342, 272] width 332 height 9
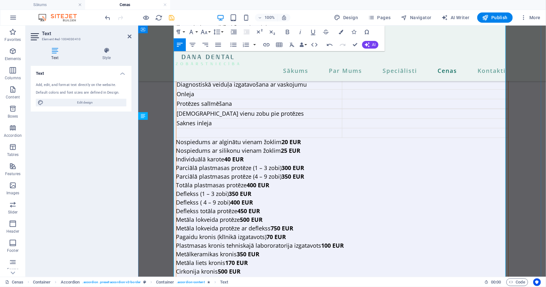
scroll to position [834, 0]
click at [205, 128] on td "Content 5" at bounding box center [259, 133] width 166 height 10
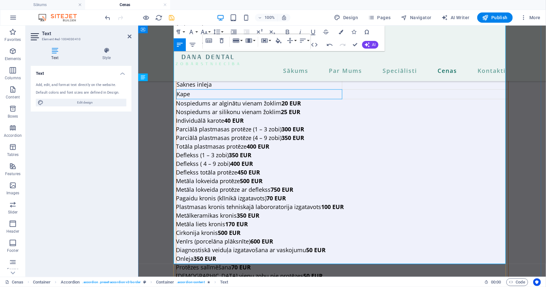
scroll to position [873, 0]
drag, startPoint x: 482, startPoint y: 259, endPoint x: 503, endPoint y: 259, distance: 21.4
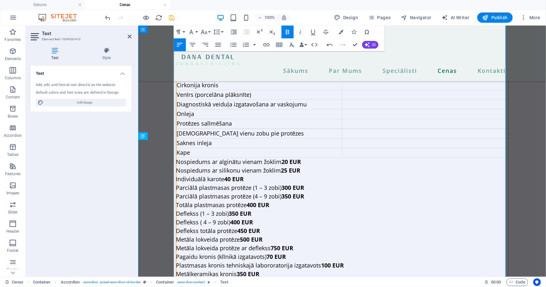
scroll to position [814, 0]
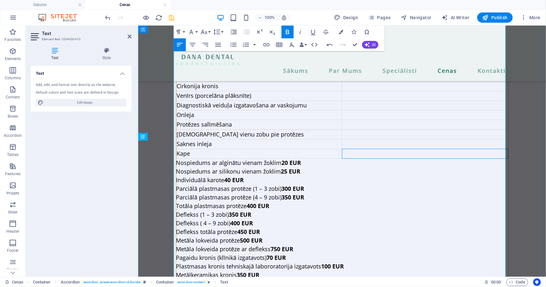
click at [468, 149] on td "Content 5" at bounding box center [425, 154] width 166 height 10
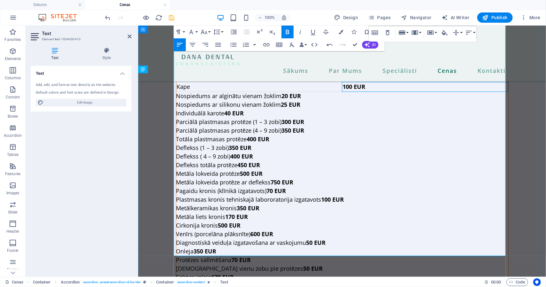
scroll to position [881, 0]
drag, startPoint x: 481, startPoint y: 241, endPoint x: 504, endPoint y: 243, distance: 22.8
click at [504, 272] on p "Saknes inleja 170 EUR" at bounding box center [342, 276] width 332 height 9
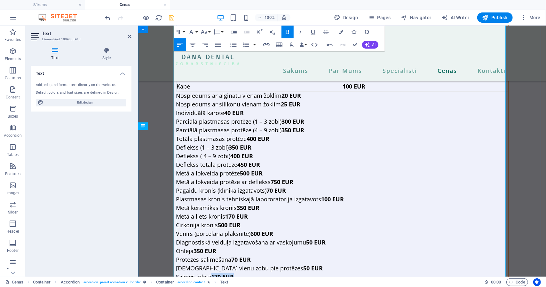
scroll to position [819, 0]
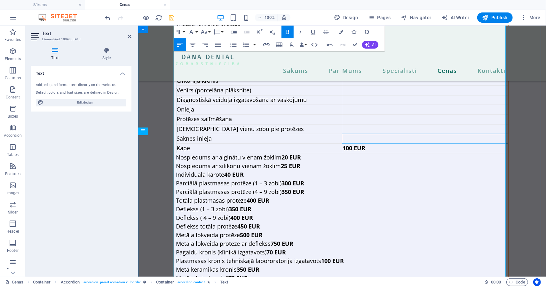
click at [373, 134] on td "Content 5" at bounding box center [425, 139] width 166 height 10
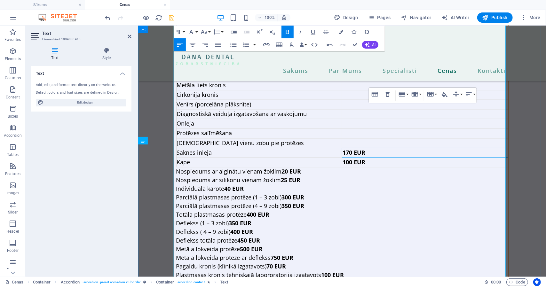
scroll to position [804, 0]
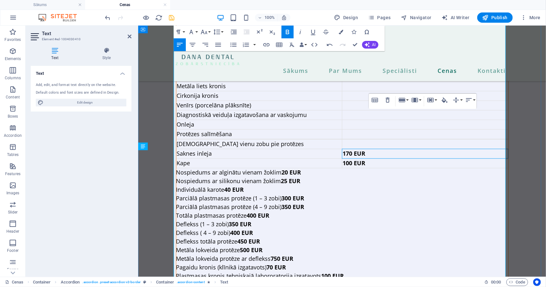
click at [353, 139] on td "Content 5" at bounding box center [425, 144] width 166 height 10
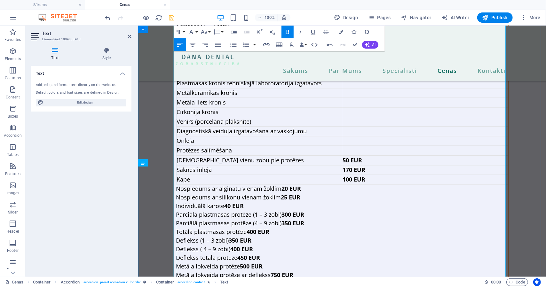
scroll to position [787, 0]
click at [358, 146] on td "Content 5" at bounding box center [425, 151] width 166 height 10
click at [359, 136] on td "Content 5" at bounding box center [425, 141] width 166 height 10
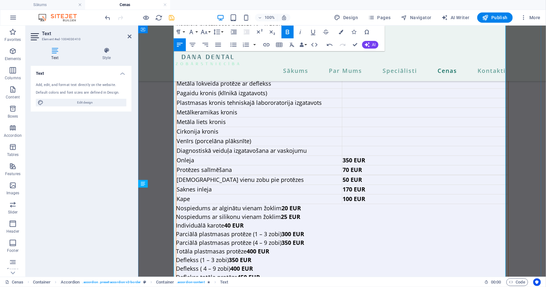
scroll to position [765, 0]
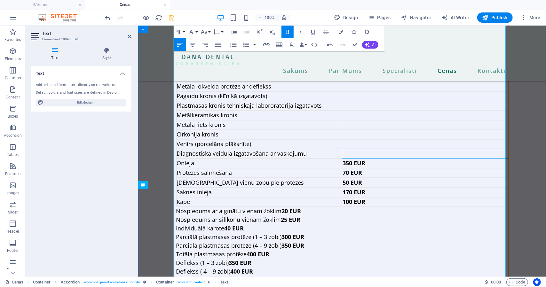
click at [355, 149] on td "Content 5" at bounding box center [425, 154] width 166 height 10
click at [356, 139] on td "Content 5" at bounding box center [425, 144] width 166 height 10
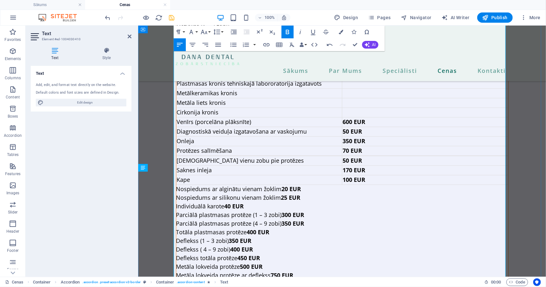
scroll to position [776, 0]
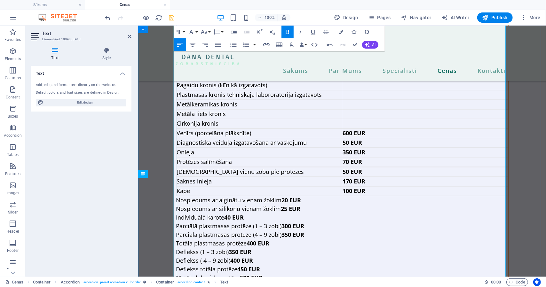
click at [353, 119] on td "Content 5" at bounding box center [425, 124] width 166 height 10
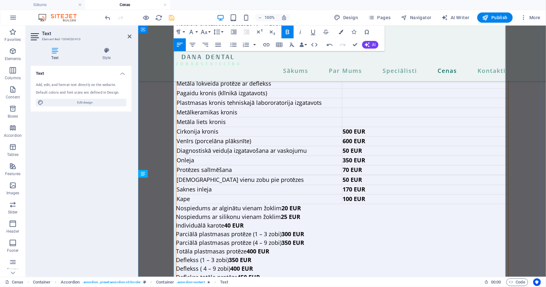
scroll to position [768, 0]
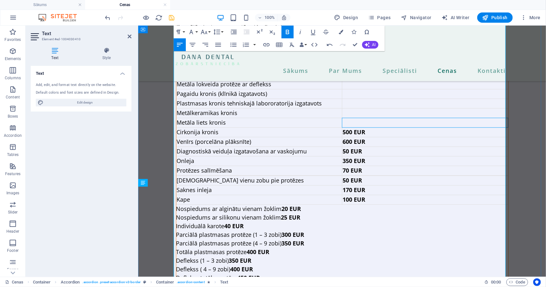
click at [359, 118] on td "Content 5" at bounding box center [425, 123] width 166 height 10
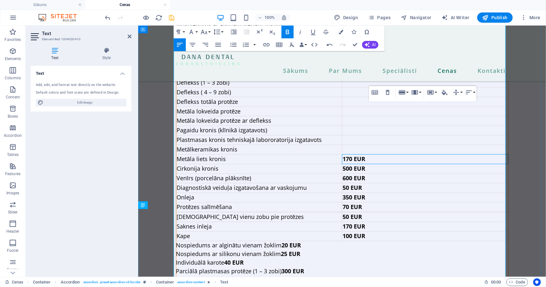
scroll to position [730, 0]
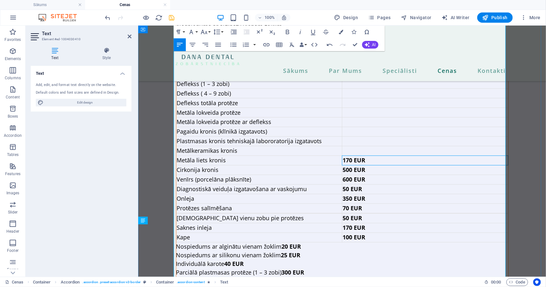
click at [351, 146] on td "Content 5" at bounding box center [425, 151] width 166 height 10
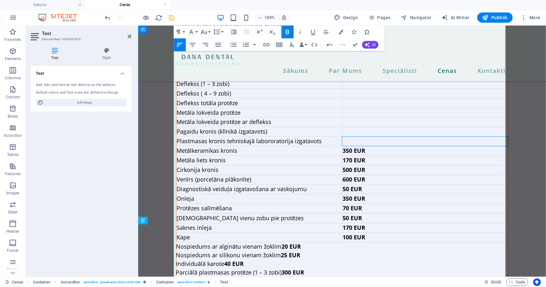
click at [353, 136] on td "Content 5" at bounding box center [425, 141] width 166 height 10
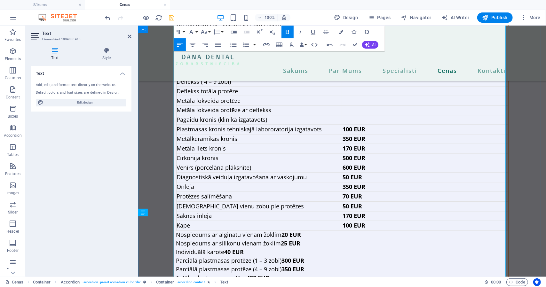
scroll to position [737, 0]
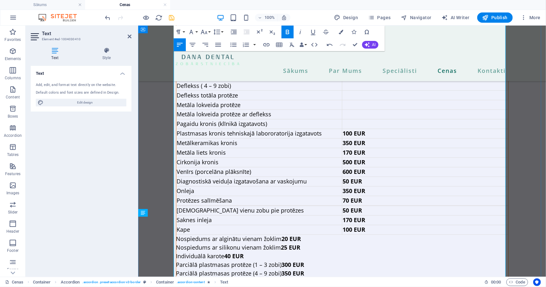
click at [355, 119] on td "Content 5" at bounding box center [425, 124] width 166 height 10
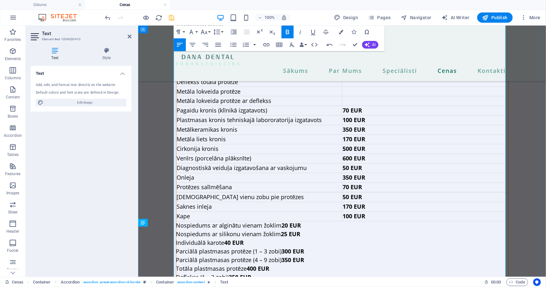
scroll to position [722, 0]
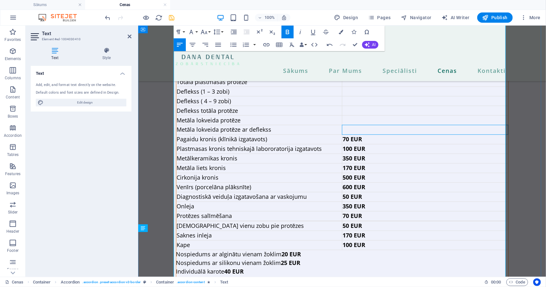
click at [350, 125] on td "Content 5" at bounding box center [425, 130] width 166 height 10
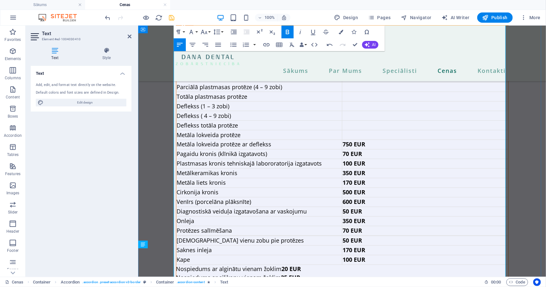
scroll to position [706, 0]
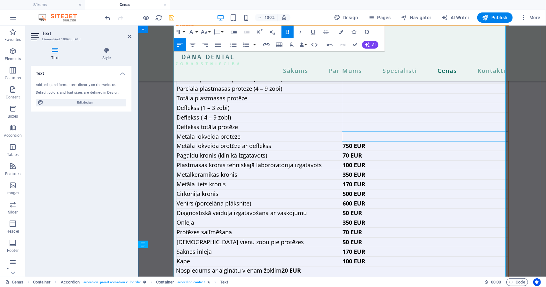
click at [355, 131] on td "Content 5" at bounding box center [425, 136] width 166 height 10
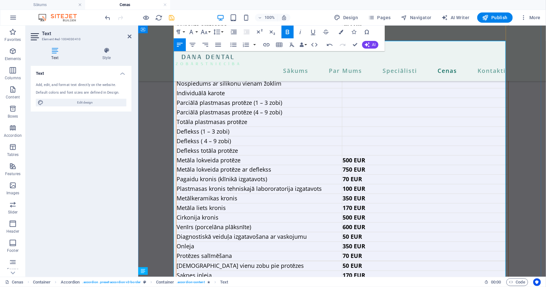
scroll to position [679, 0]
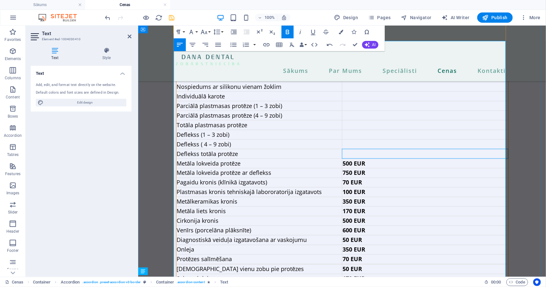
click at [352, 149] on td "Content 5" at bounding box center [425, 154] width 166 height 10
click at [357, 139] on td "Content 5" at bounding box center [425, 144] width 166 height 10
click at [346, 130] on td "Content 5" at bounding box center [425, 135] width 166 height 10
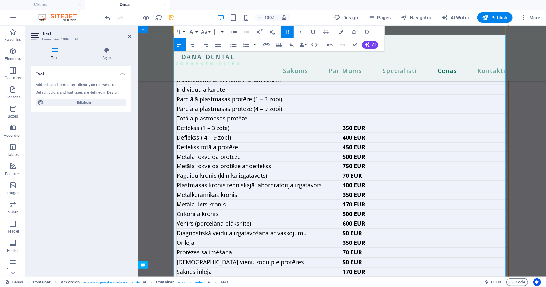
scroll to position [685, 0]
click at [351, 114] on td "Content 5" at bounding box center [425, 119] width 166 height 10
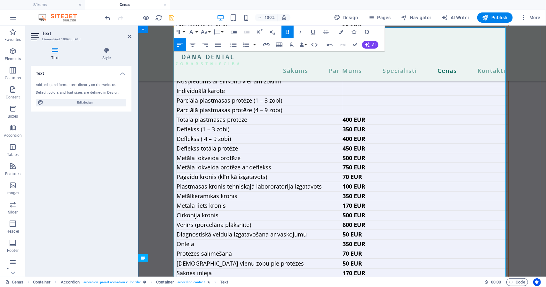
scroll to position [683, 0]
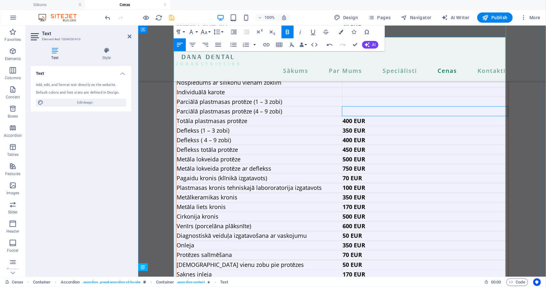
click at [354, 106] on td "Content 5" at bounding box center [425, 111] width 166 height 10
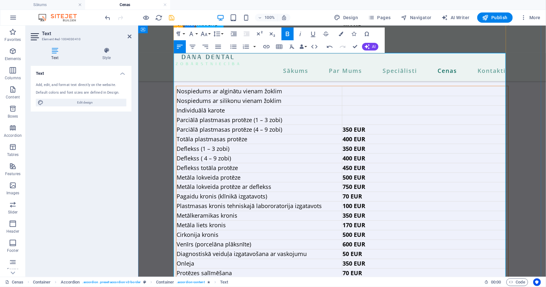
scroll to position [661, 0]
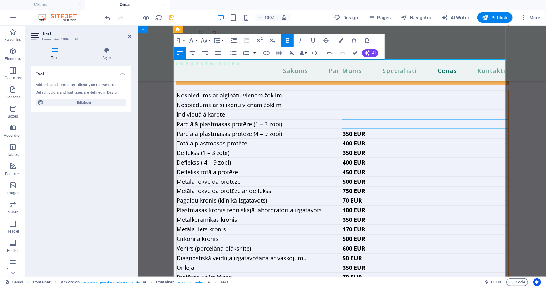
click at [346, 119] on td "Content 5" at bounding box center [425, 124] width 166 height 10
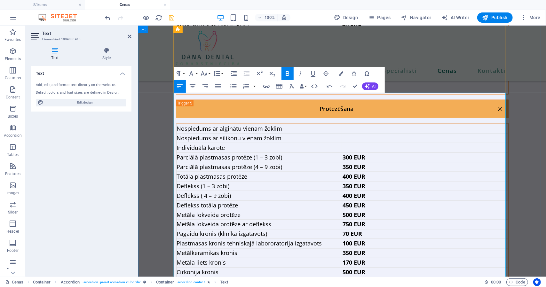
scroll to position [627, 0]
click at [355, 143] on td "Content 5" at bounding box center [425, 148] width 166 height 10
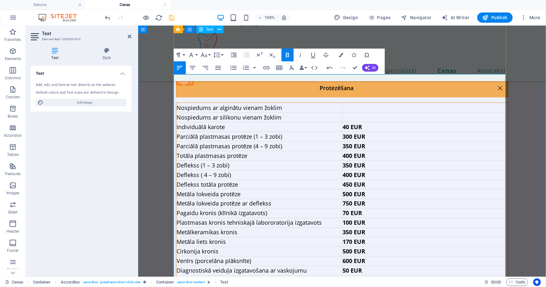
scroll to position [645, 0]
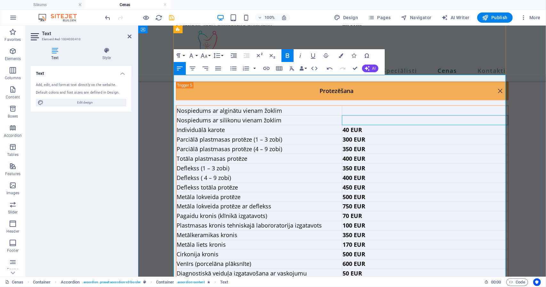
click at [359, 115] on td "Content 5" at bounding box center [425, 120] width 166 height 10
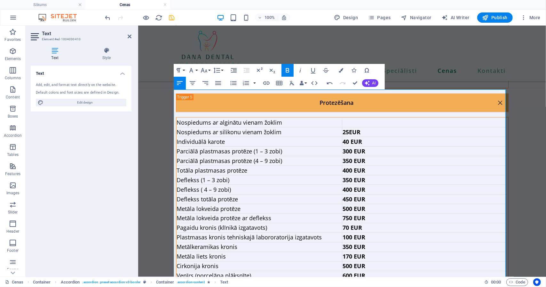
scroll to position [630, 0]
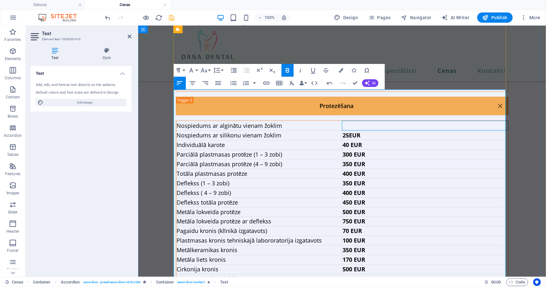
click at [353, 121] on td "Content 5" at bounding box center [425, 126] width 166 height 10
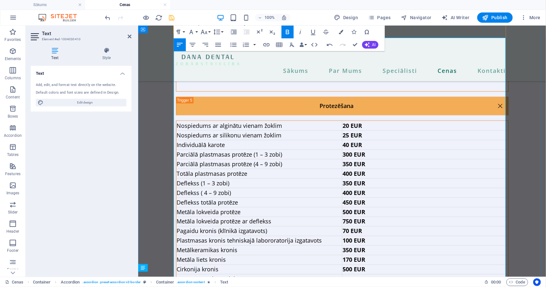
scroll to position [807, 0]
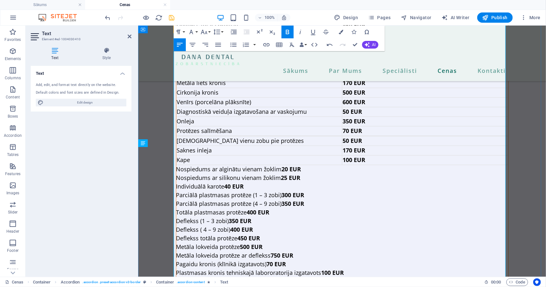
click at [176, 135] on div "Nospiedums ar alginātu vienam žoklim 20 EUR Nospiedums ar silikonu vienam žokli…" at bounding box center [342, 153] width 333 height 421
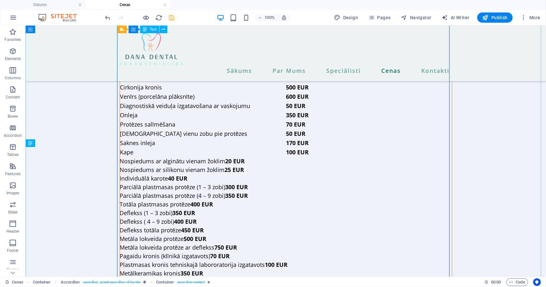
click at [174, 135] on div "Nospiedums ar alginātu vienam žoklim 20 EUR Nospiedums ar silikonu vienam žokli…" at bounding box center [286, 150] width 332 height 412
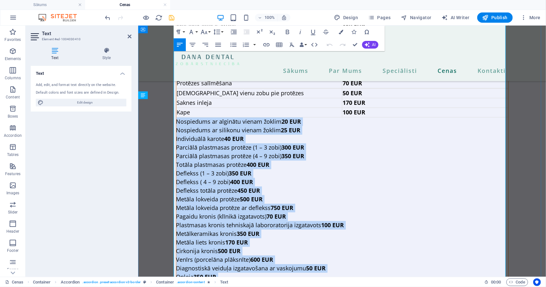
scroll to position [881, 0]
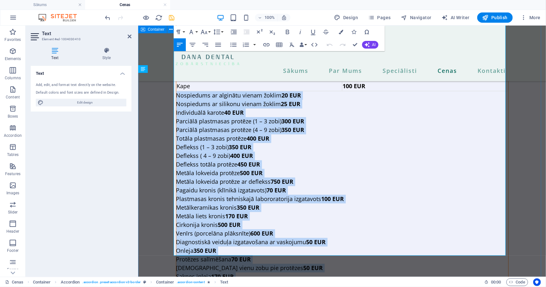
drag, startPoint x: 175, startPoint y: 148, endPoint x: 506, endPoint y: 249, distance: 346.2
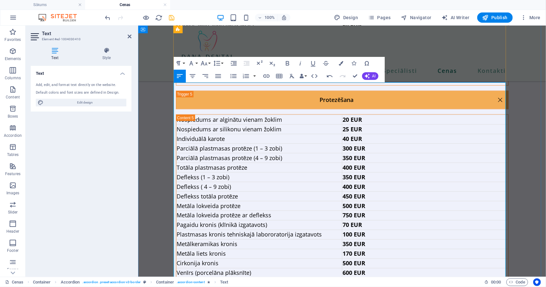
scroll to position [636, 0]
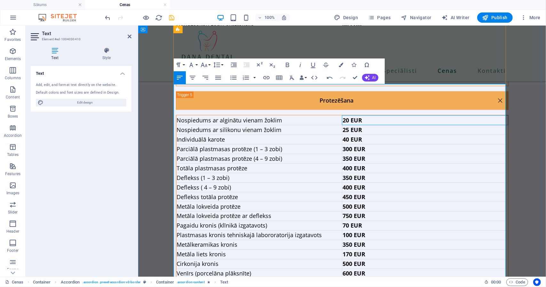
click at [353, 116] on strong "20 EUR" at bounding box center [352, 120] width 20 height 8
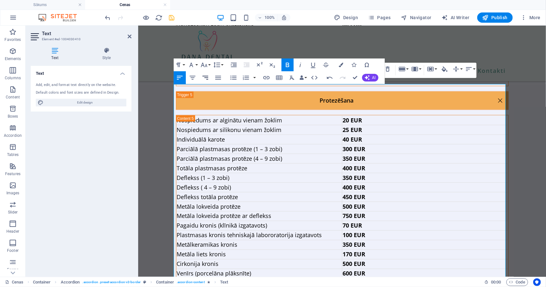
click at [209, 77] on button "Align Right" at bounding box center [205, 77] width 12 height 13
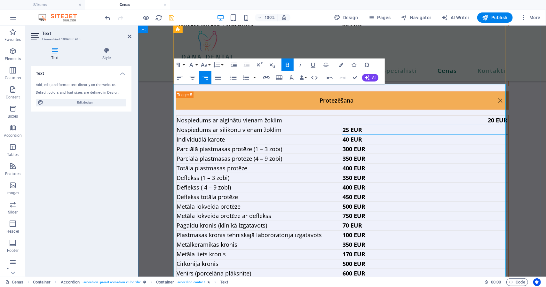
click at [345, 126] on strong "25 EUR" at bounding box center [352, 130] width 20 height 8
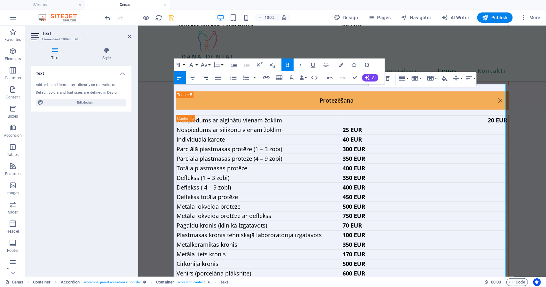
click at [208, 76] on icon "button" at bounding box center [205, 78] width 6 height 4
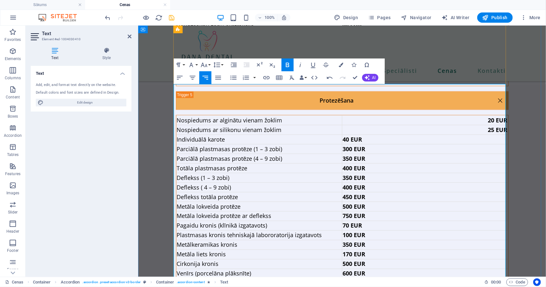
click at [350, 144] on td "300 EUR" at bounding box center [425, 149] width 166 height 10
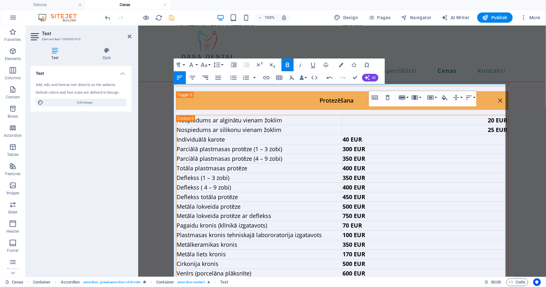
click at [206, 81] on icon "button" at bounding box center [205, 78] width 8 height 8
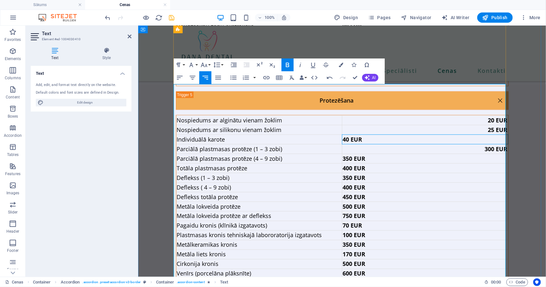
click at [343, 135] on strong "40 EUR" at bounding box center [352, 139] width 20 height 8
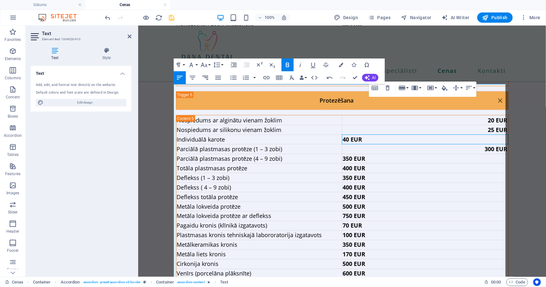
click at [205, 81] on icon "button" at bounding box center [205, 78] width 8 height 8
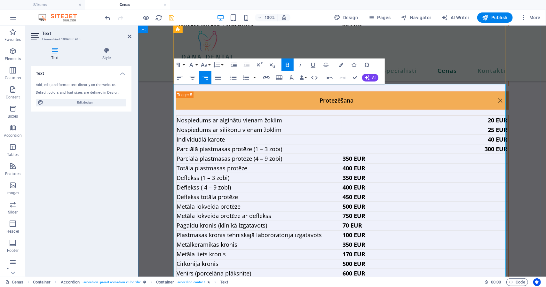
click at [348, 154] on strong "350 EUR" at bounding box center [353, 158] width 23 height 8
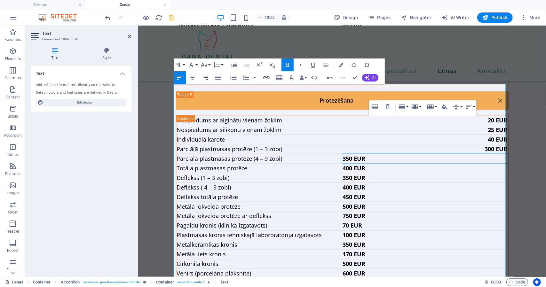
click at [204, 81] on icon "button" at bounding box center [205, 78] width 8 height 8
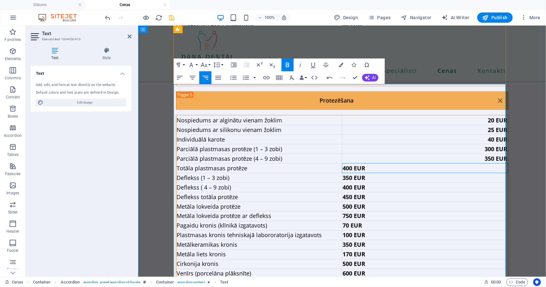
click at [347, 164] on strong "400 EUR" at bounding box center [353, 168] width 23 height 8
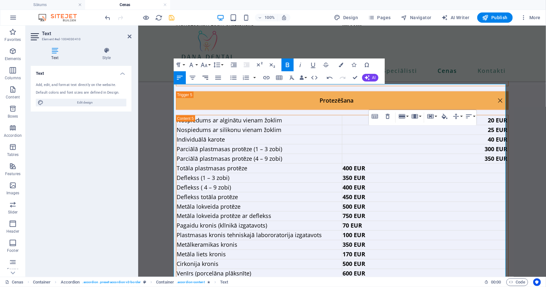
click at [207, 76] on icon "button" at bounding box center [205, 78] width 8 height 8
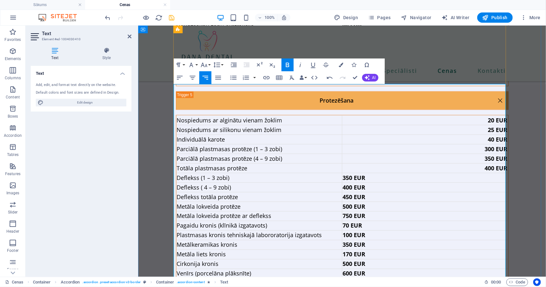
click at [346, 174] on strong "350 EUR" at bounding box center [353, 178] width 23 height 8
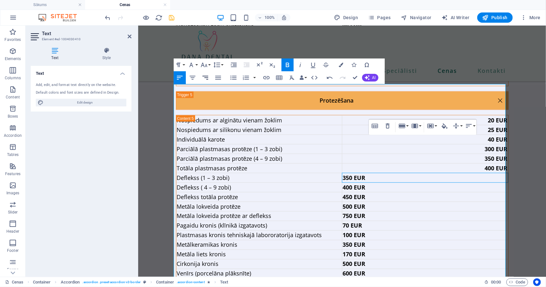
click at [206, 77] on icon "button" at bounding box center [205, 78] width 8 height 8
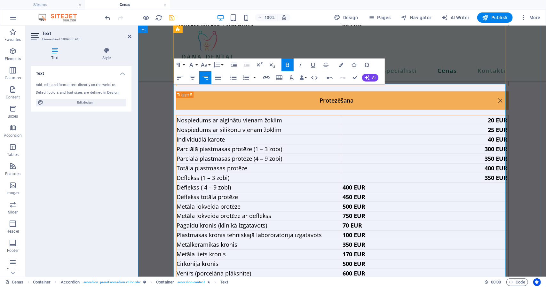
click at [348, 183] on strong "400 EUR" at bounding box center [353, 187] width 23 height 8
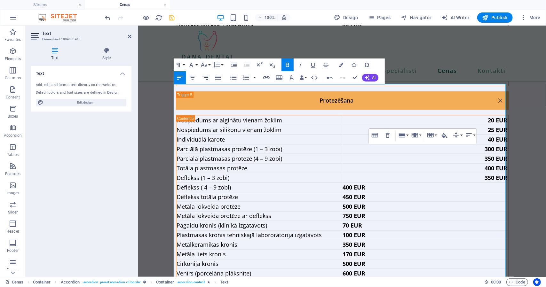
click at [208, 79] on icon "button" at bounding box center [205, 78] width 6 height 4
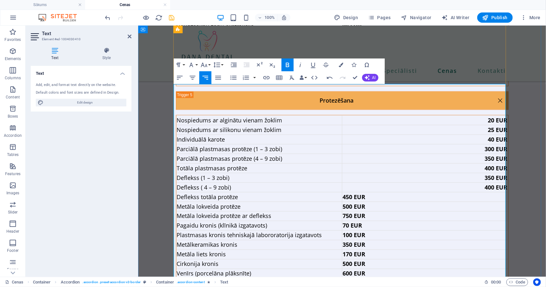
click at [347, 193] on strong "450 EUR" at bounding box center [353, 197] width 23 height 8
drag, startPoint x: 209, startPoint y: 79, endPoint x: 140, endPoint y: 85, distance: 68.7
click at [209, 79] on icon "button" at bounding box center [205, 78] width 8 height 8
click at [351, 202] on strong "500 EUR" at bounding box center [353, 206] width 23 height 8
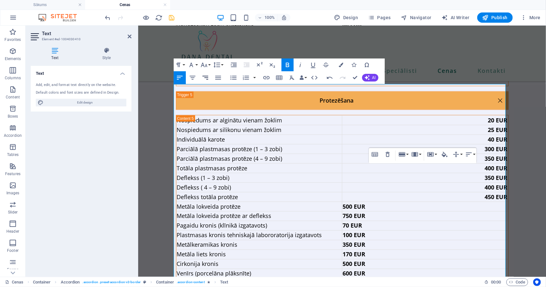
click at [209, 80] on icon "button" at bounding box center [205, 78] width 8 height 8
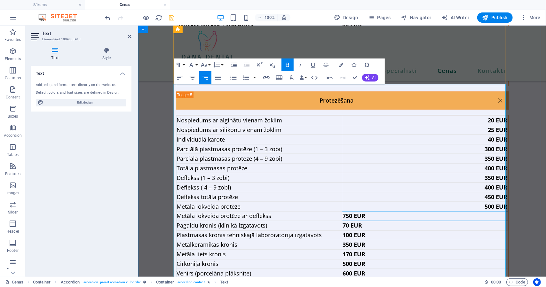
click at [350, 212] on strong "750 EUR" at bounding box center [353, 216] width 23 height 8
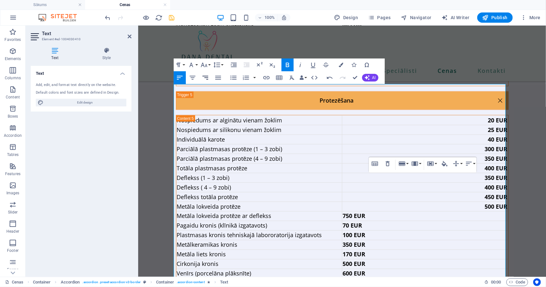
drag, startPoint x: 207, startPoint y: 80, endPoint x: 163, endPoint y: 119, distance: 58.9
click at [207, 80] on icon "button" at bounding box center [205, 78] width 8 height 8
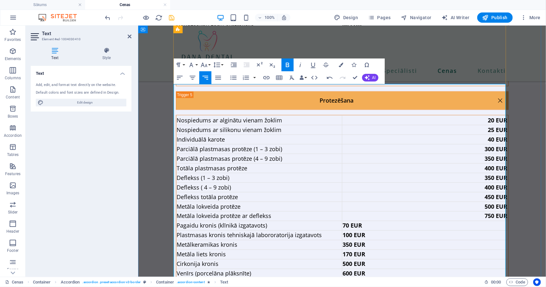
click at [348, 222] on strong "70 EUR" at bounding box center [352, 226] width 20 height 8
click at [206, 82] on button "Align Right" at bounding box center [205, 77] width 12 height 13
click at [350, 231] on strong "100 EUR" at bounding box center [353, 235] width 23 height 8
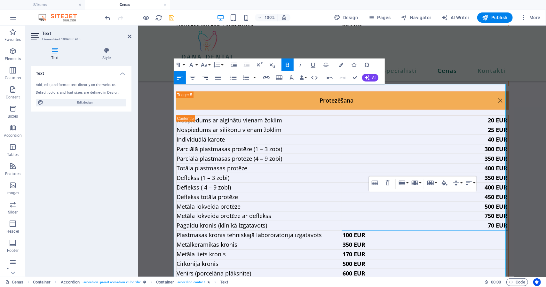
click at [210, 82] on button "Align Right" at bounding box center [205, 77] width 12 height 13
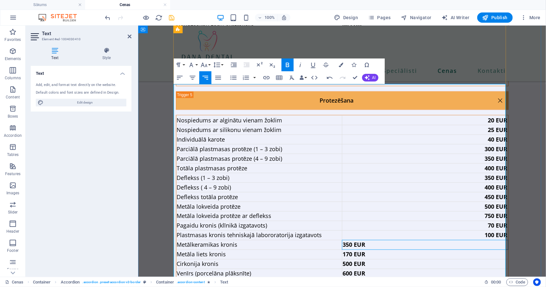
click at [351, 241] on strong "350 EUR" at bounding box center [353, 245] width 23 height 8
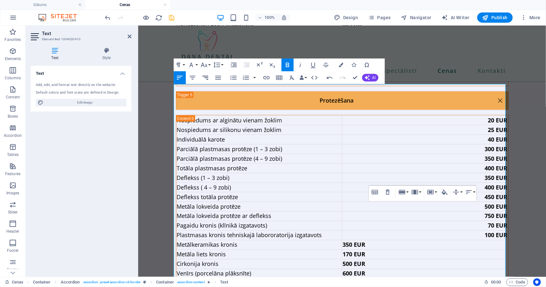
click at [207, 79] on icon "button" at bounding box center [205, 78] width 6 height 4
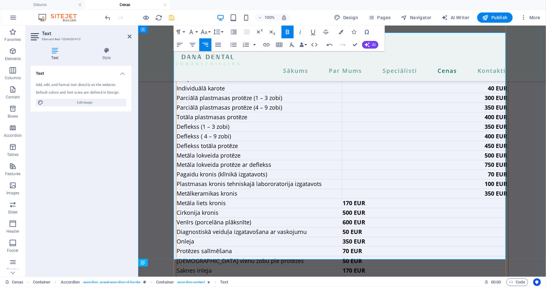
scroll to position [688, 0]
click at [353, 199] on strong "170 EUR" at bounding box center [353, 203] width 23 height 8
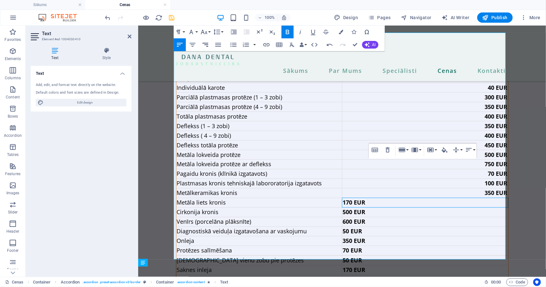
click at [206, 46] on icon "button" at bounding box center [205, 45] width 8 height 8
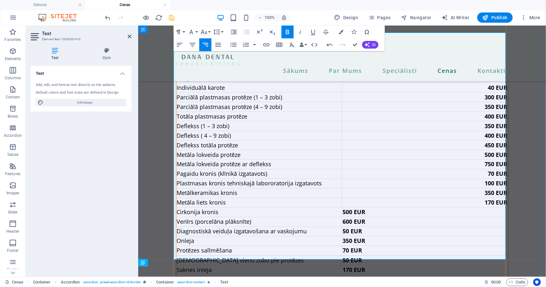
click at [344, 208] on strong "500 EUR" at bounding box center [353, 212] width 23 height 8
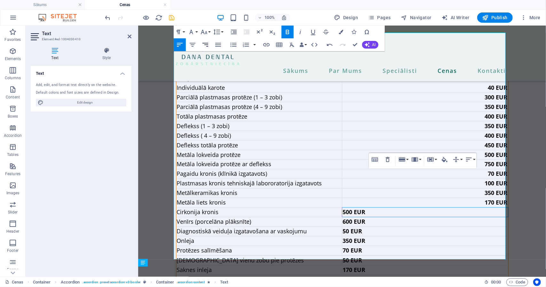
click at [206, 44] on icon "button" at bounding box center [205, 45] width 8 height 8
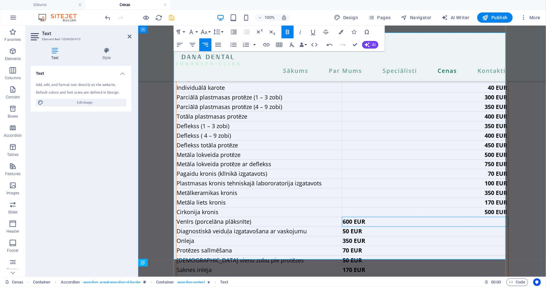
click at [347, 218] on strong "600 EUR" at bounding box center [353, 222] width 23 height 8
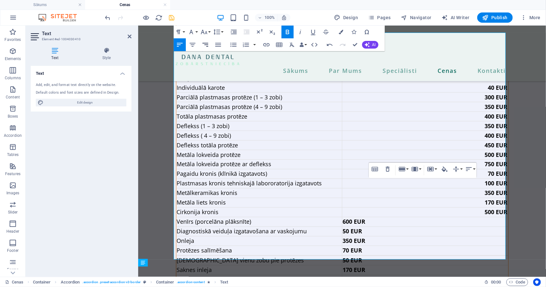
click at [206, 44] on icon "button" at bounding box center [205, 45] width 6 height 4
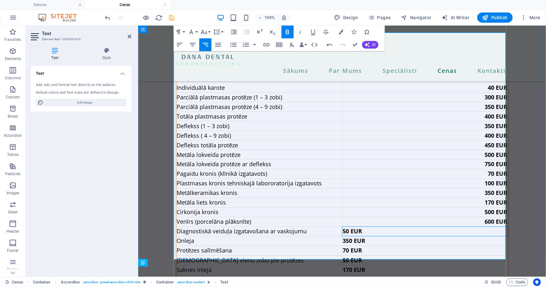
click at [349, 227] on strong "50 EUR" at bounding box center [352, 231] width 20 height 8
click at [203, 43] on icon "button" at bounding box center [205, 45] width 8 height 8
click at [346, 237] on strong "350 EUR" at bounding box center [353, 241] width 23 height 8
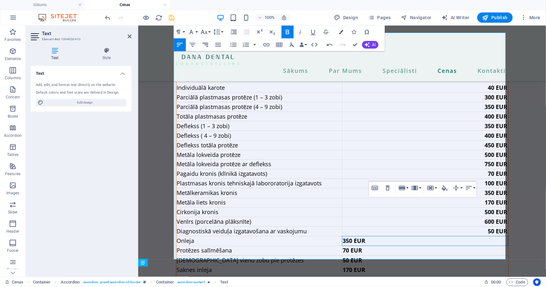
click at [208, 44] on icon "button" at bounding box center [205, 45] width 8 height 8
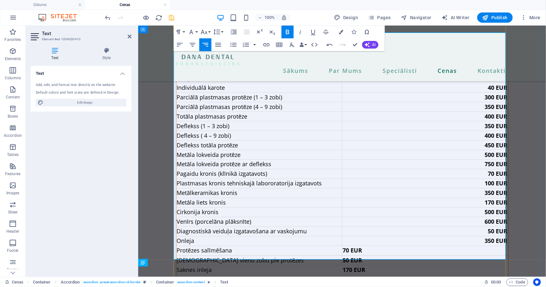
click at [344, 247] on strong "70 EUR" at bounding box center [352, 251] width 20 height 8
click at [207, 44] on icon "button" at bounding box center [205, 45] width 8 height 8
click at [347, 256] on strong "50 EUR" at bounding box center [352, 260] width 20 height 8
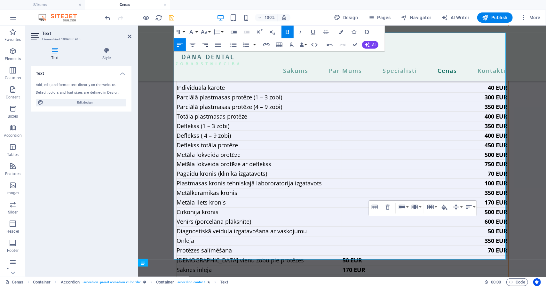
drag, startPoint x: 207, startPoint y: 44, endPoint x: 121, endPoint y: 75, distance: 91.7
click at [207, 44] on icon "button" at bounding box center [205, 45] width 6 height 4
click at [349, 266] on strong "170 EUR" at bounding box center [353, 270] width 23 height 8
click at [207, 43] on icon "button" at bounding box center [205, 45] width 6 height 4
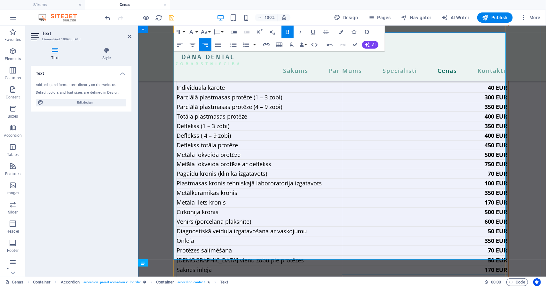
click at [348, 276] on strong "100 EUR" at bounding box center [353, 280] width 23 height 8
click at [207, 45] on icon "button" at bounding box center [205, 45] width 6 height 4
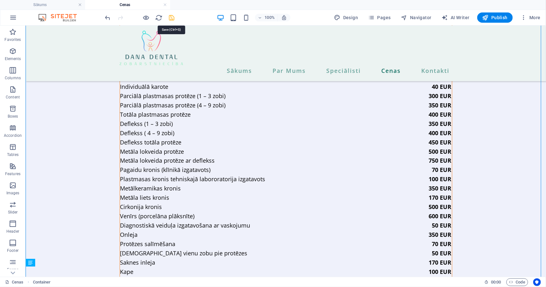
click at [173, 17] on icon "save" at bounding box center [171, 17] width 7 height 7
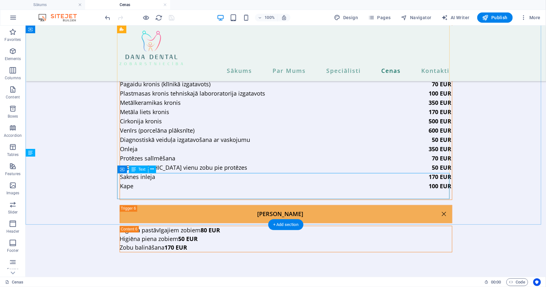
scroll to position [806, 0]
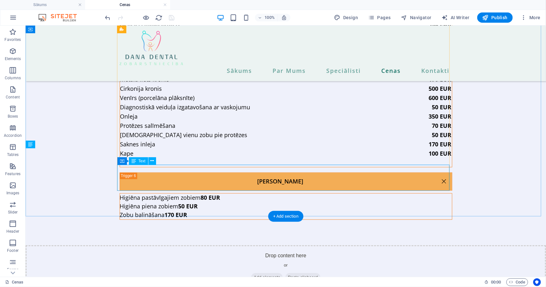
click at [262, 193] on div "Higiēna pastāvīgajiem zobiem 80 EUR Higiēna piena zobiem 50 EUR Zobu balināšana…" at bounding box center [286, 206] width 332 height 26
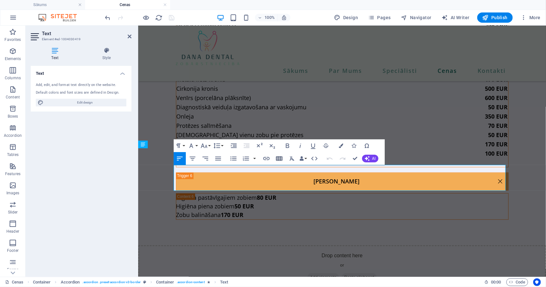
click at [279, 158] on icon "button" at bounding box center [279, 159] width 8 height 8
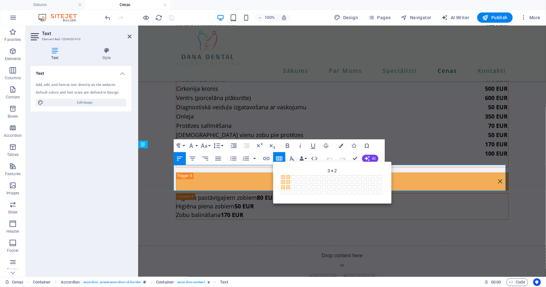
click at [288, 188] on span at bounding box center [288, 187] width 4 height 4
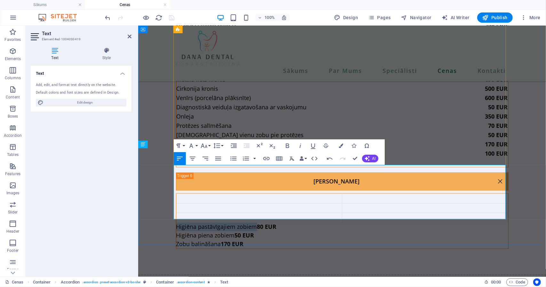
drag, startPoint x: 253, startPoint y: 199, endPoint x: 174, endPoint y: 199, distance: 79.3
click at [176, 223] on p "Higiēna pastāvīgajiem zobiem 80 EUR" at bounding box center [342, 227] width 332 height 9
click at [202, 194] on td "Content 6" at bounding box center [259, 199] width 166 height 10
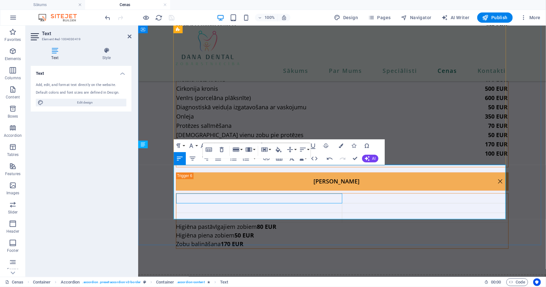
click at [202, 194] on td "Content 6" at bounding box center [259, 199] width 166 height 10
drag, startPoint x: 232, startPoint y: 206, endPoint x: 175, endPoint y: 209, distance: 57.0
click at [176, 231] on p "Higiēna piena zobiem 50 EUR" at bounding box center [342, 235] width 332 height 9
click at [197, 203] on td "Content 6" at bounding box center [259, 208] width 166 height 10
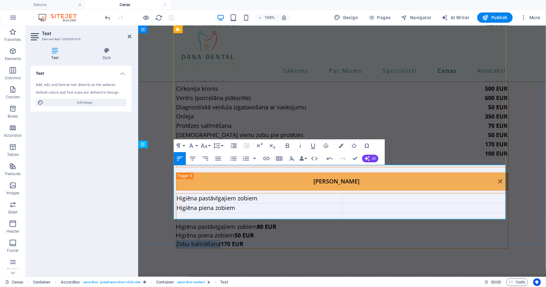
drag, startPoint x: 218, startPoint y: 217, endPoint x: 174, endPoint y: 215, distance: 43.9
click at [176, 240] on p "Zobu balināšana 170 EUR" at bounding box center [342, 244] width 332 height 9
click at [189, 213] on td "Content 6" at bounding box center [259, 218] width 166 height 10
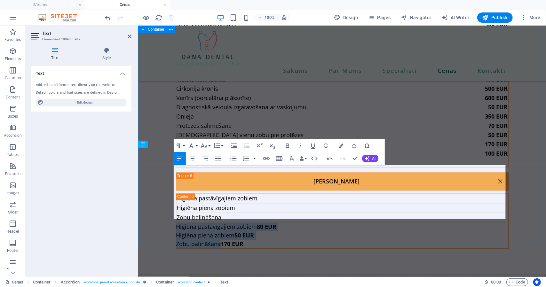
drag, startPoint x: 218, startPoint y: 217, endPoint x: 172, endPoint y: 201, distance: 48.5
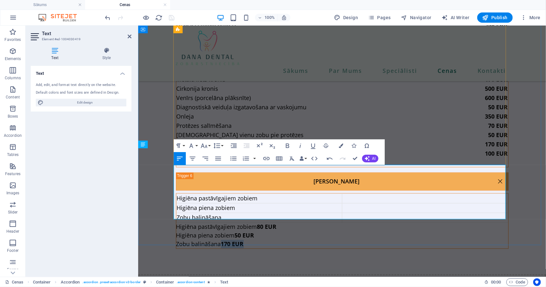
drag, startPoint x: 482, startPoint y: 214, endPoint x: 504, endPoint y: 212, distance: 22.1
click at [504, 240] on p "Zobu balināšana 170 EUR" at bounding box center [342, 244] width 332 height 9
click at [450, 213] on td "Content 6" at bounding box center [425, 218] width 166 height 10
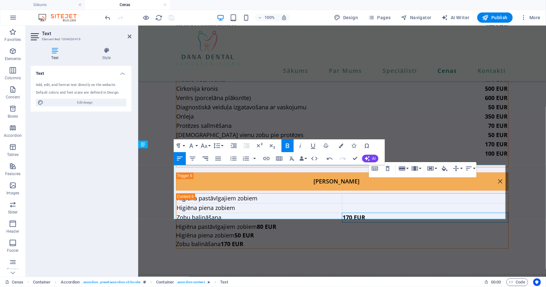
click at [206, 160] on icon "button" at bounding box center [205, 159] width 8 height 8
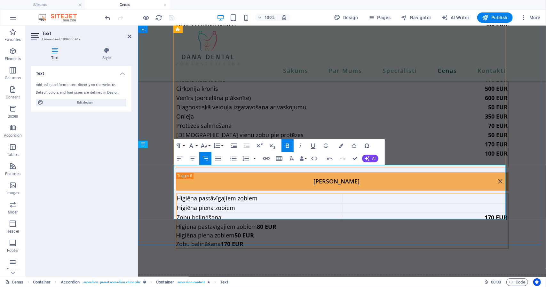
click at [380, 203] on td "Content 6" at bounding box center [425, 208] width 166 height 10
click at [346, 204] on strong "170 EUR" at bounding box center [353, 208] width 23 height 8
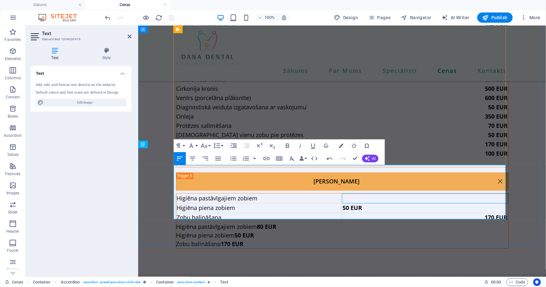
click at [342, 194] on td "Content 6" at bounding box center [425, 199] width 166 height 10
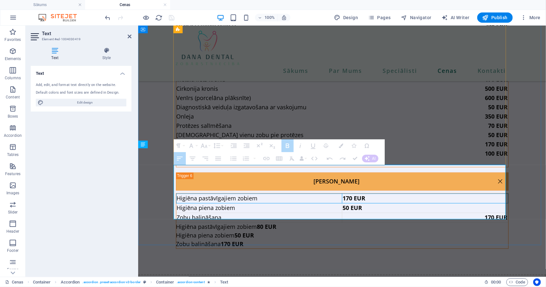
drag, startPoint x: 347, startPoint y: 169, endPoint x: 334, endPoint y: 169, distance: 13.4
click at [334, 194] on tr "Higiēna pastāvīgajiem zobiem 170 EUR" at bounding box center [342, 199] width 332 height 10
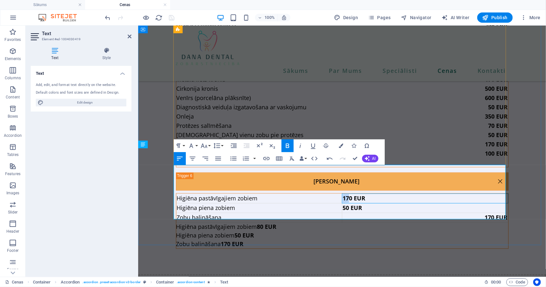
drag, startPoint x: 346, startPoint y: 169, endPoint x: 341, endPoint y: 170, distance: 5.2
click at [342, 194] on strong "170 EUR" at bounding box center [353, 198] width 23 height 8
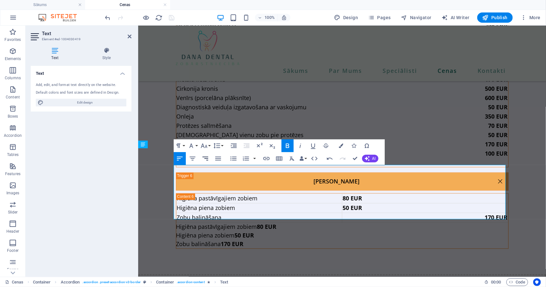
click at [204, 162] on icon "button" at bounding box center [205, 159] width 8 height 8
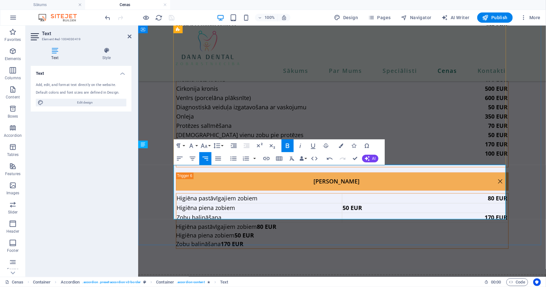
click at [347, 204] on strong "50 EUR" at bounding box center [352, 208] width 20 height 8
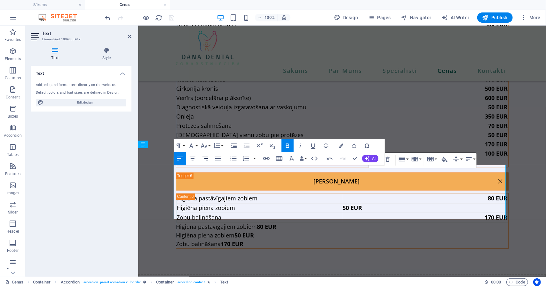
click at [206, 158] on icon "button" at bounding box center [205, 159] width 6 height 4
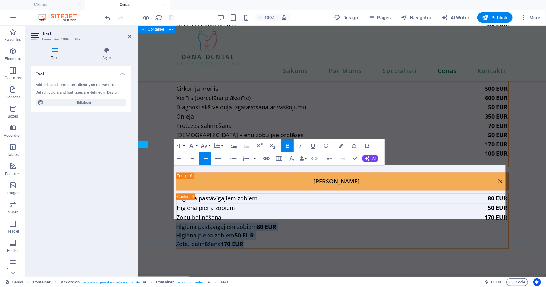
drag, startPoint x: 174, startPoint y: 197, endPoint x: 513, endPoint y: 212, distance: 339.0
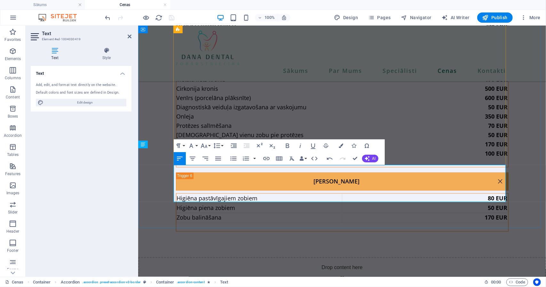
click at [408, 223] on p "Content 6" at bounding box center [342, 227] width 332 height 9
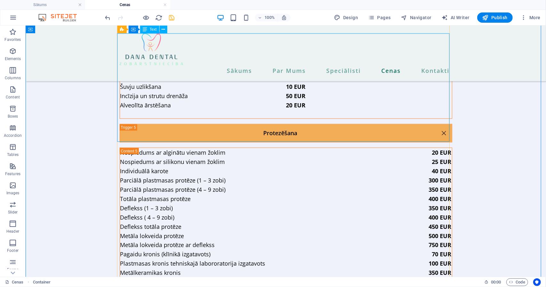
scroll to position [429, 0]
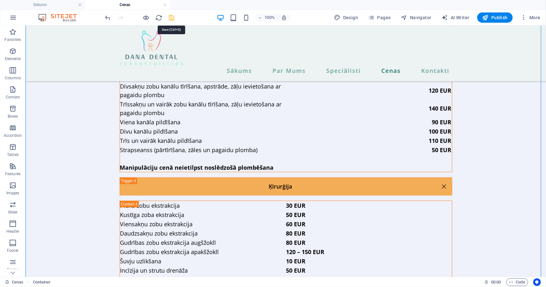
click at [173, 20] on icon "save" at bounding box center [171, 17] width 7 height 7
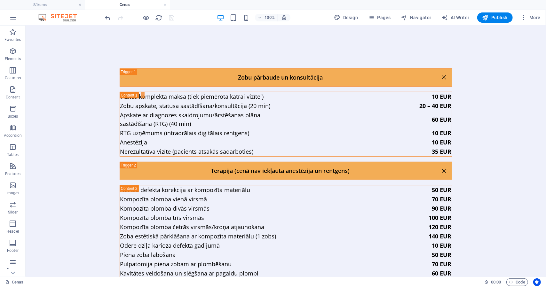
scroll to position [0, 0]
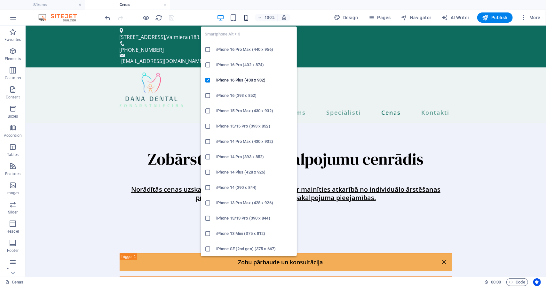
click at [245, 16] on icon "button" at bounding box center [245, 17] width 7 height 7
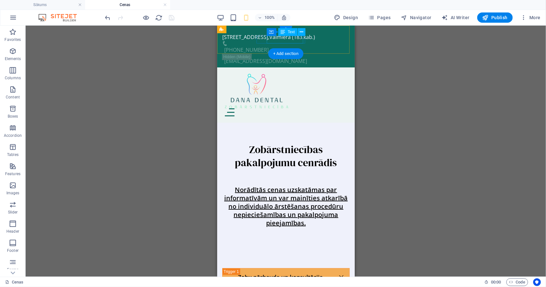
click at [301, 46] on div "[PHONE_NUMBER]" at bounding box center [283, 50] width 118 height 8
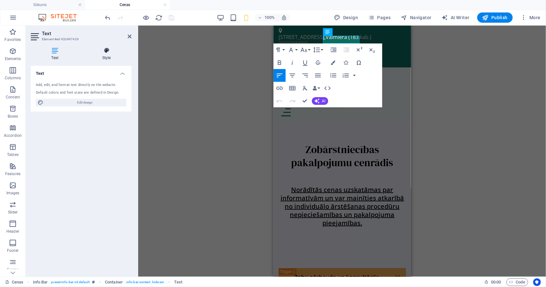
click at [112, 51] on icon at bounding box center [107, 50] width 50 height 6
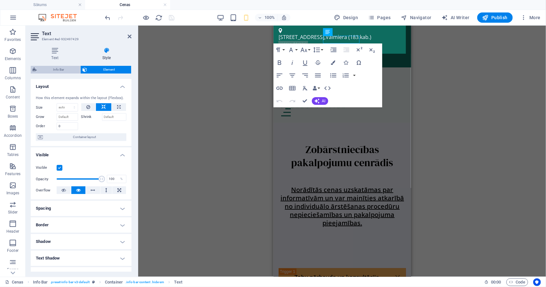
click at [63, 67] on span "Info Bar" at bounding box center [59, 70] width 40 height 8
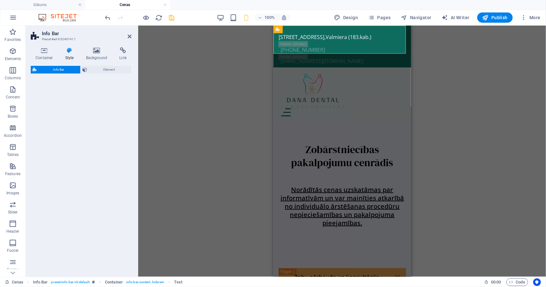
select select "rem"
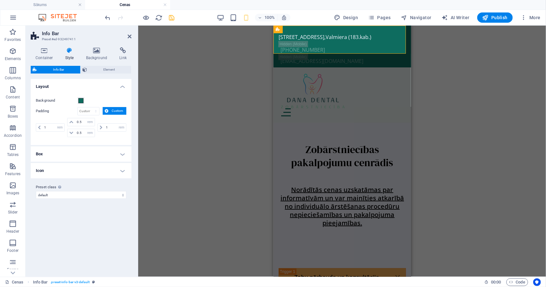
click at [122, 152] on h4 "Box" at bounding box center [81, 153] width 101 height 15
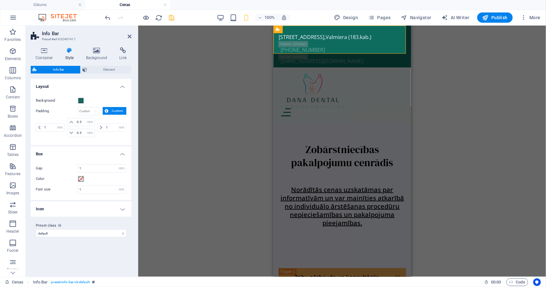
click at [125, 209] on h4 "Icon" at bounding box center [81, 208] width 101 height 15
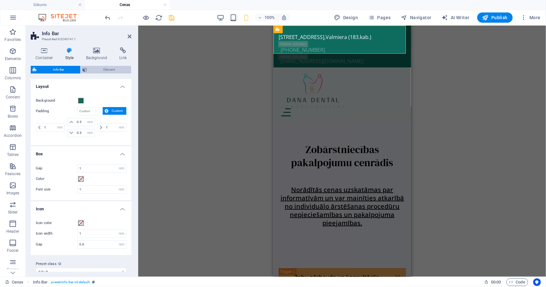
click at [100, 70] on span "Element" at bounding box center [109, 70] width 40 height 8
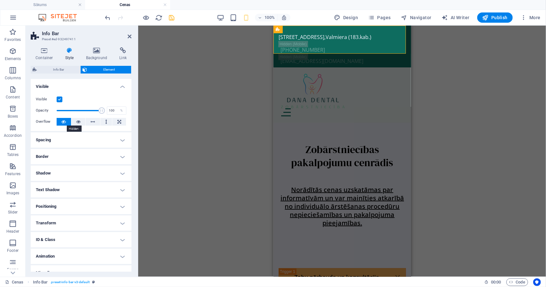
click at [63, 122] on icon at bounding box center [63, 122] width 4 height 8
click at [79, 123] on icon at bounding box center [78, 122] width 4 height 8
click at [66, 116] on div "Visible Opacity 100 % Overflow" at bounding box center [81, 111] width 101 height 41
click at [65, 121] on icon at bounding box center [63, 122] width 4 height 8
click at [128, 34] on icon at bounding box center [130, 36] width 4 height 5
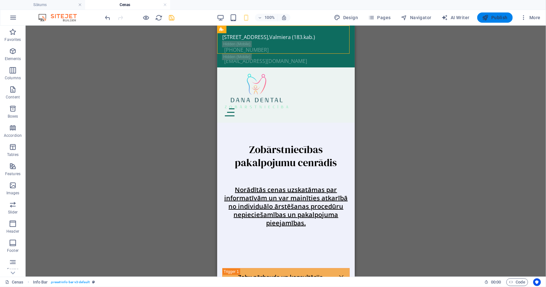
click at [491, 15] on span "Publish" at bounding box center [494, 17] width 25 height 6
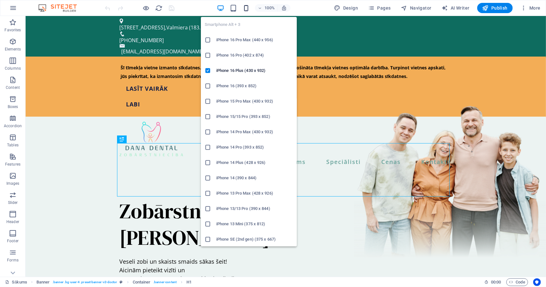
click at [247, 7] on icon "button" at bounding box center [245, 7] width 7 height 7
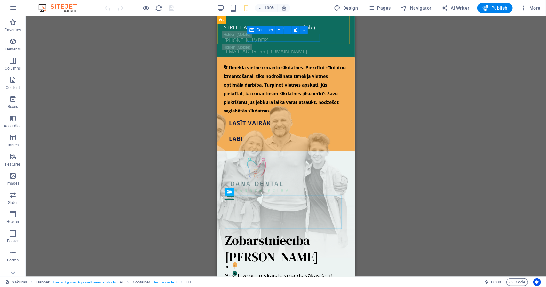
click at [262, 29] on span "Container" at bounding box center [264, 30] width 17 height 4
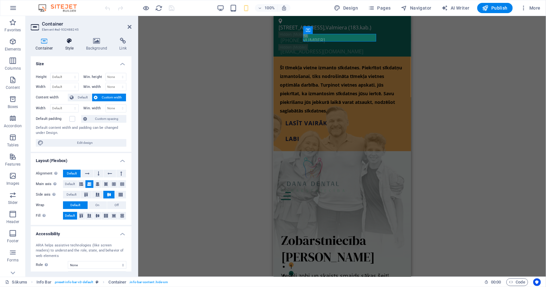
click at [69, 44] on icon at bounding box center [69, 41] width 18 height 6
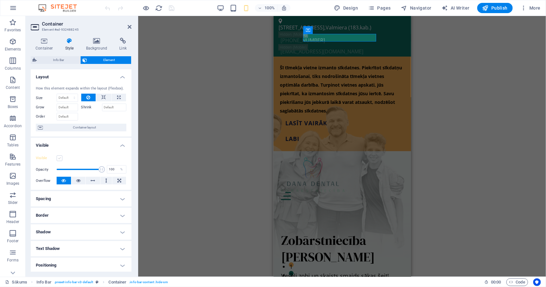
click at [61, 158] on label at bounding box center [60, 158] width 6 height 6
click at [0, 0] on input "Visible" at bounding box center [0, 0] width 0 height 0
click at [61, 158] on label at bounding box center [60, 158] width 6 height 6
click at [0, 0] on input "Visible" at bounding box center [0, 0] width 0 height 0
click at [324, 28] on span "Container" at bounding box center [321, 30] width 17 height 4
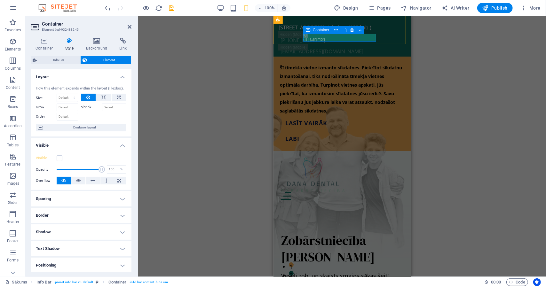
click at [324, 28] on span "Container" at bounding box center [321, 30] width 17 height 4
click at [330, 23] on span "Container" at bounding box center [330, 22] width 17 height 4
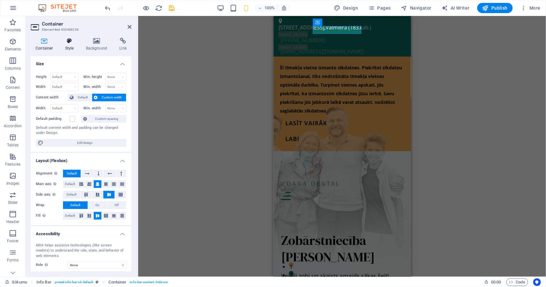
click at [63, 40] on icon at bounding box center [69, 41] width 18 height 6
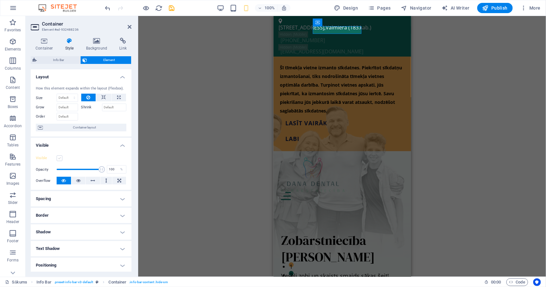
click at [60, 159] on label at bounding box center [60, 158] width 6 height 6
click at [0, 0] on input "Visible" at bounding box center [0, 0] width 0 height 0
click at [174, 10] on icon "save" at bounding box center [171, 7] width 7 height 7
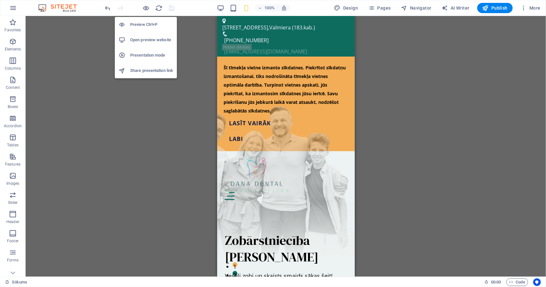
click at [142, 25] on h6 "Preview Ctrl+P" at bounding box center [151, 25] width 43 height 8
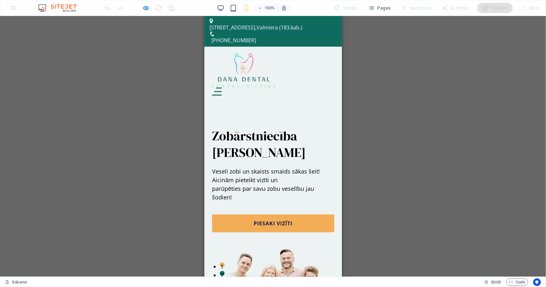
click at [240, 62] on img at bounding box center [243, 70] width 63 height 35
click at [222, 91] on button "Menu" at bounding box center [217, 91] width 7 height 1
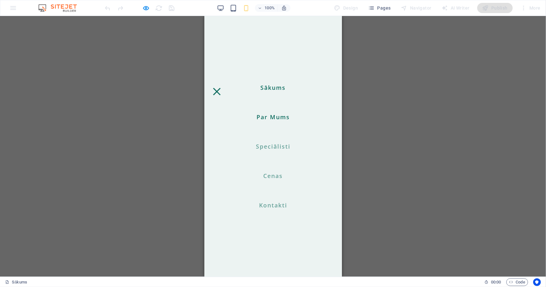
click at [277, 116] on link "Par Mums" at bounding box center [273, 116] width 38 height 11
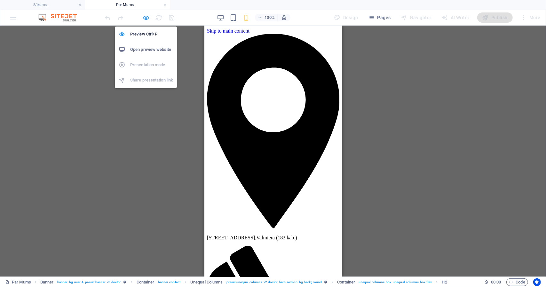
click at [145, 19] on icon "button" at bounding box center [146, 17] width 7 height 7
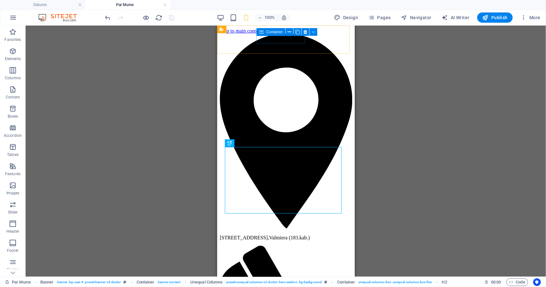
click at [270, 32] on span "Container" at bounding box center [274, 32] width 17 height 4
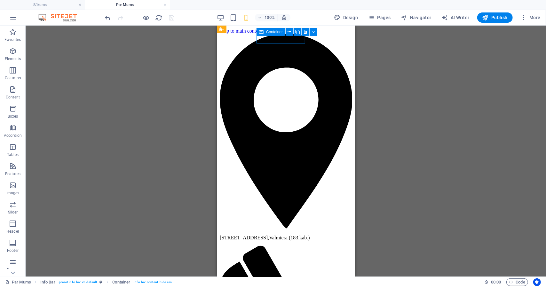
click at [270, 32] on span "Container" at bounding box center [274, 32] width 17 height 4
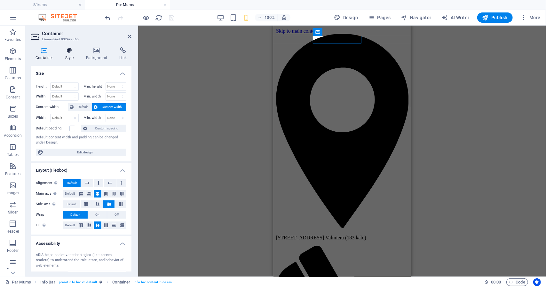
click at [71, 55] on h4 "Style" at bounding box center [70, 53] width 21 height 13
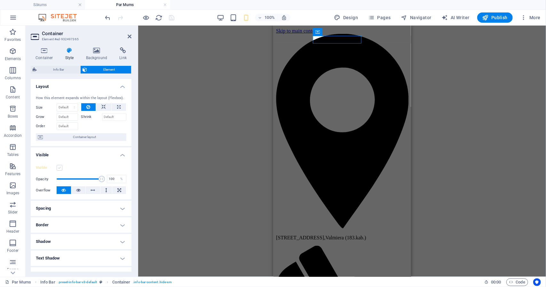
click at [59, 167] on label at bounding box center [60, 168] width 6 height 6
click at [0, 0] on input "Visible" at bounding box center [0, 0] width 0 height 0
click at [382, 14] on button "Pages" at bounding box center [380, 17] width 28 height 10
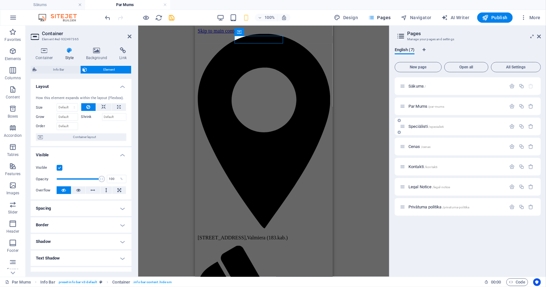
click at [416, 126] on span "Speciālisti /specialisti" at bounding box center [425, 126] width 35 height 5
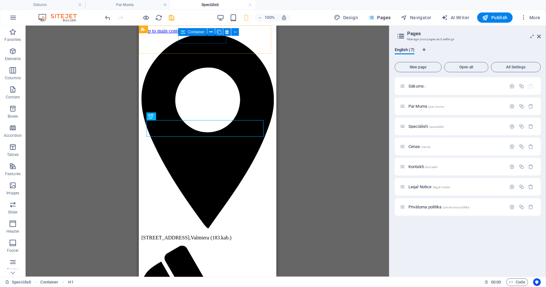
click at [188, 31] on span "Container" at bounding box center [196, 32] width 17 height 4
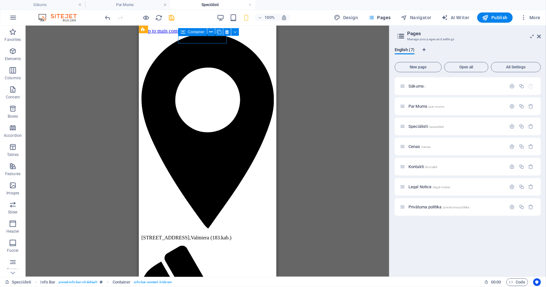
click at [188, 31] on span "Container" at bounding box center [196, 32] width 17 height 4
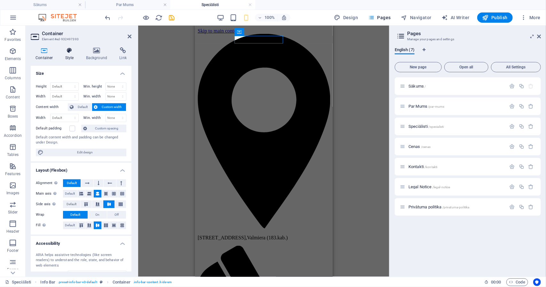
click at [73, 50] on icon at bounding box center [69, 50] width 18 height 6
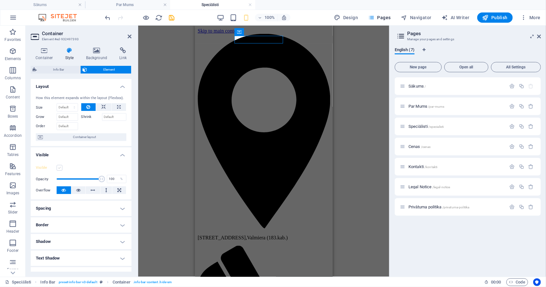
click at [59, 165] on label at bounding box center [60, 168] width 6 height 6
click at [0, 0] on input "Visible" at bounding box center [0, 0] width 0 height 0
click at [415, 146] on span "Cenas /cenas" at bounding box center [419, 146] width 22 height 5
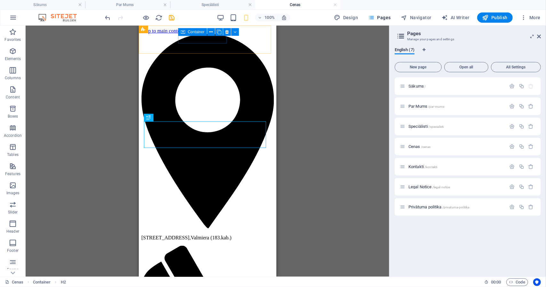
click at [185, 31] on div "Container" at bounding box center [192, 32] width 29 height 8
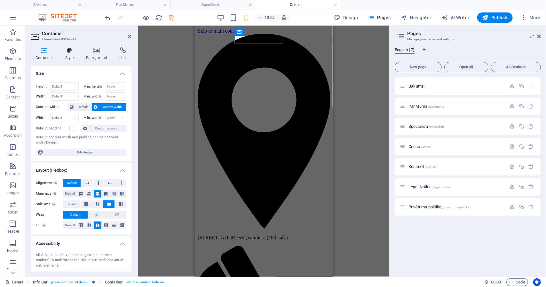
click at [67, 57] on h4 "Style" at bounding box center [70, 53] width 21 height 13
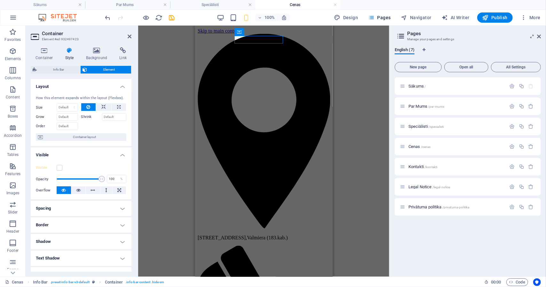
click at [59, 162] on div "Visible Opacity 100 % Overflow" at bounding box center [81, 179] width 101 height 41
click at [59, 167] on label at bounding box center [60, 168] width 6 height 6
click at [0, 0] on input "Visible" at bounding box center [0, 0] width 0 height 0
click at [419, 167] on span "Kontakti /kontakti" at bounding box center [422, 166] width 29 height 5
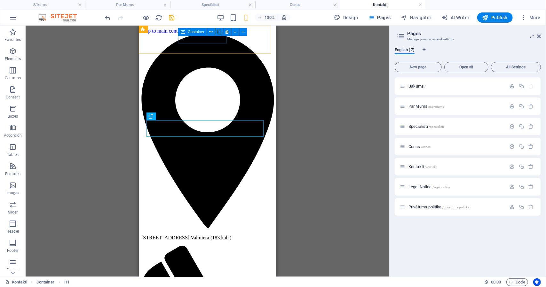
click at [190, 31] on span "Container" at bounding box center [196, 32] width 17 height 4
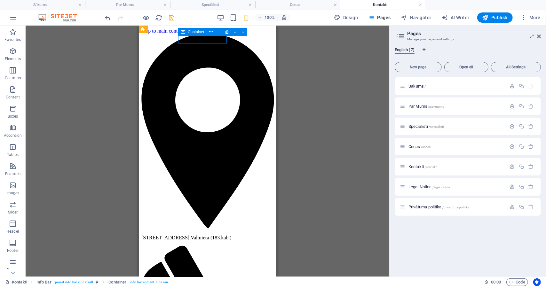
click at [190, 31] on span "Container" at bounding box center [196, 32] width 17 height 4
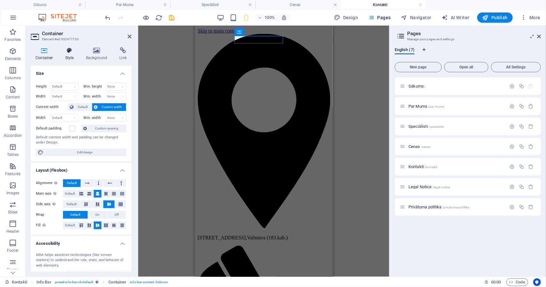
click at [70, 59] on h4 "Style" at bounding box center [70, 53] width 21 height 13
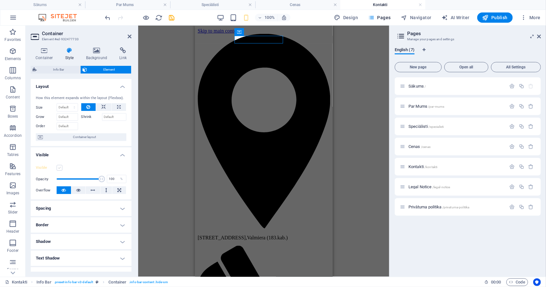
click at [59, 168] on label at bounding box center [60, 168] width 6 height 6
click at [0, 0] on input "Visible" at bounding box center [0, 0] width 0 height 0
click at [417, 85] on span "Sākums /" at bounding box center [416, 86] width 17 height 5
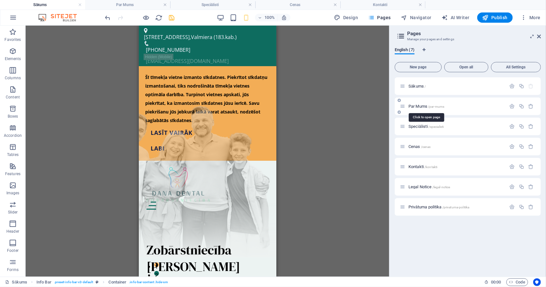
click at [416, 107] on span "Par Mums /par-mums" at bounding box center [426, 106] width 36 height 5
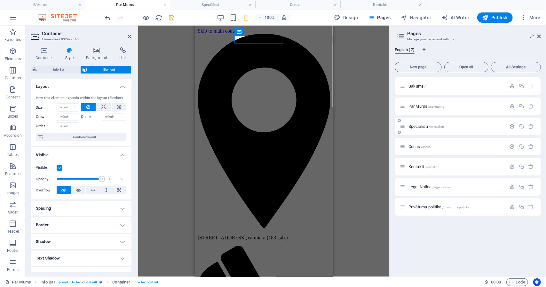
click at [420, 129] on div "Speciālisti /specialisti" at bounding box center [453, 126] width 106 height 7
click at [420, 127] on span "Speciālisti /specialisti" at bounding box center [425, 126] width 35 height 5
click at [415, 146] on span "Cenas /cenas" at bounding box center [419, 146] width 22 height 5
click at [419, 170] on div "Kontakti /kontakti" at bounding box center [453, 166] width 106 height 7
click at [418, 167] on span "Kontakti /kontakti" at bounding box center [422, 166] width 29 height 5
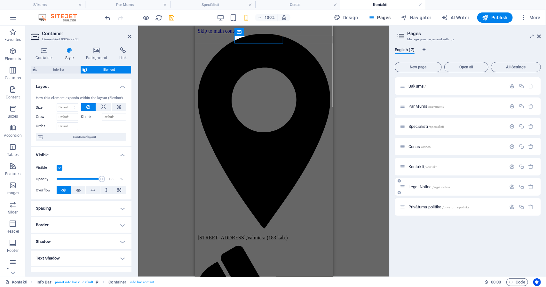
click at [419, 186] on span "Legal Notice /legal-notice" at bounding box center [429, 187] width 42 height 5
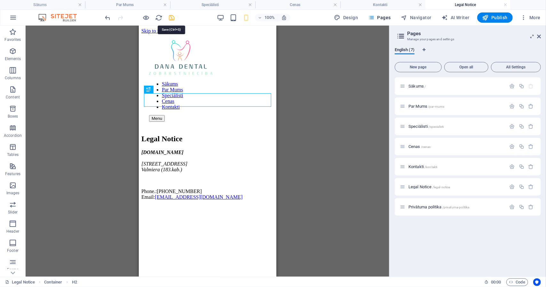
click at [171, 20] on icon "save" at bounding box center [171, 17] width 7 height 7
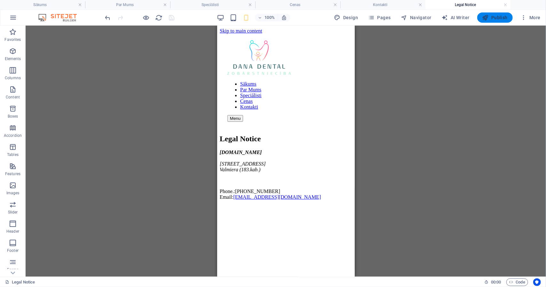
click at [490, 16] on span "Publish" at bounding box center [494, 17] width 25 height 6
